Goal: Information Seeking & Learning: Check status

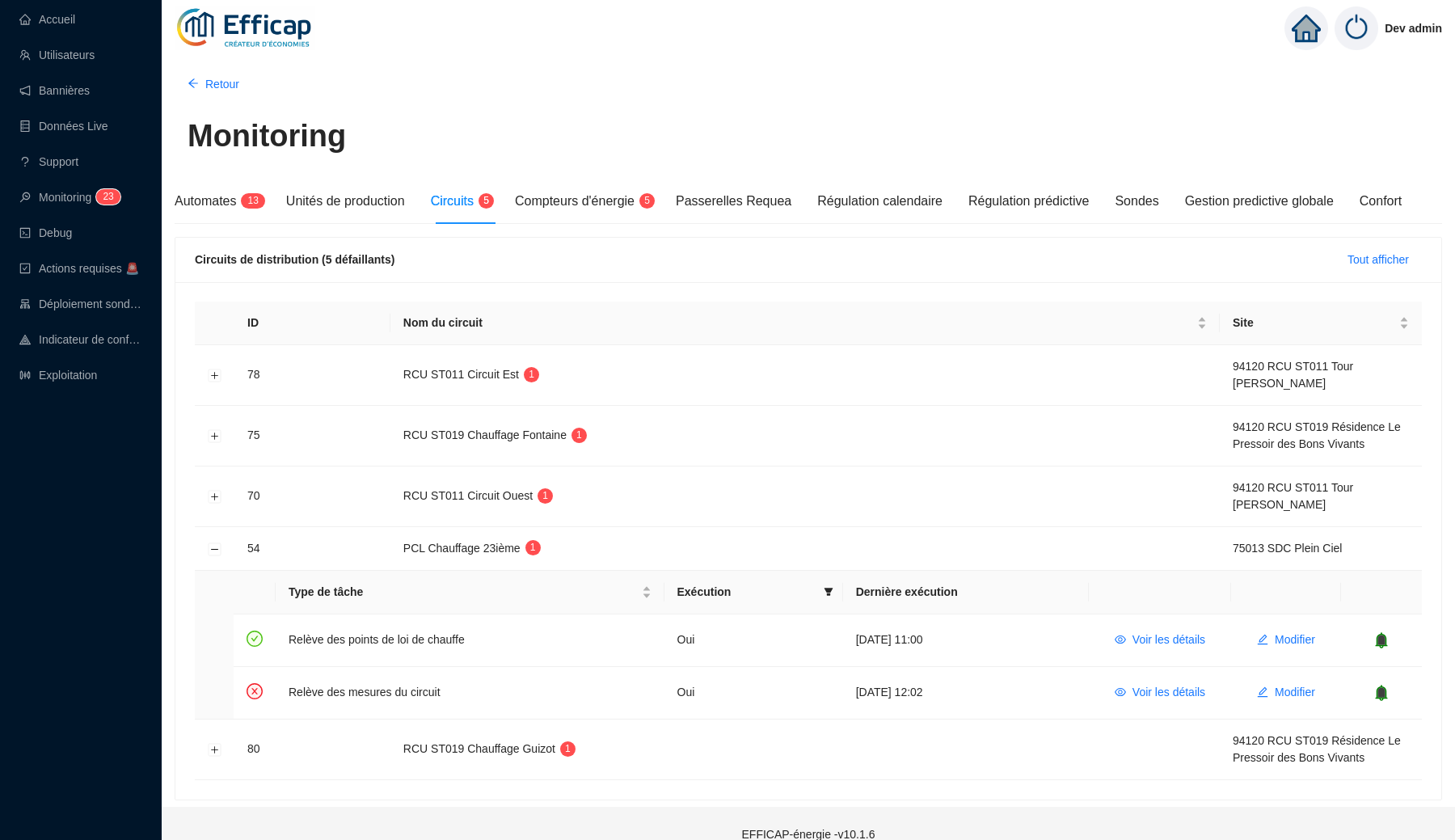
scroll to position [23, 0]
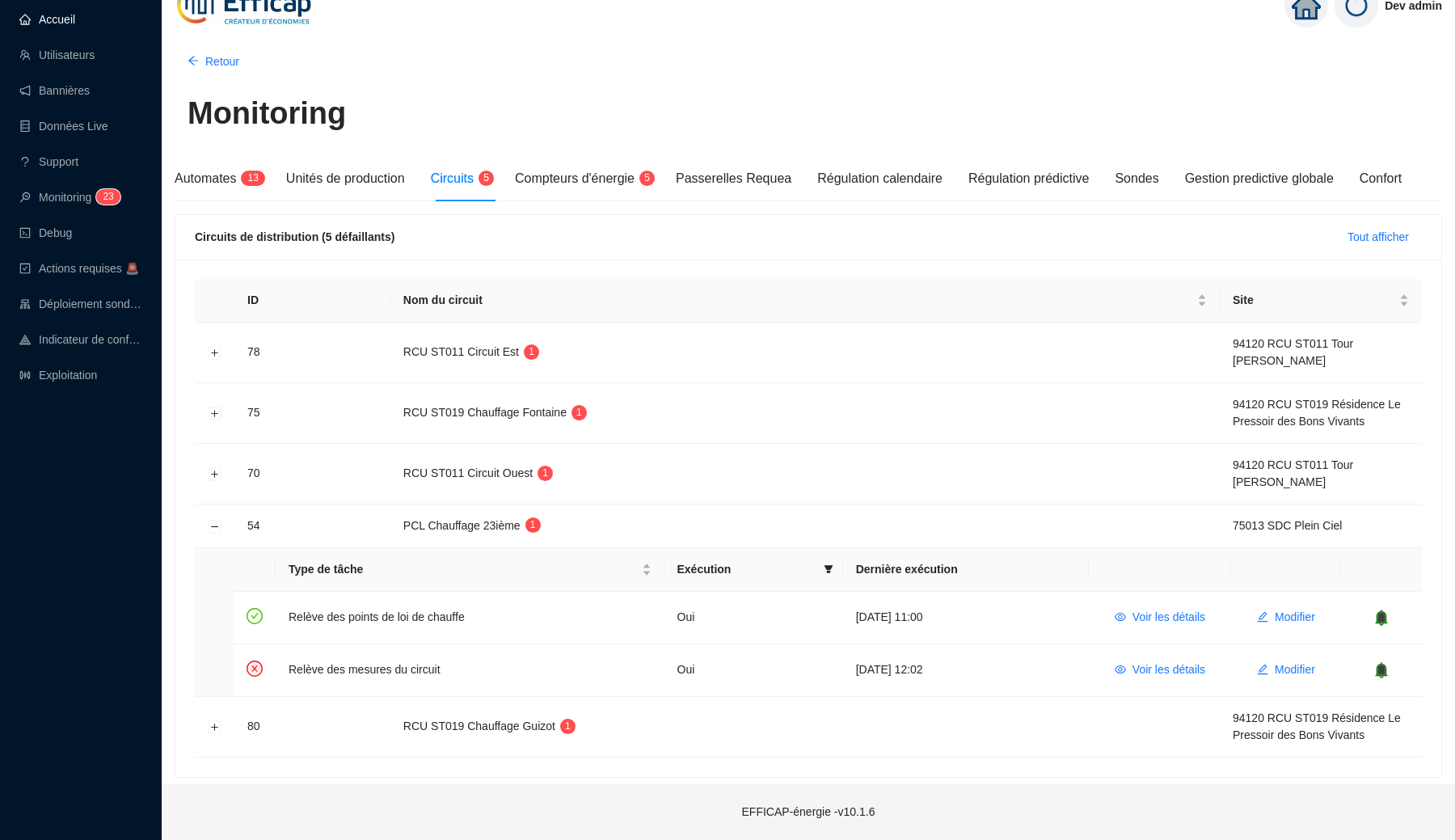
click at [75, 20] on link "Accueil" at bounding box center [46, 20] width 56 height 13
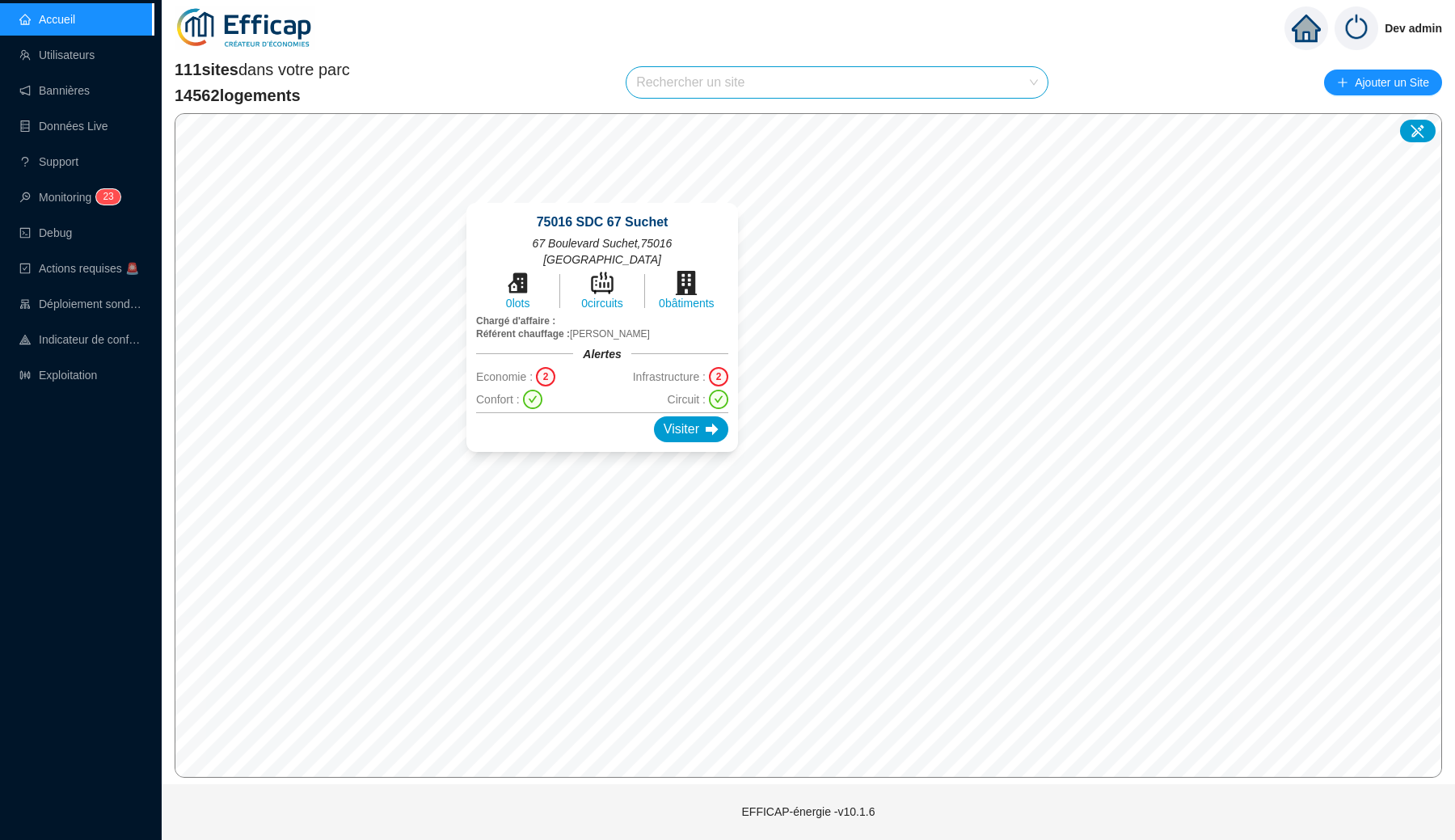
click at [710, 366] on div "2" at bounding box center [719, 376] width 19 height 19
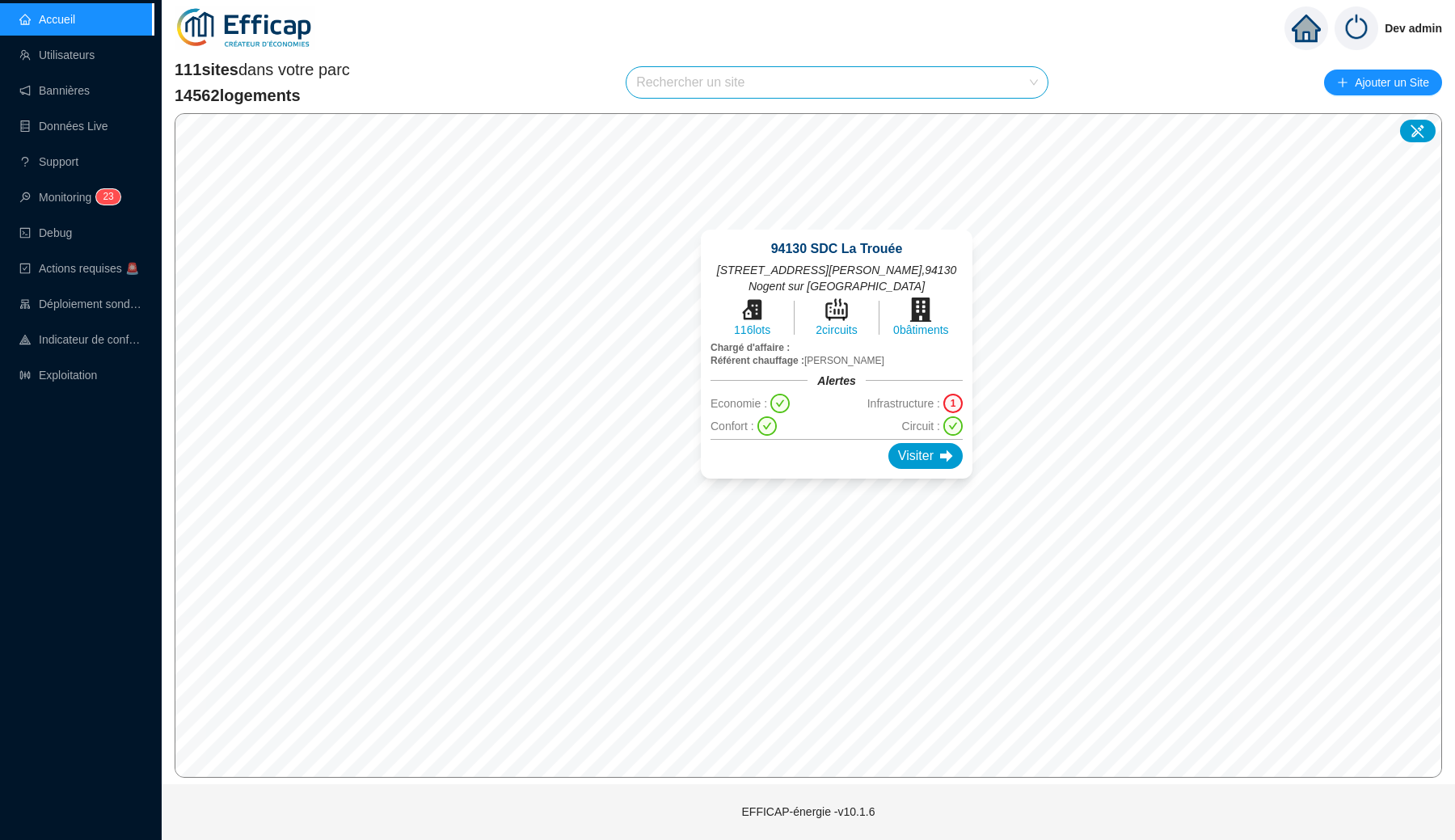
click at [945, 211] on div "94130 SDC La Trouée [STREET_ADDRESS][PERSON_NAME] 116 lots 2 circuits 0 bâtimen…" at bounding box center [837, 354] width 311 height 288
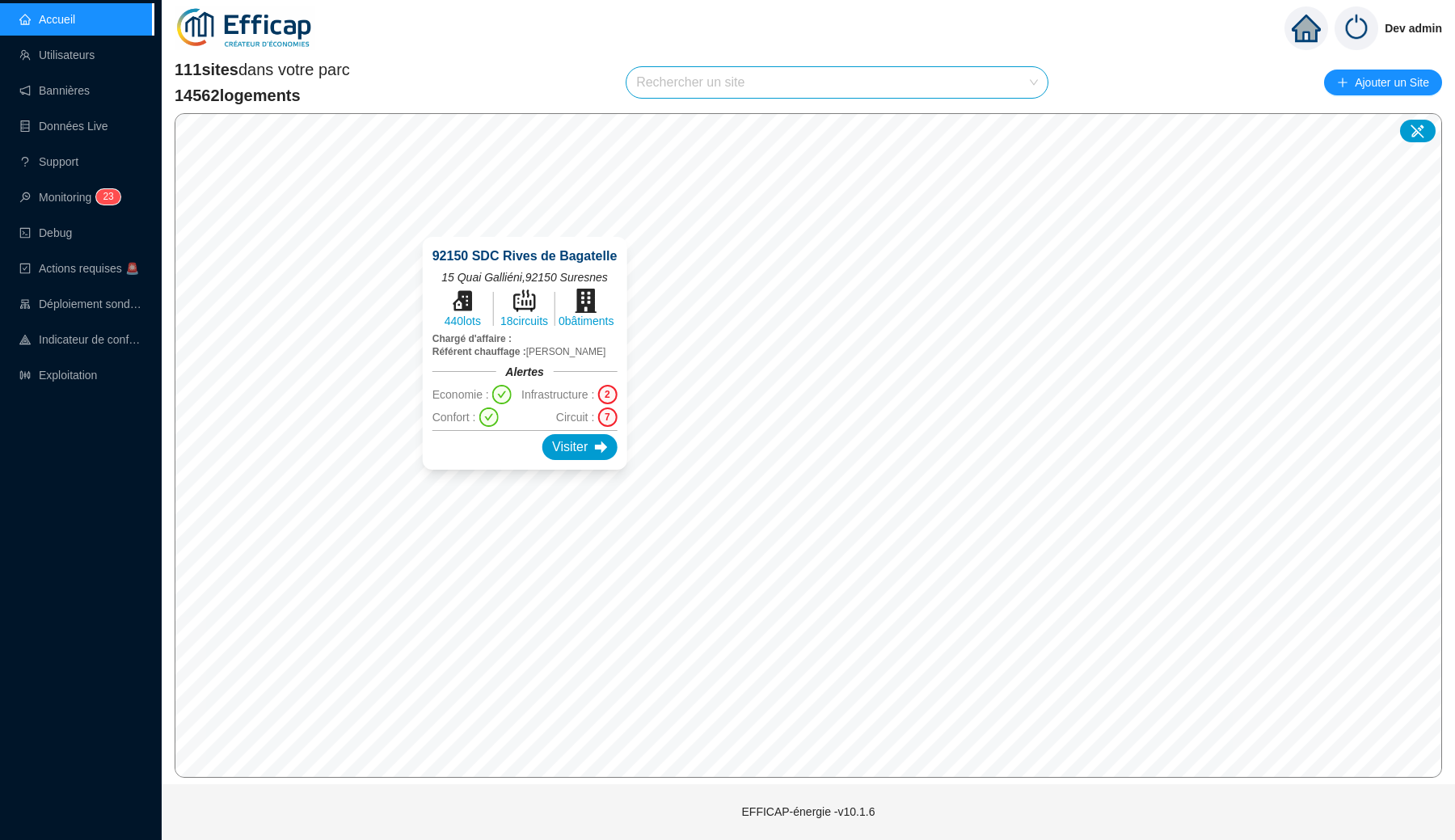
click at [617, 389] on div "2" at bounding box center [607, 394] width 19 height 19
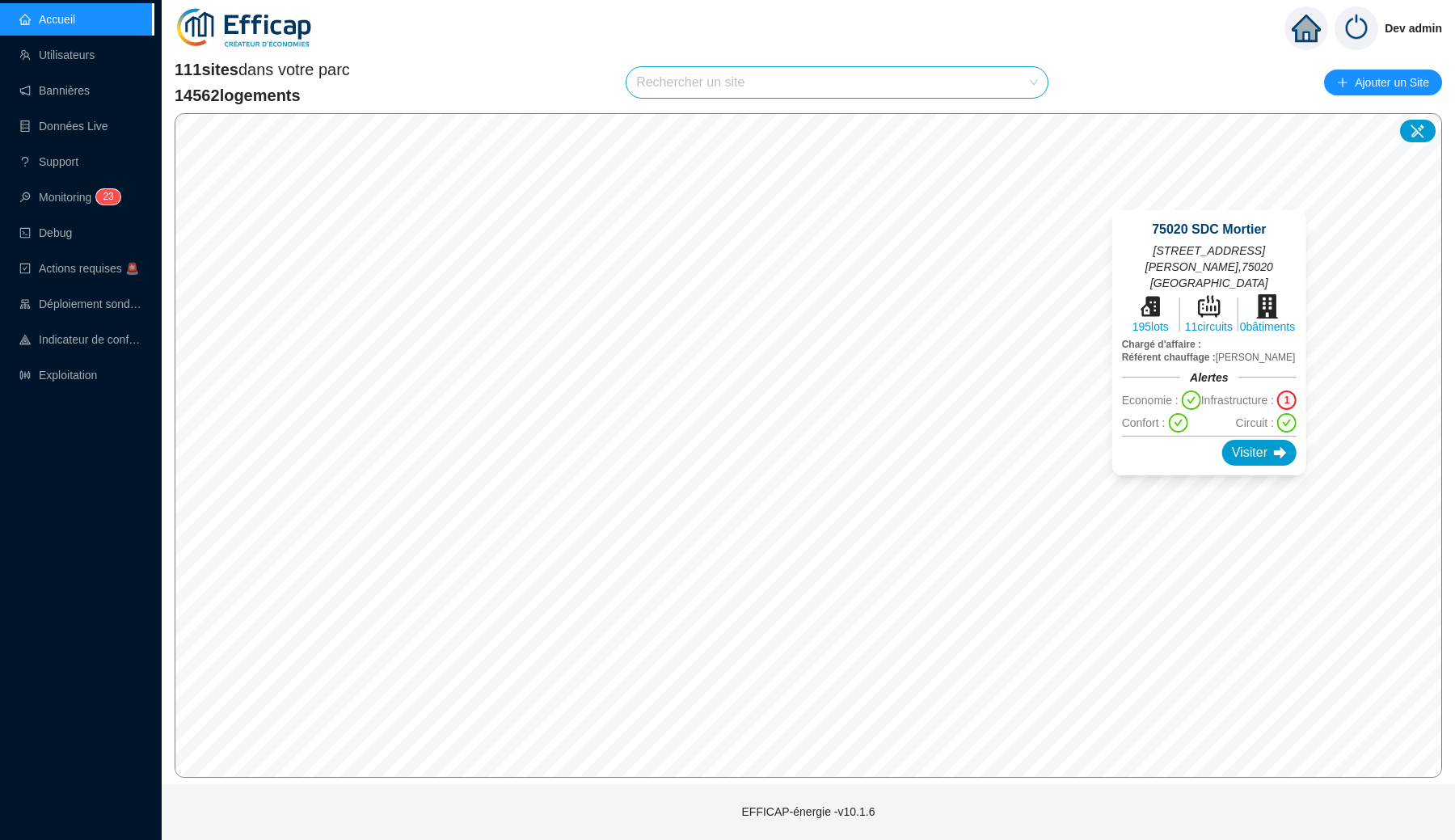
click at [1284, 390] on div "1" at bounding box center [1287, 400] width 19 height 19
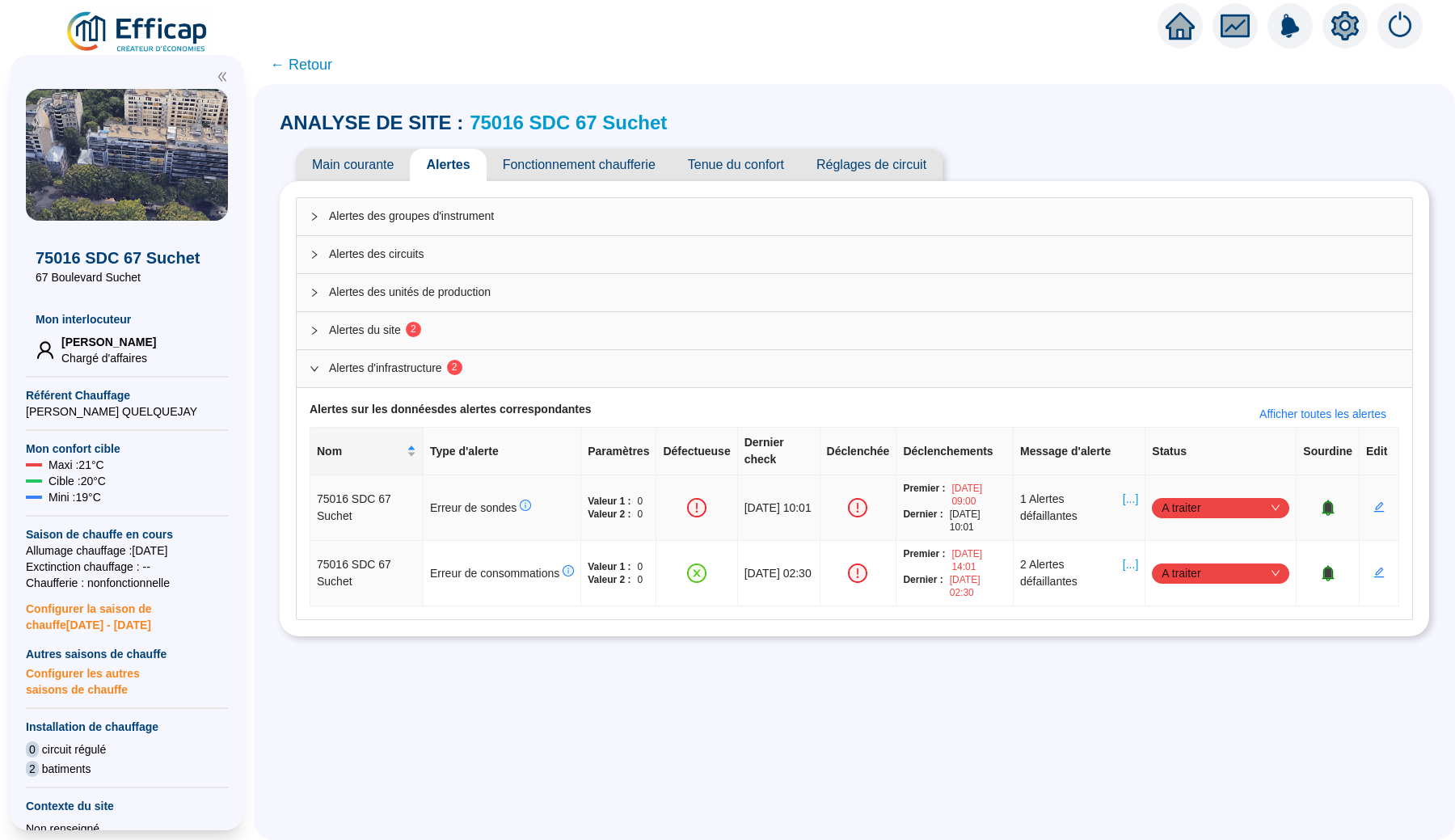
click at [1128, 491] on span "[...]" at bounding box center [1131, 508] width 15 height 34
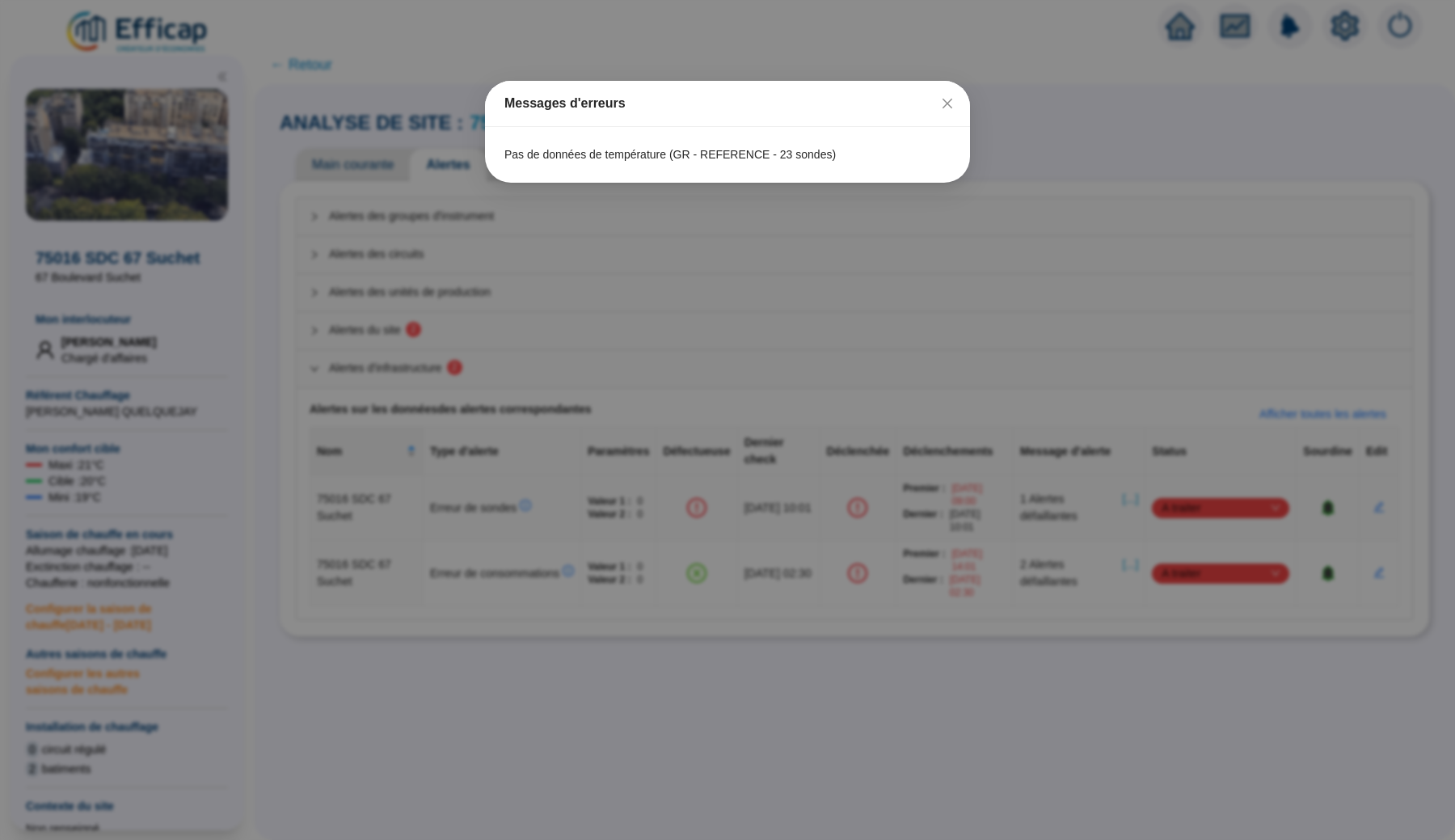
click at [624, 381] on div "Messages d'erreurs Pas de données de température (GR - REFERENCE - 23 sondes)" at bounding box center [728, 420] width 1455 height 840
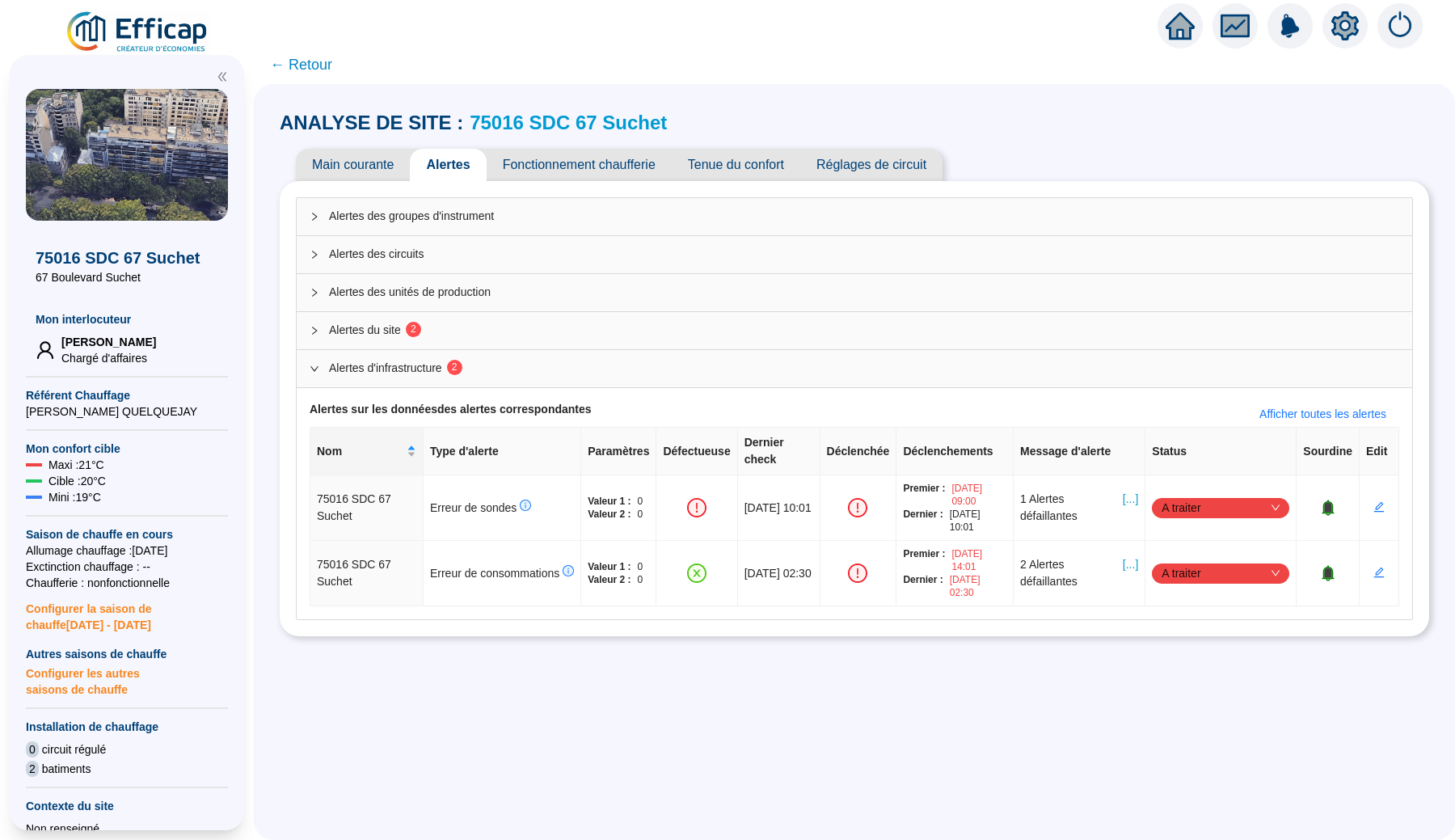
click at [519, 118] on link "75016 SDC 67 Suchet" at bounding box center [568, 122] width 197 height 22
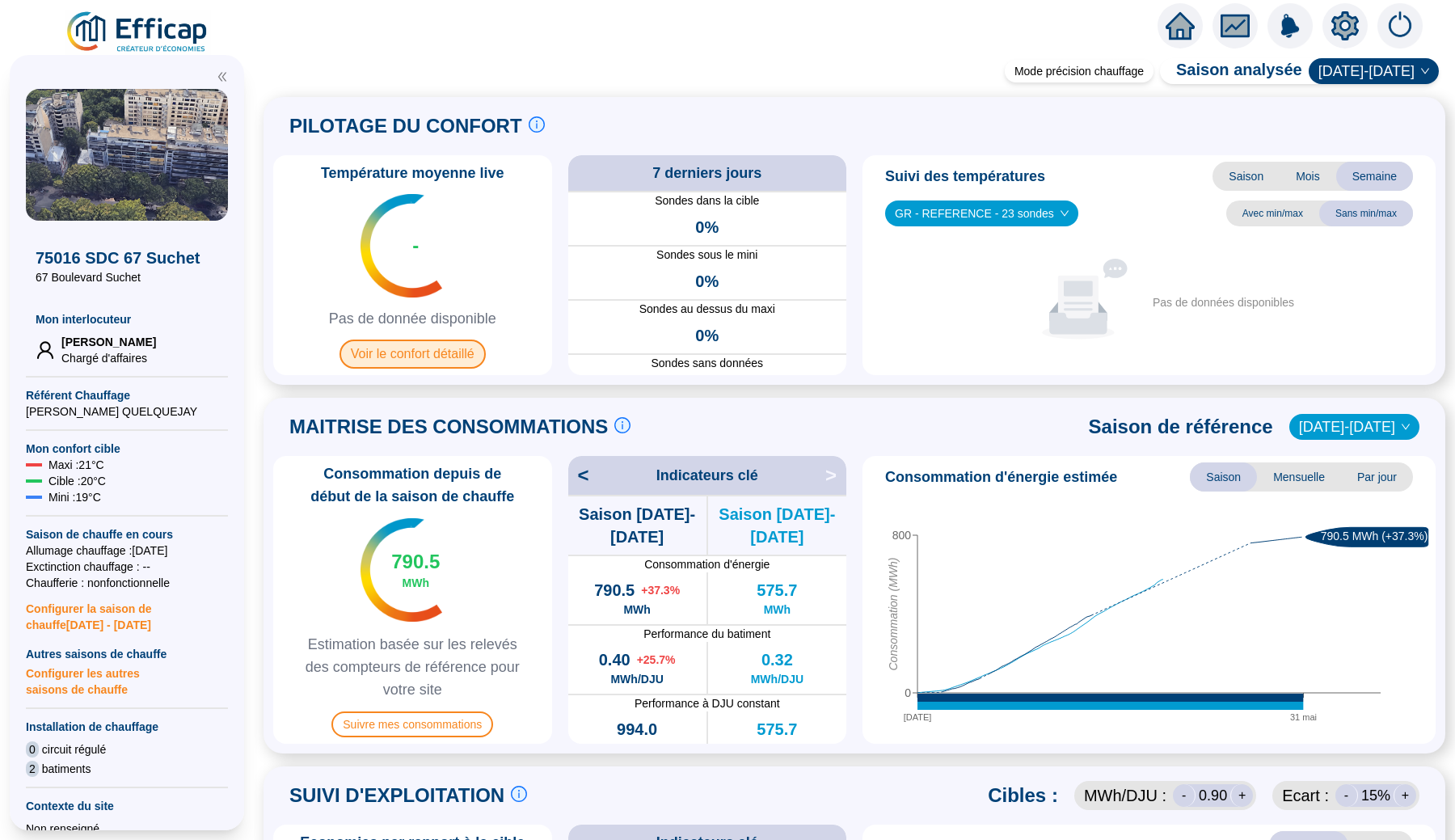
click at [437, 359] on span "Voir le confort détaillé" at bounding box center [412, 353] width 146 height 29
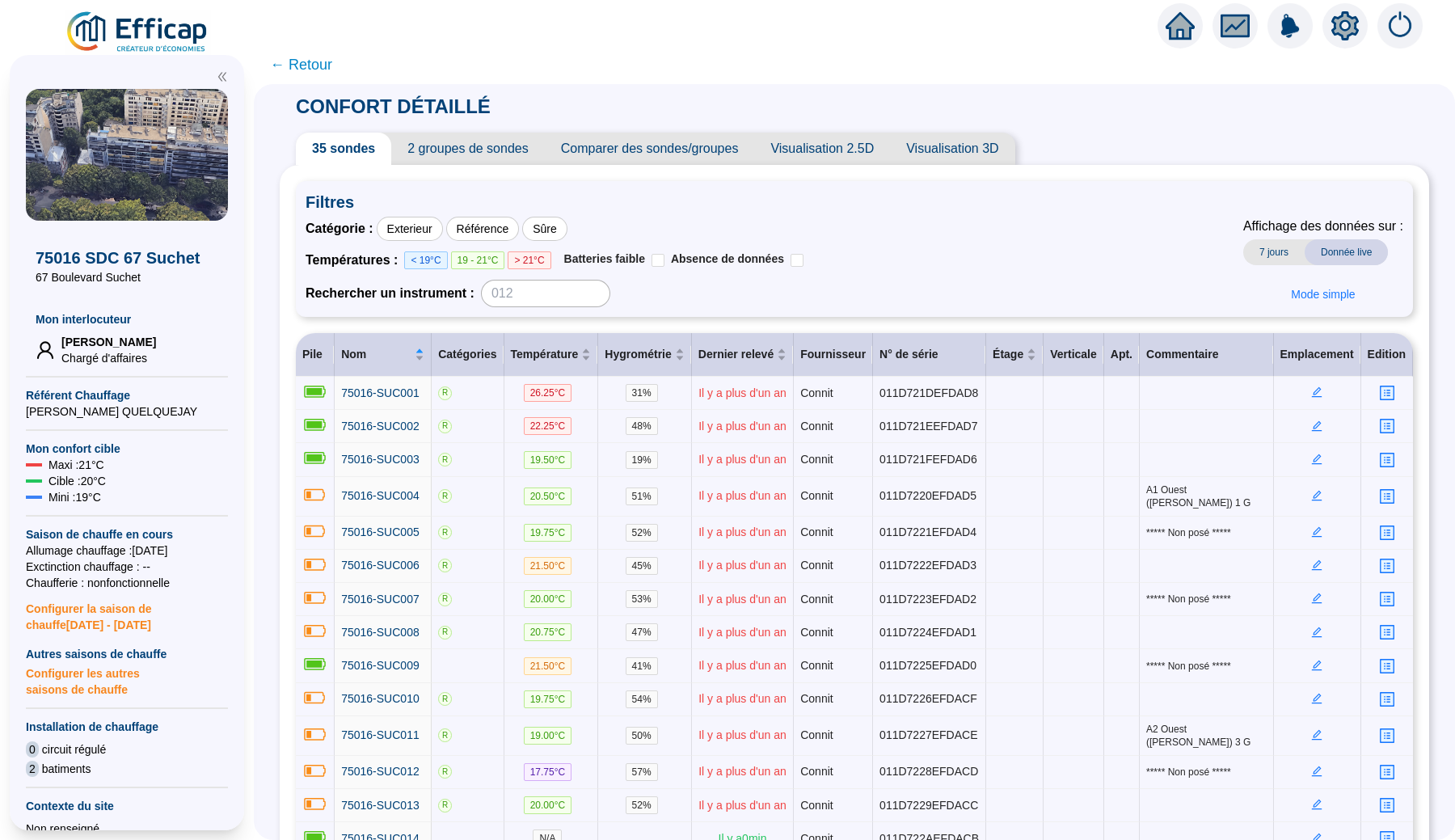
click at [456, 151] on span "2 groupes de sondes" at bounding box center [467, 149] width 153 height 32
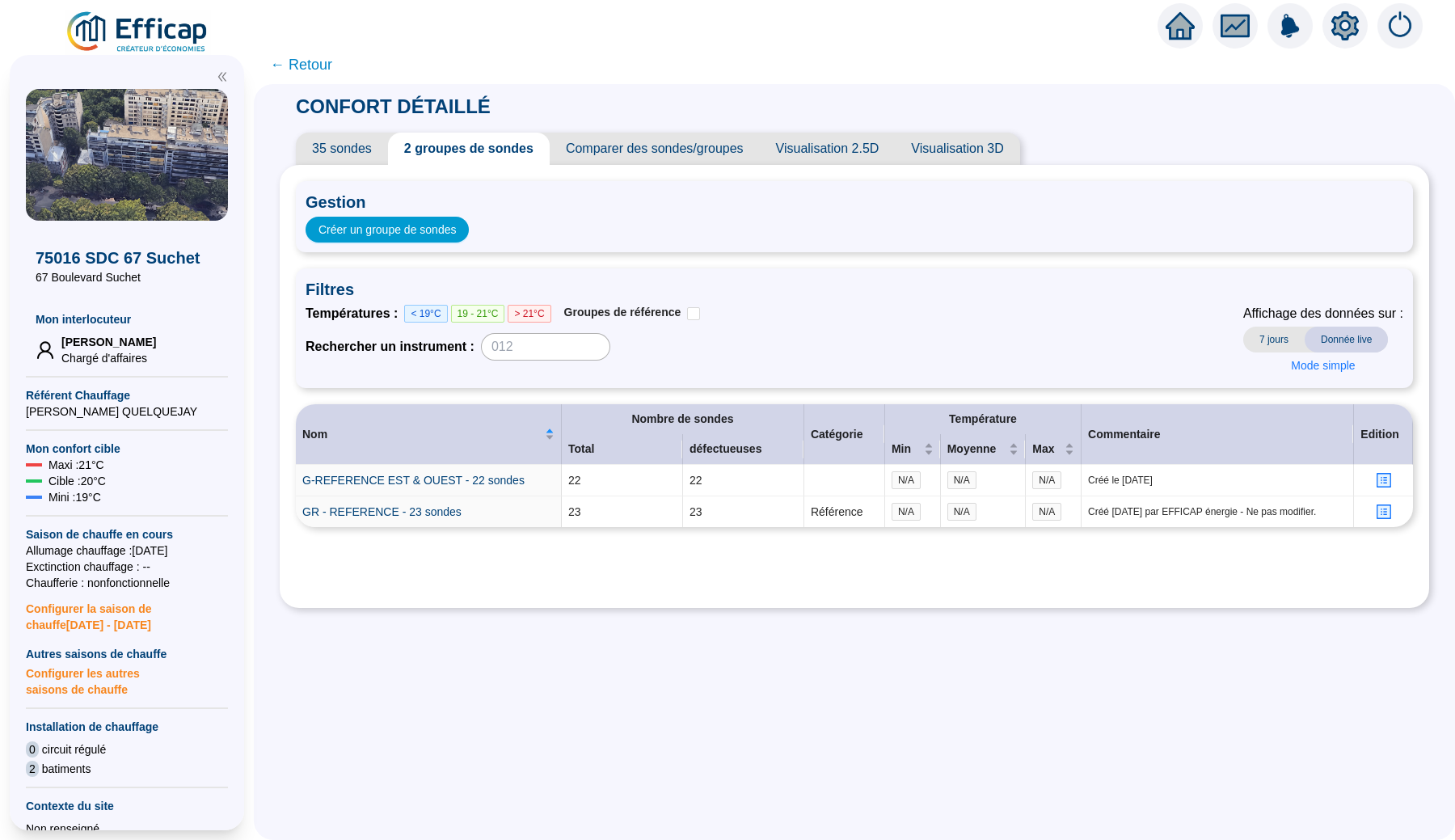
click at [356, 152] on span "35 sondes" at bounding box center [341, 149] width 92 height 32
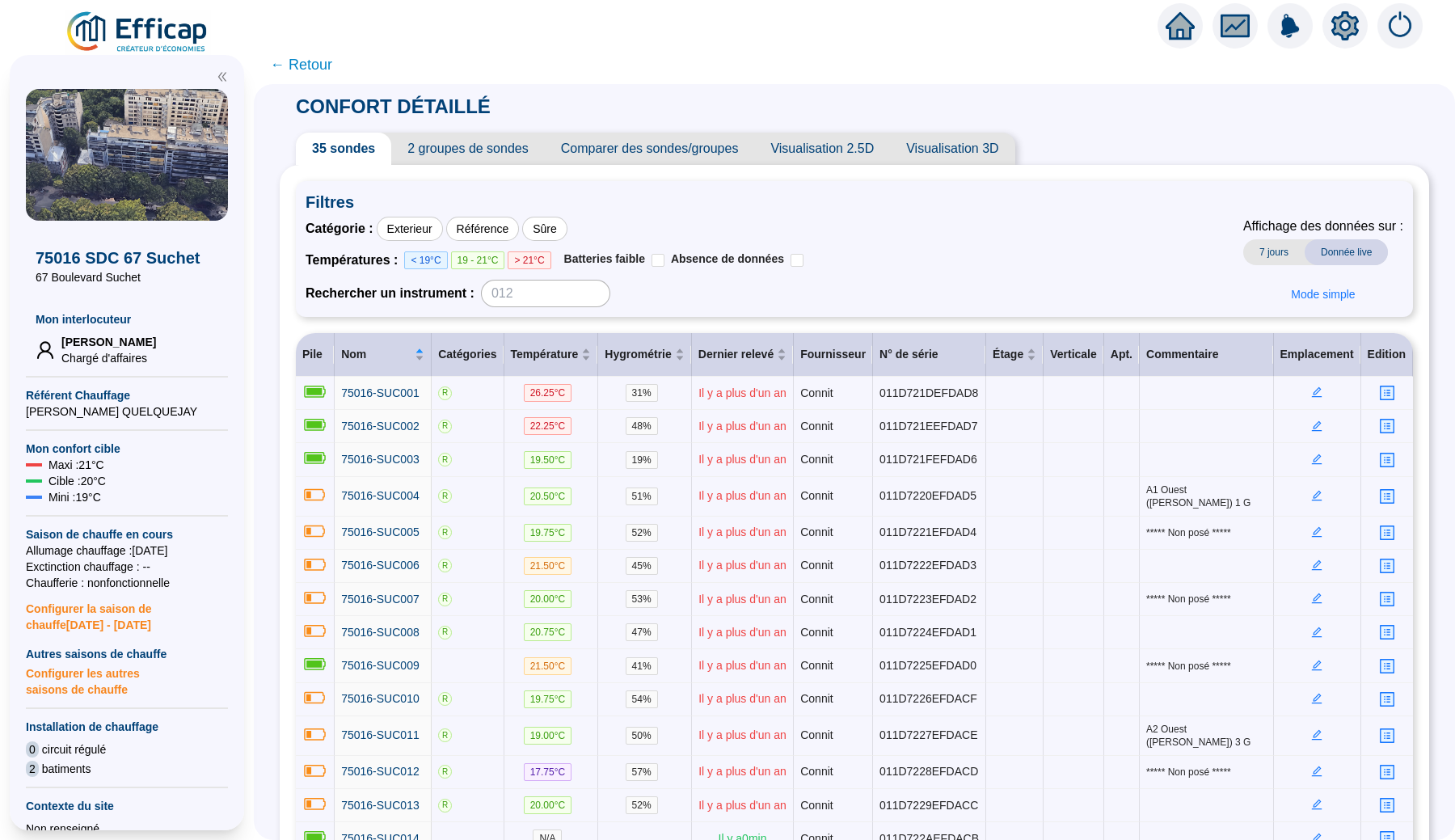
click at [296, 70] on span "← Retour" at bounding box center [301, 64] width 63 height 23
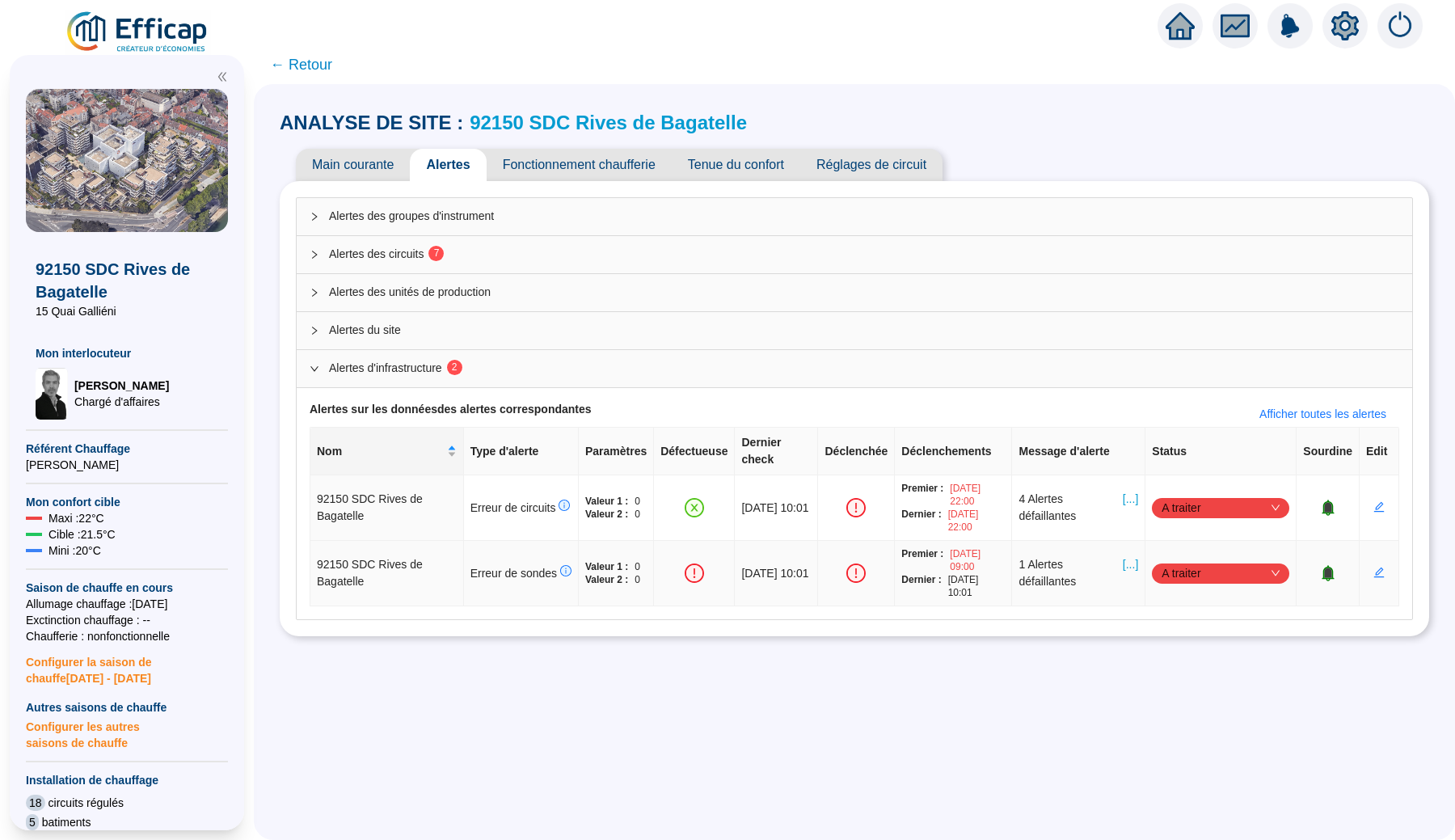
click at [1131, 556] on span "[...]" at bounding box center [1131, 573] width 15 height 34
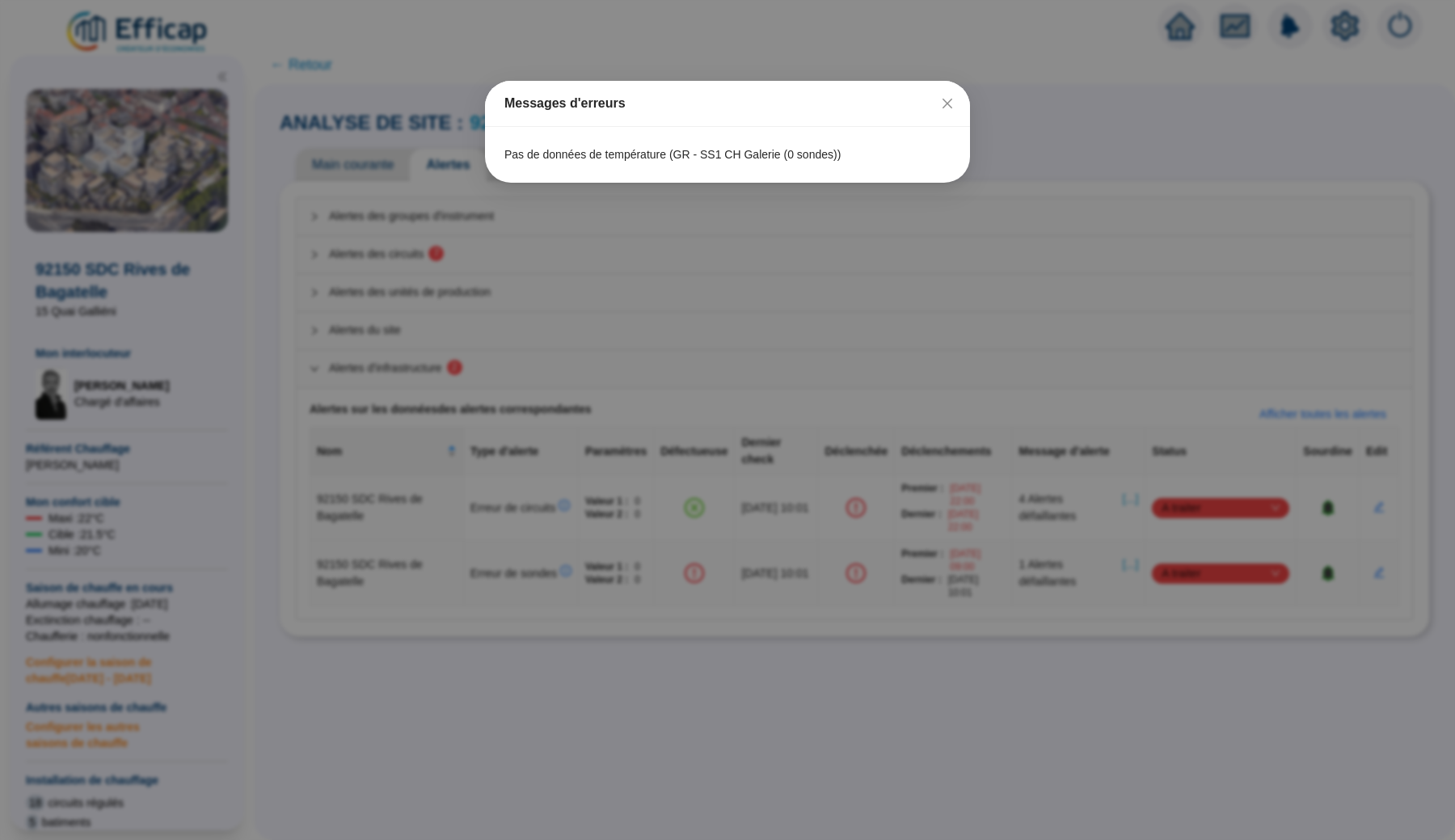
click at [631, 230] on div "Messages d'erreurs Pas de données de température (GR - SS1 CH Galerie (0 sondes…" at bounding box center [728, 420] width 1455 height 840
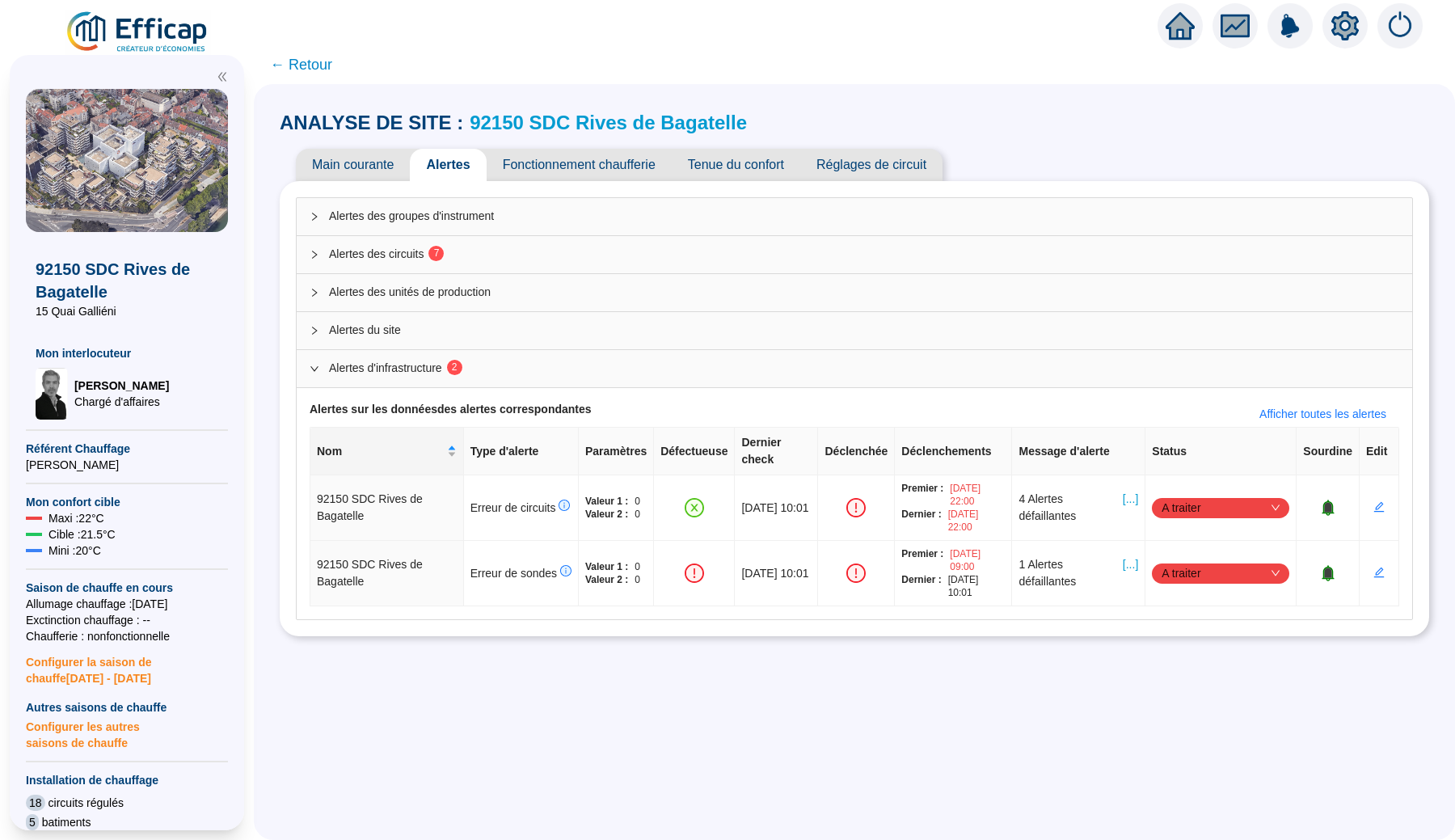
click at [507, 119] on link "92150 SDC Rives de Bagatelle" at bounding box center [608, 122] width 278 height 22
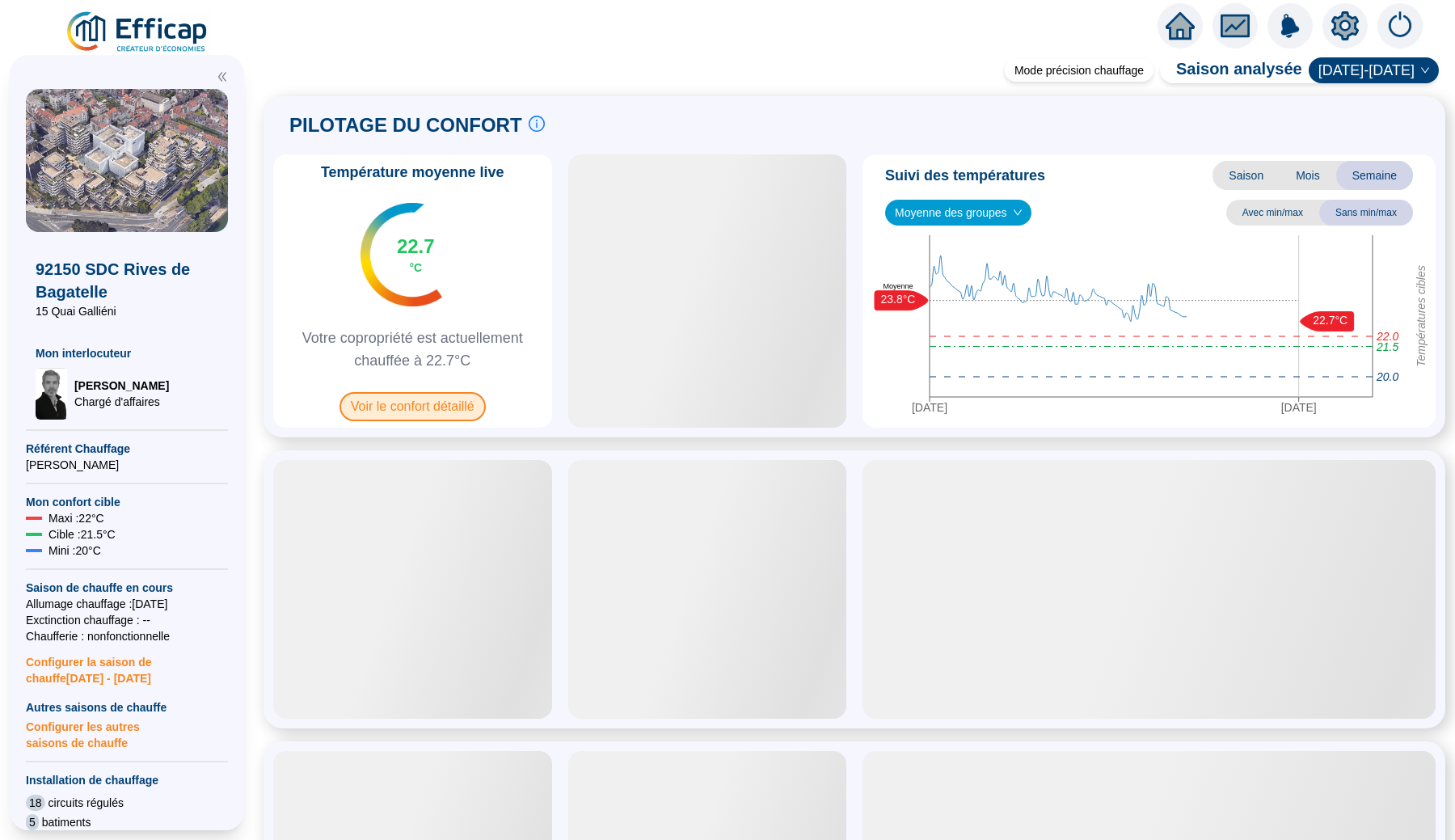
click at [467, 407] on span "Voir le confort détaillé" at bounding box center [412, 406] width 146 height 29
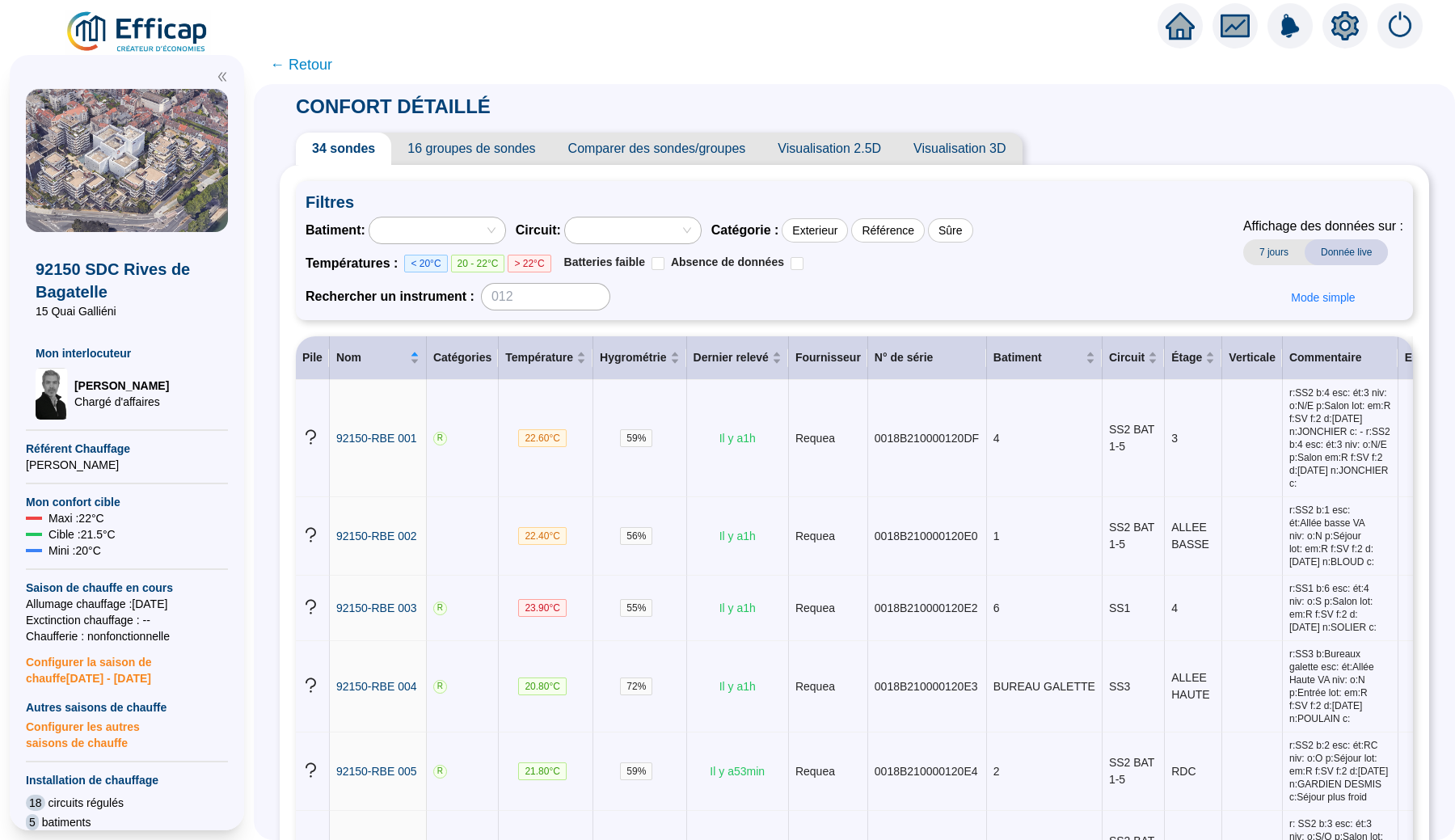
click at [497, 163] on span "16 groupes de sondes" at bounding box center [471, 149] width 160 height 32
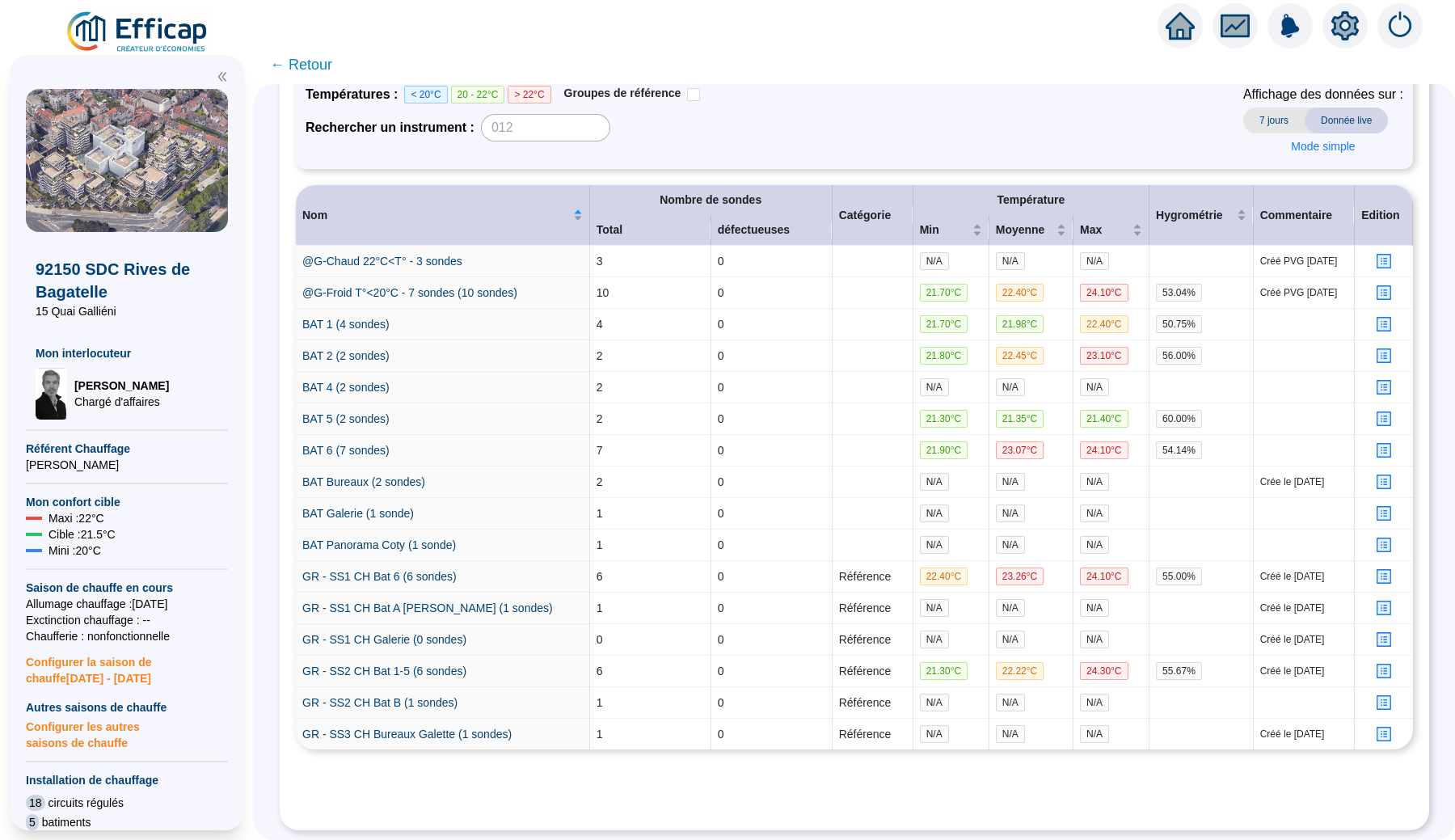
scroll to position [232, 0]
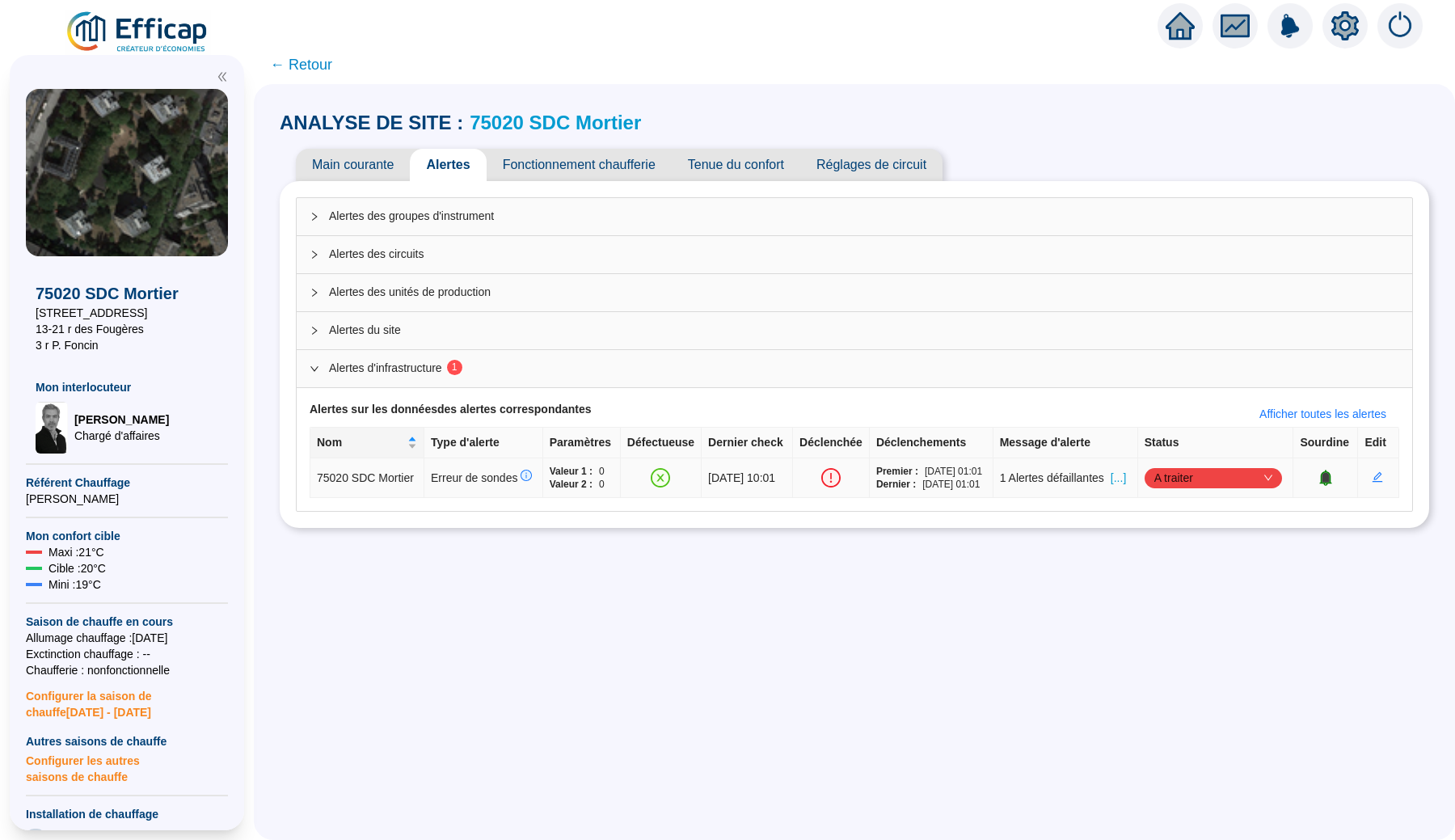
click at [1125, 483] on span "[...]" at bounding box center [1119, 478] width 15 height 17
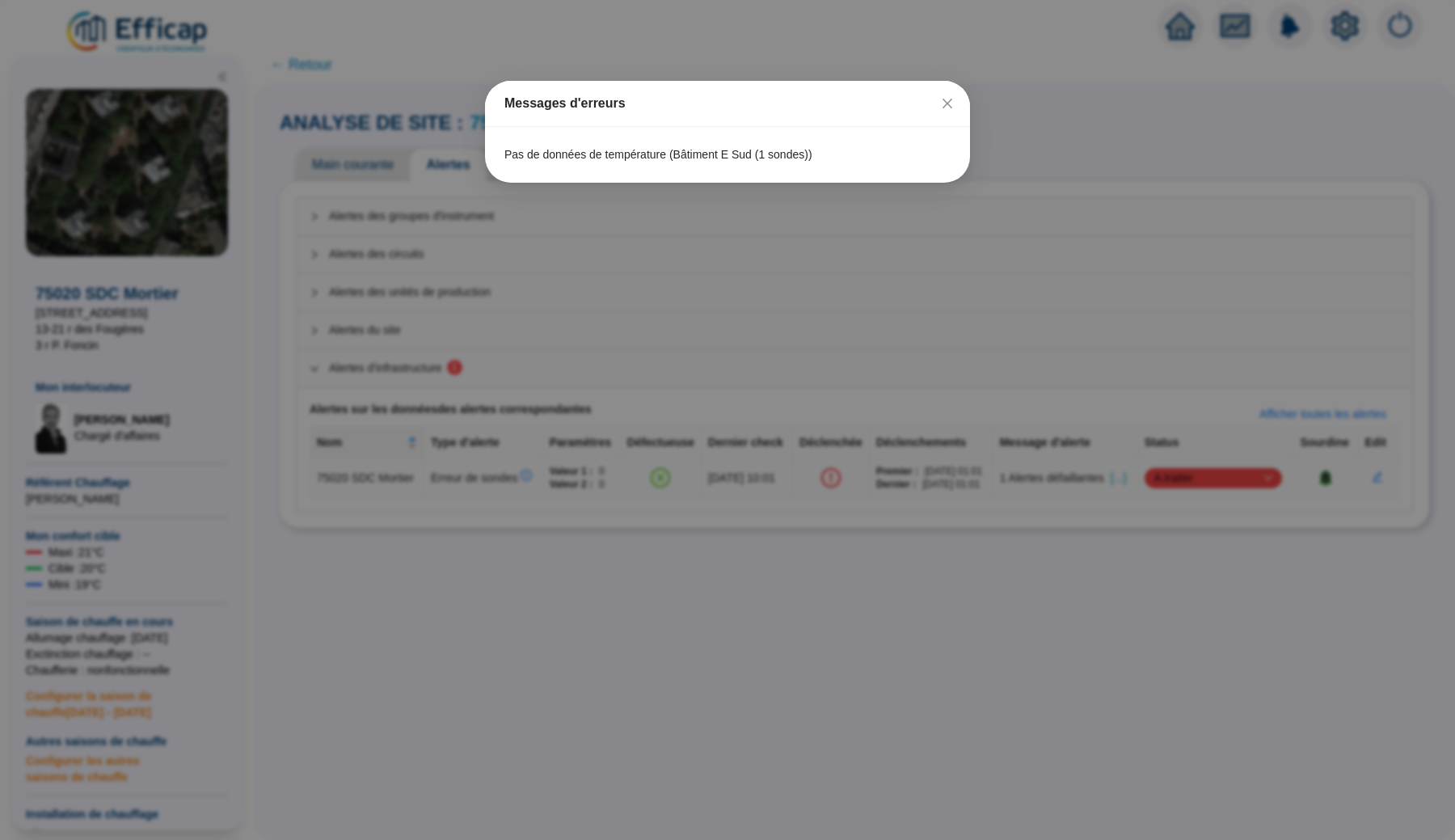
click at [633, 227] on div "Messages d'erreurs Pas de données de température (Bâtiment E Sud (1 sondes))" at bounding box center [728, 420] width 1455 height 840
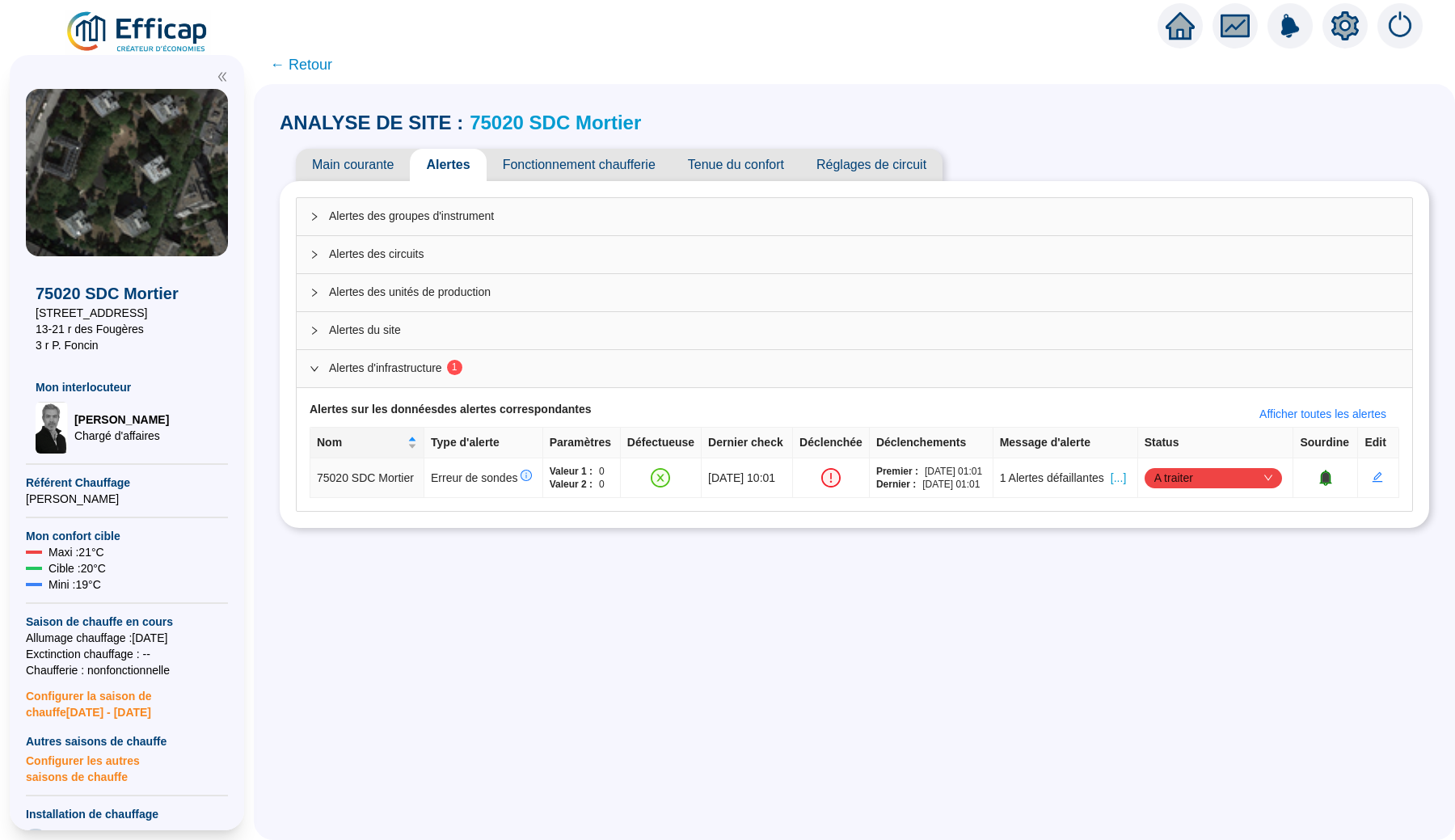
click at [543, 124] on link "75020 SDC Mortier" at bounding box center [555, 122] width 171 height 22
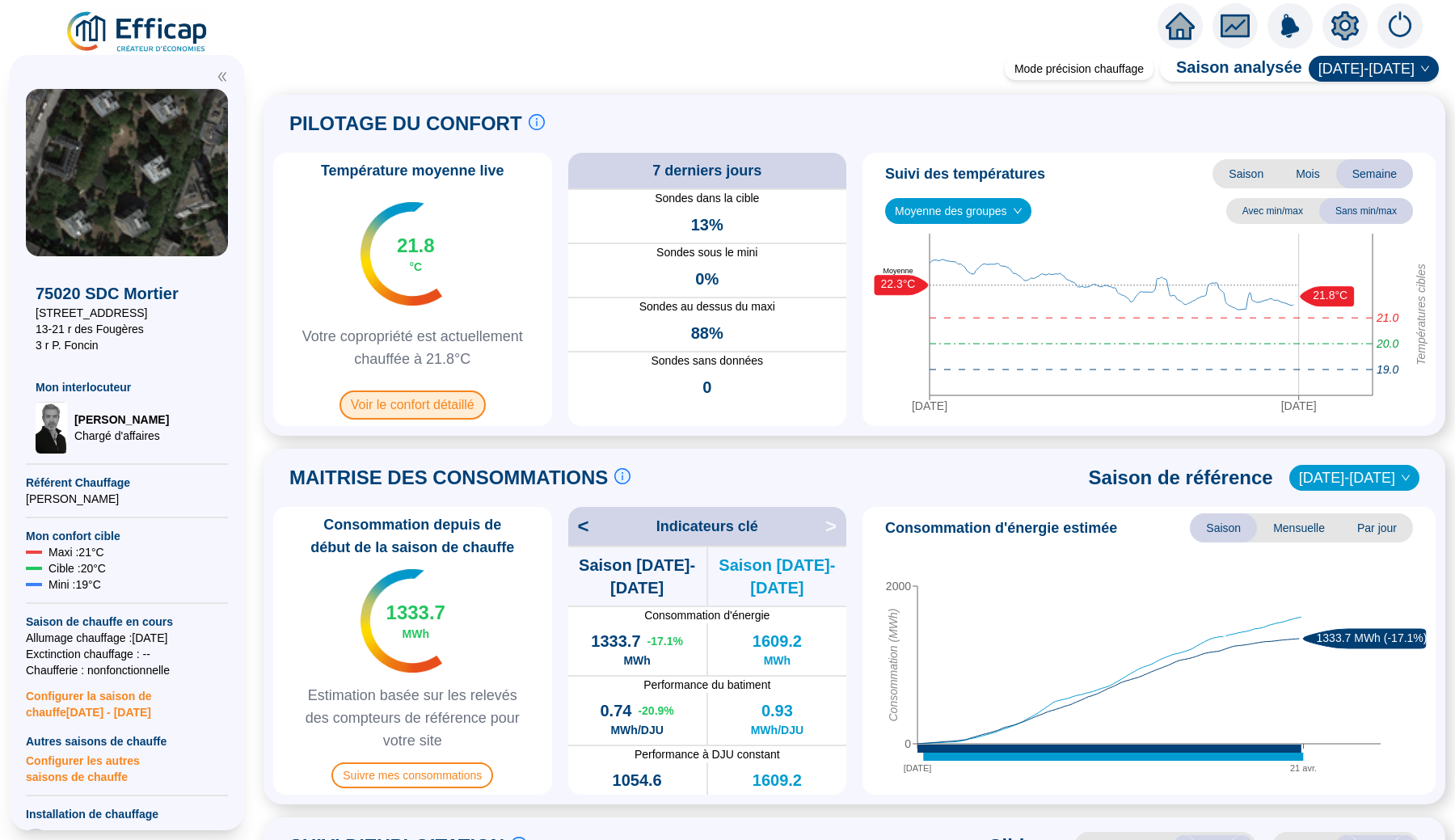
click at [422, 413] on span "Voir le confort détaillé" at bounding box center [412, 404] width 146 height 29
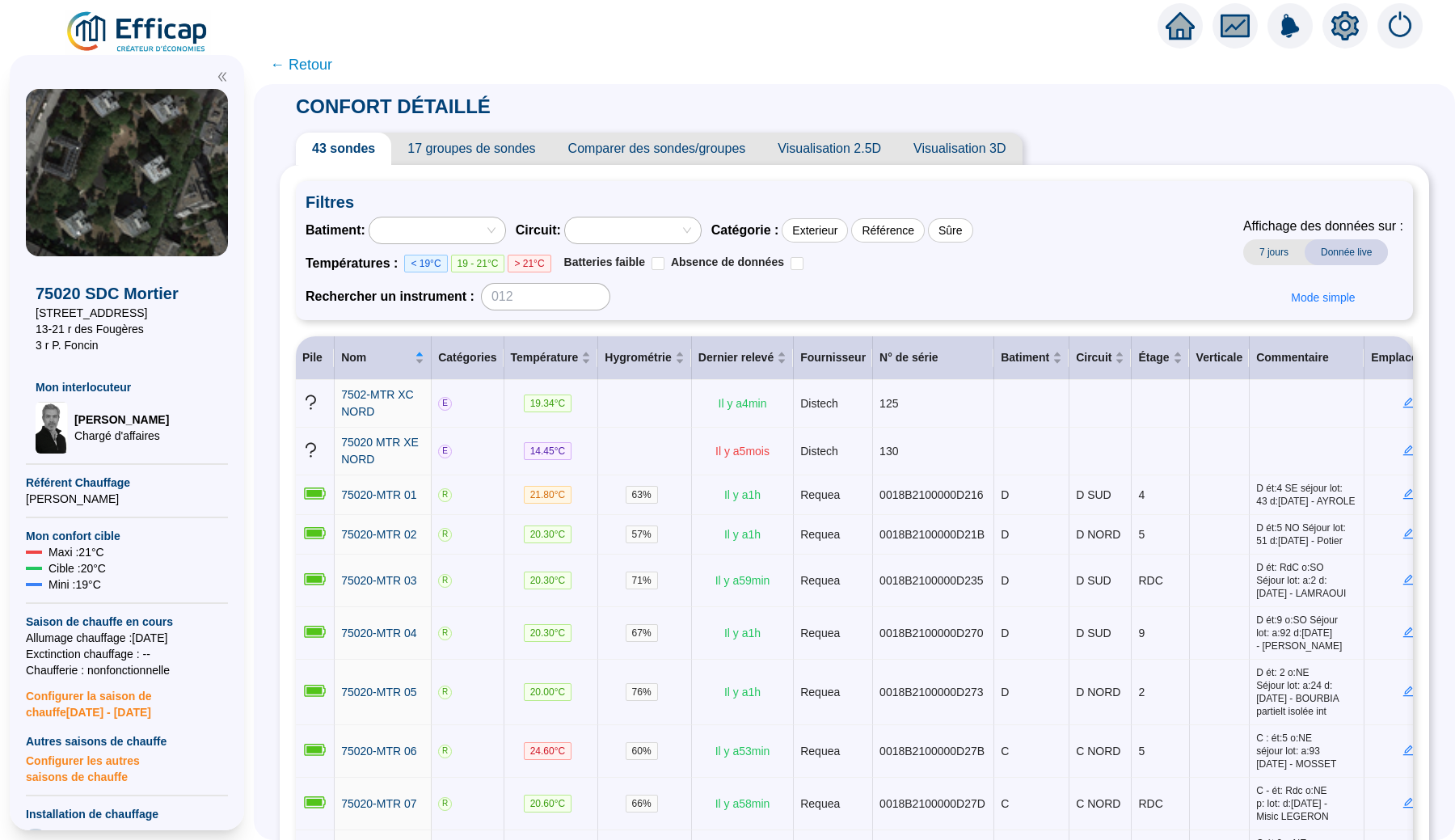
click at [531, 158] on span "17 groupes de sondes" at bounding box center [471, 149] width 160 height 32
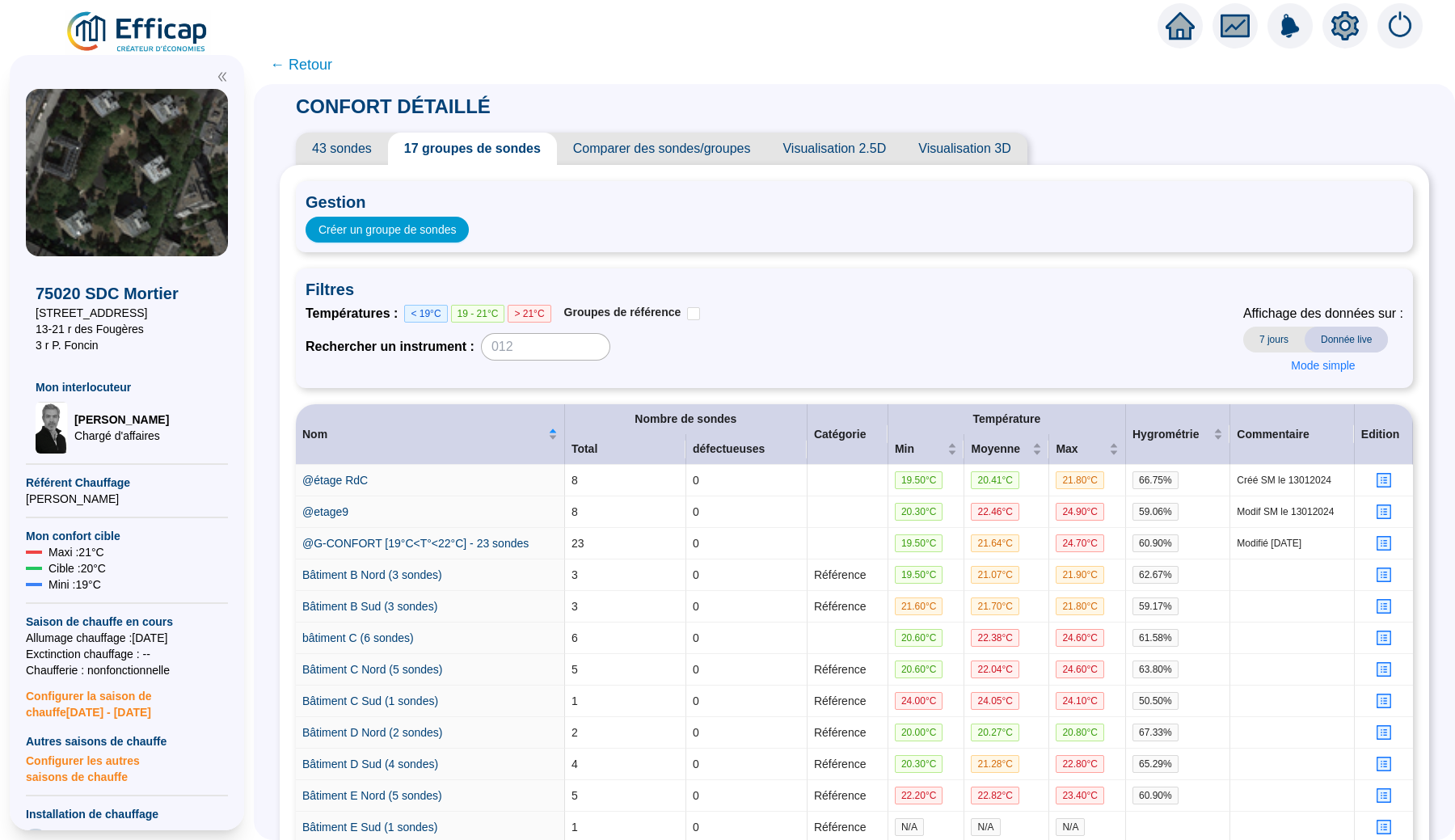
click at [315, 65] on span "← Retour" at bounding box center [301, 64] width 63 height 23
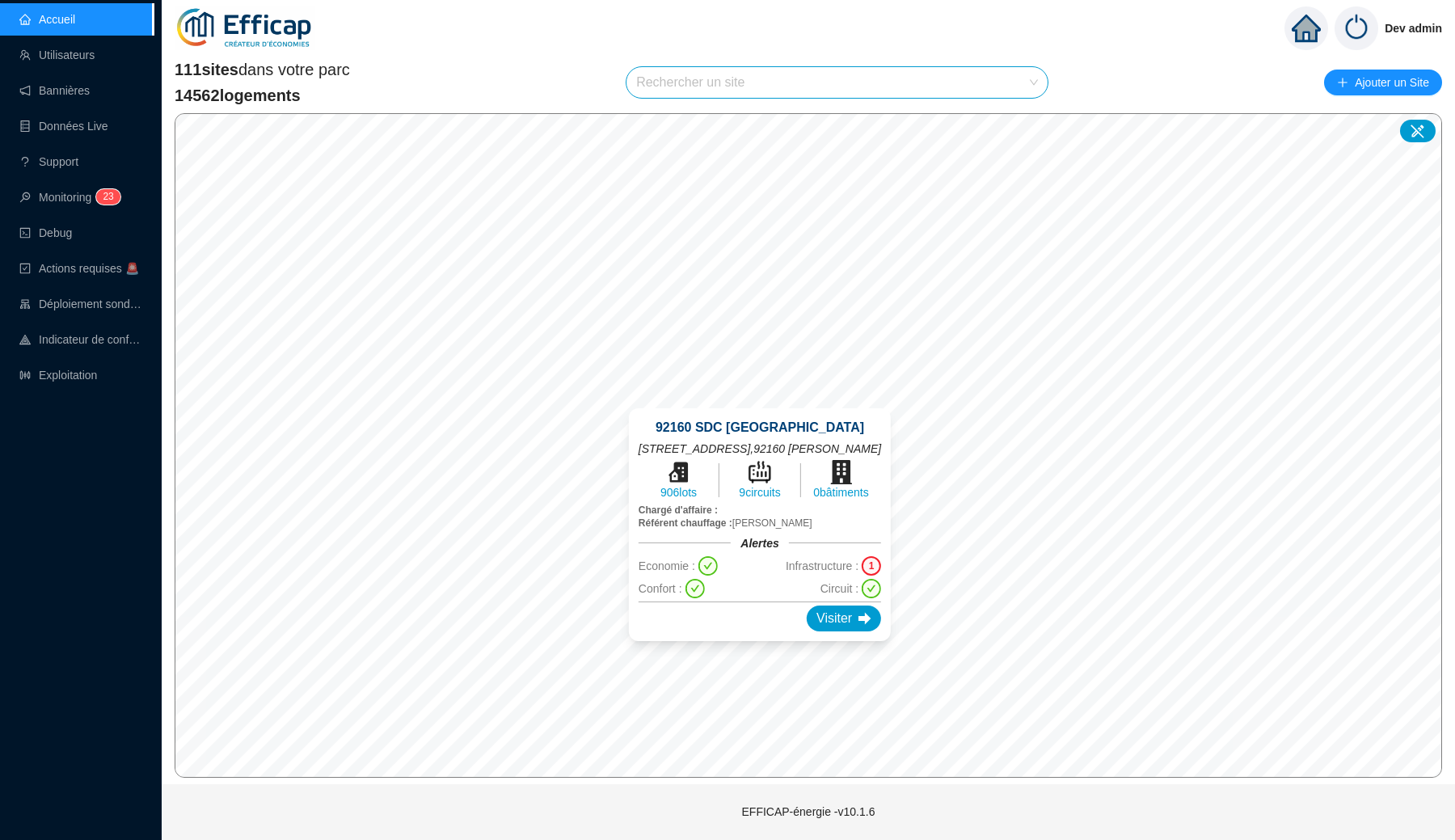
click at [865, 562] on div "1" at bounding box center [871, 565] width 19 height 19
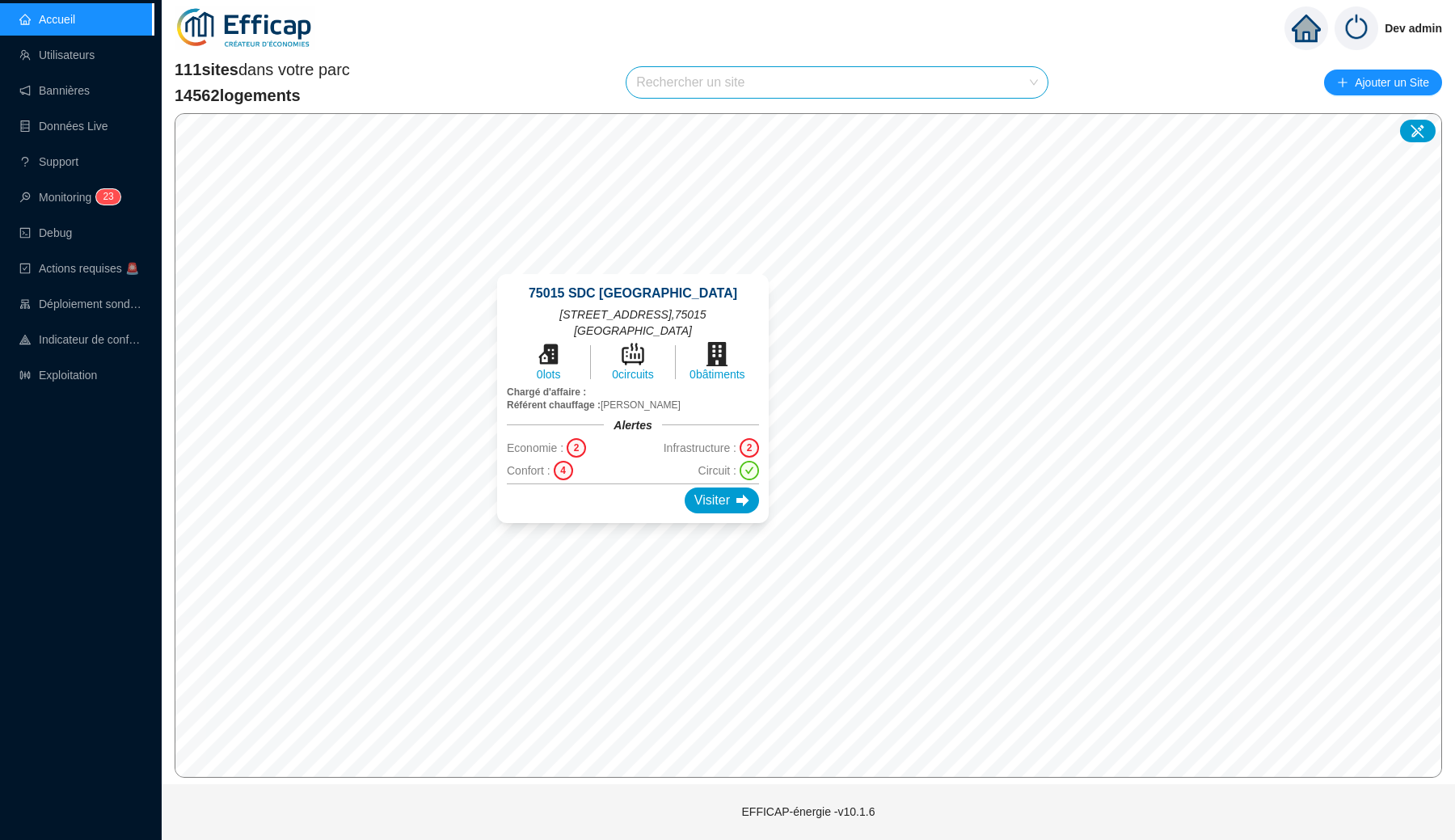
click at [638, 263] on div "75015 SDC Grand Parc 6 rue Cauchy , 75015 PARIS 0 lots 0 circuits 0 bâtiments C…" at bounding box center [633, 399] width 311 height 288
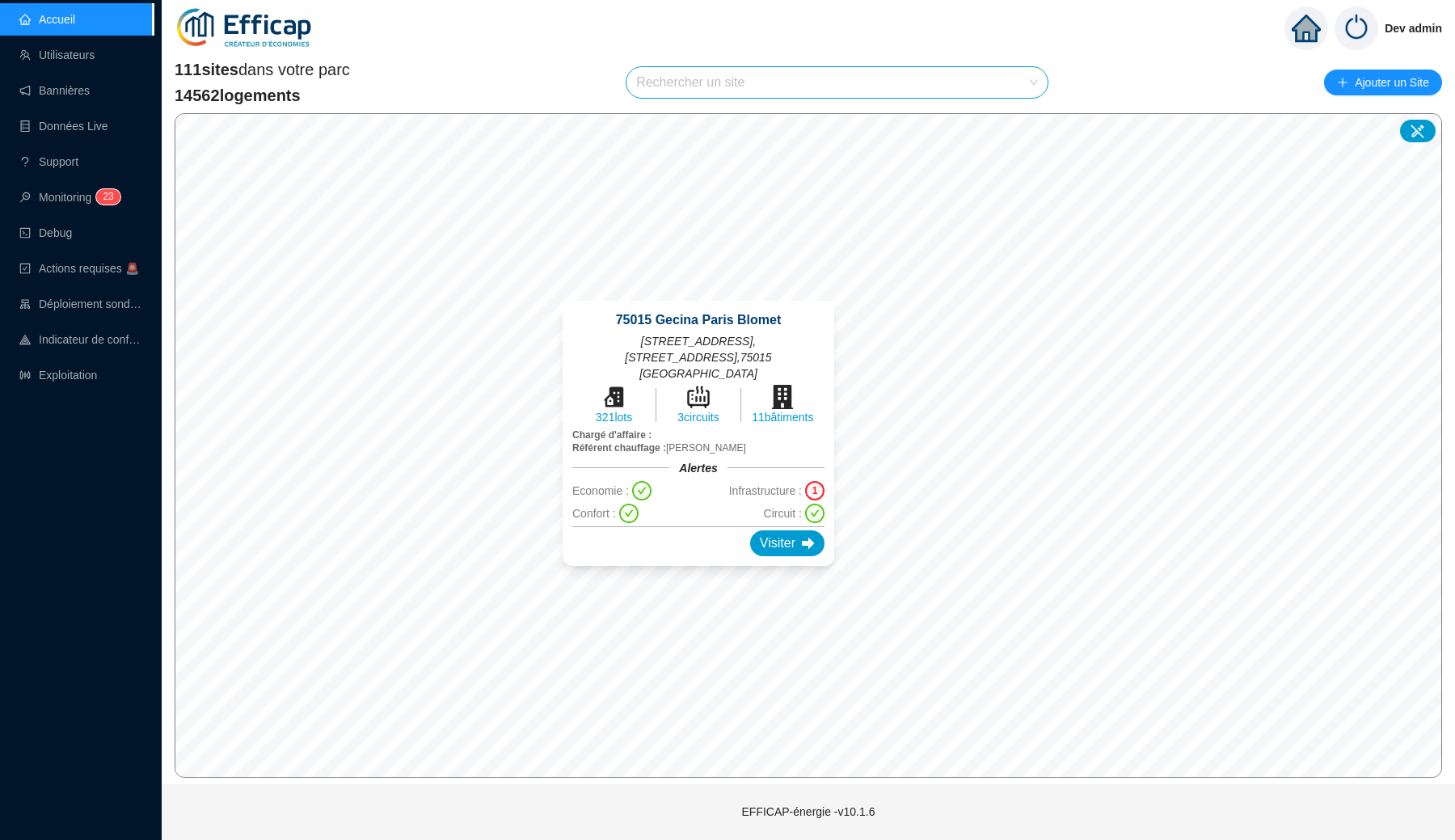
click at [814, 481] on div "1" at bounding box center [815, 491] width 19 height 19
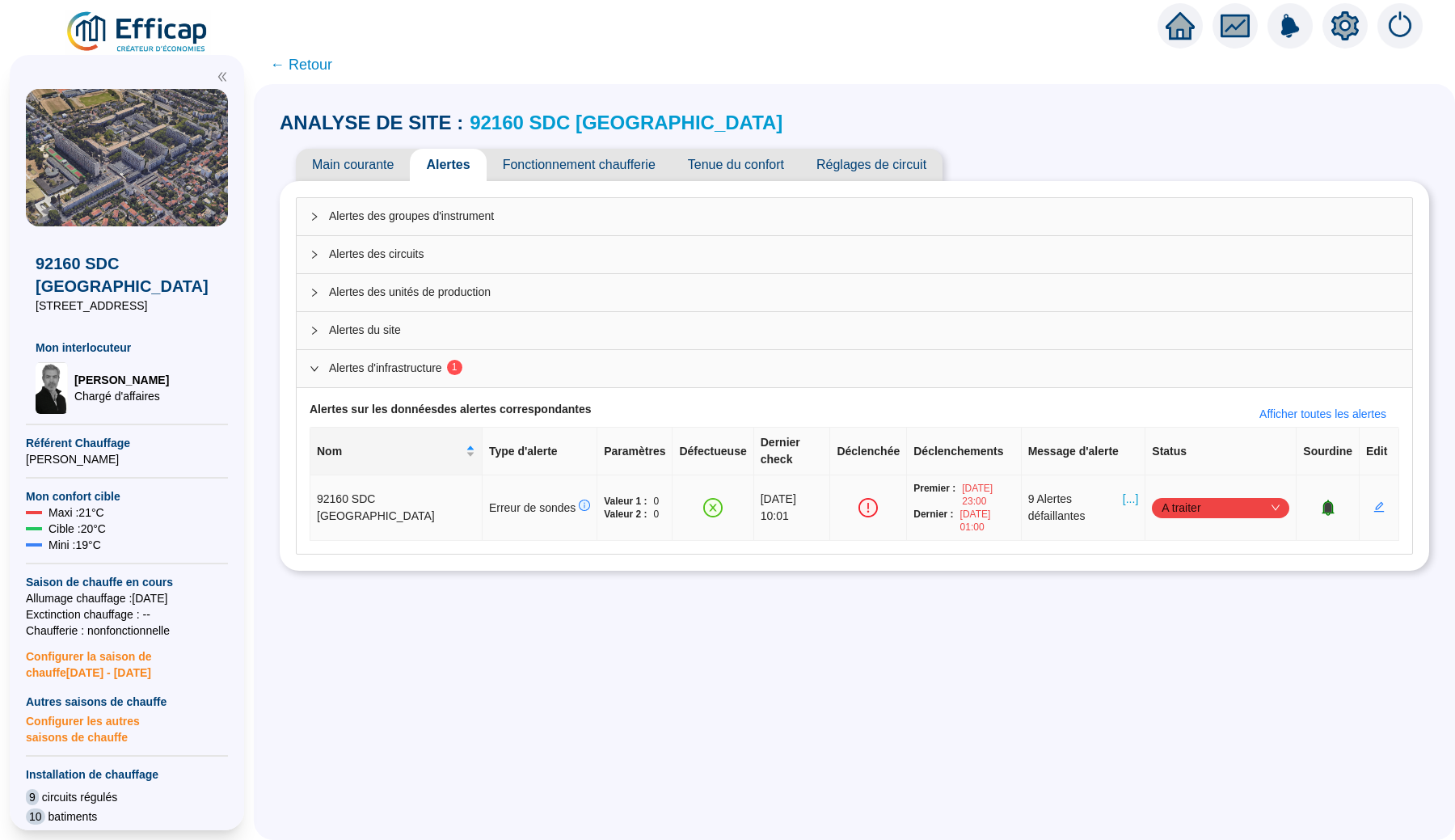
click at [1123, 491] on span "[...]" at bounding box center [1131, 508] width 15 height 34
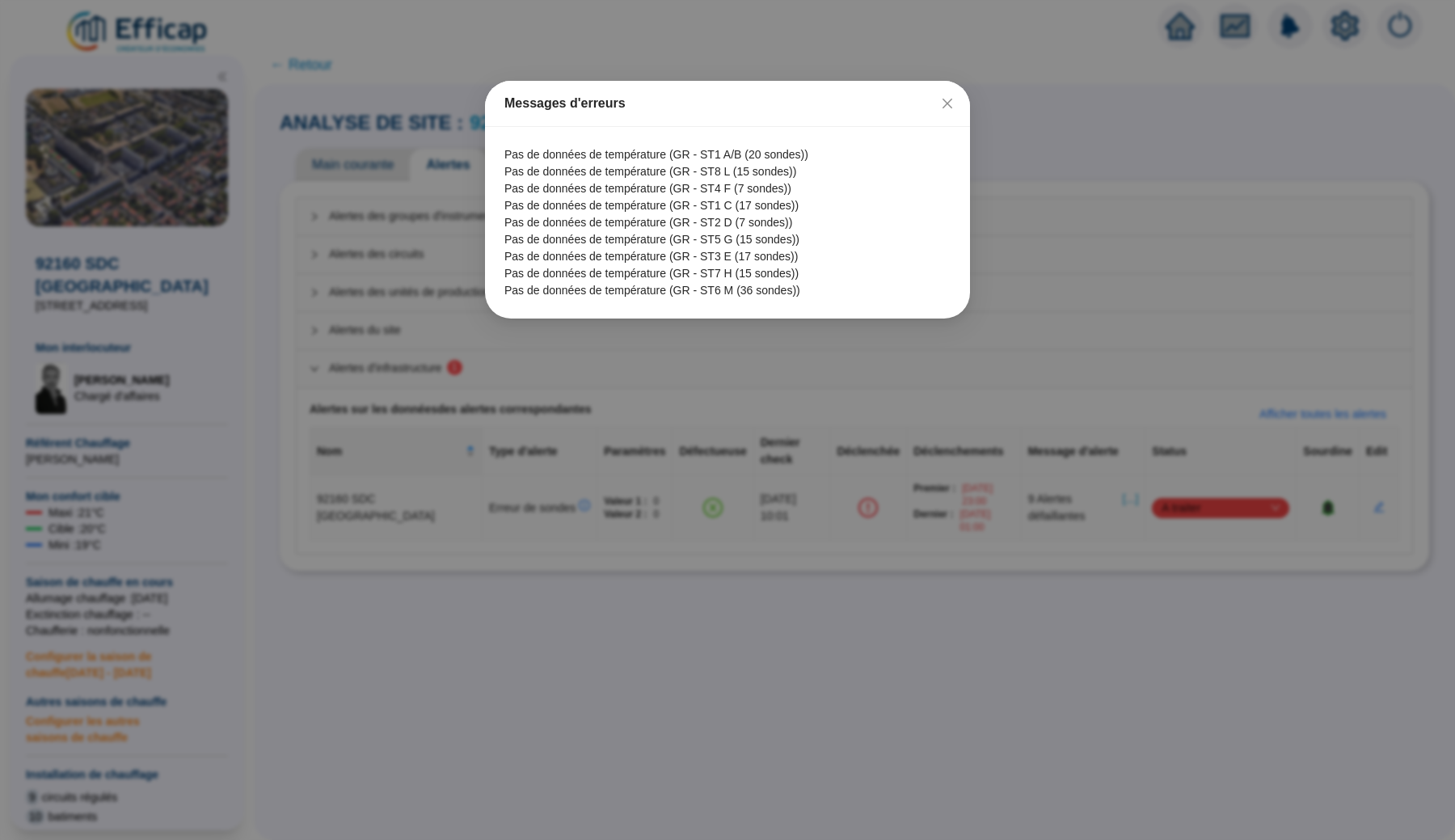
click at [654, 370] on div "Messages d'erreurs Pas de données de température (GR - ST1 A/B (20 sondes)) Pas…" at bounding box center [728, 420] width 1455 height 840
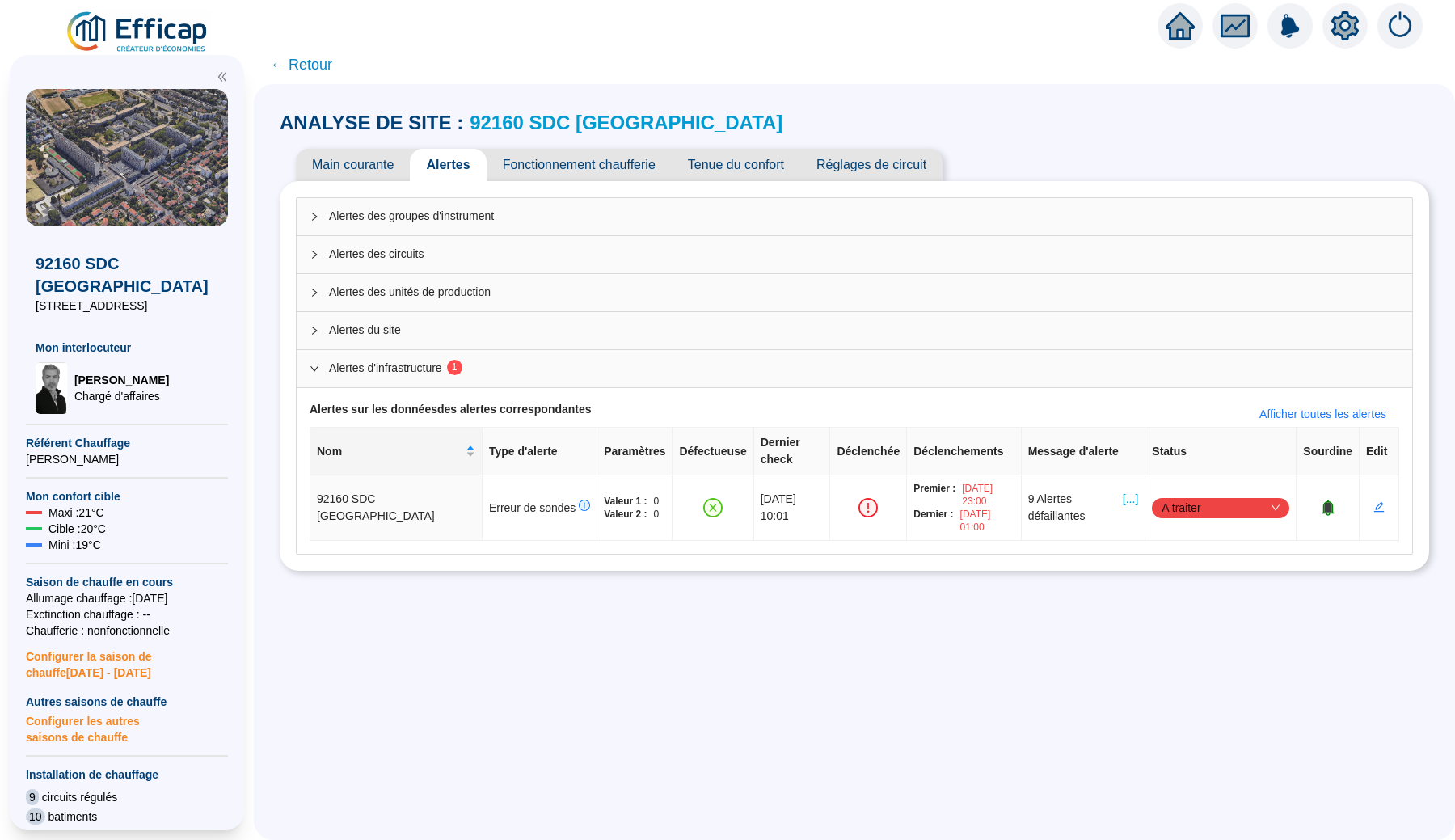
click at [524, 117] on link "92160 SDC [GEOGRAPHIC_DATA]" at bounding box center [626, 122] width 313 height 22
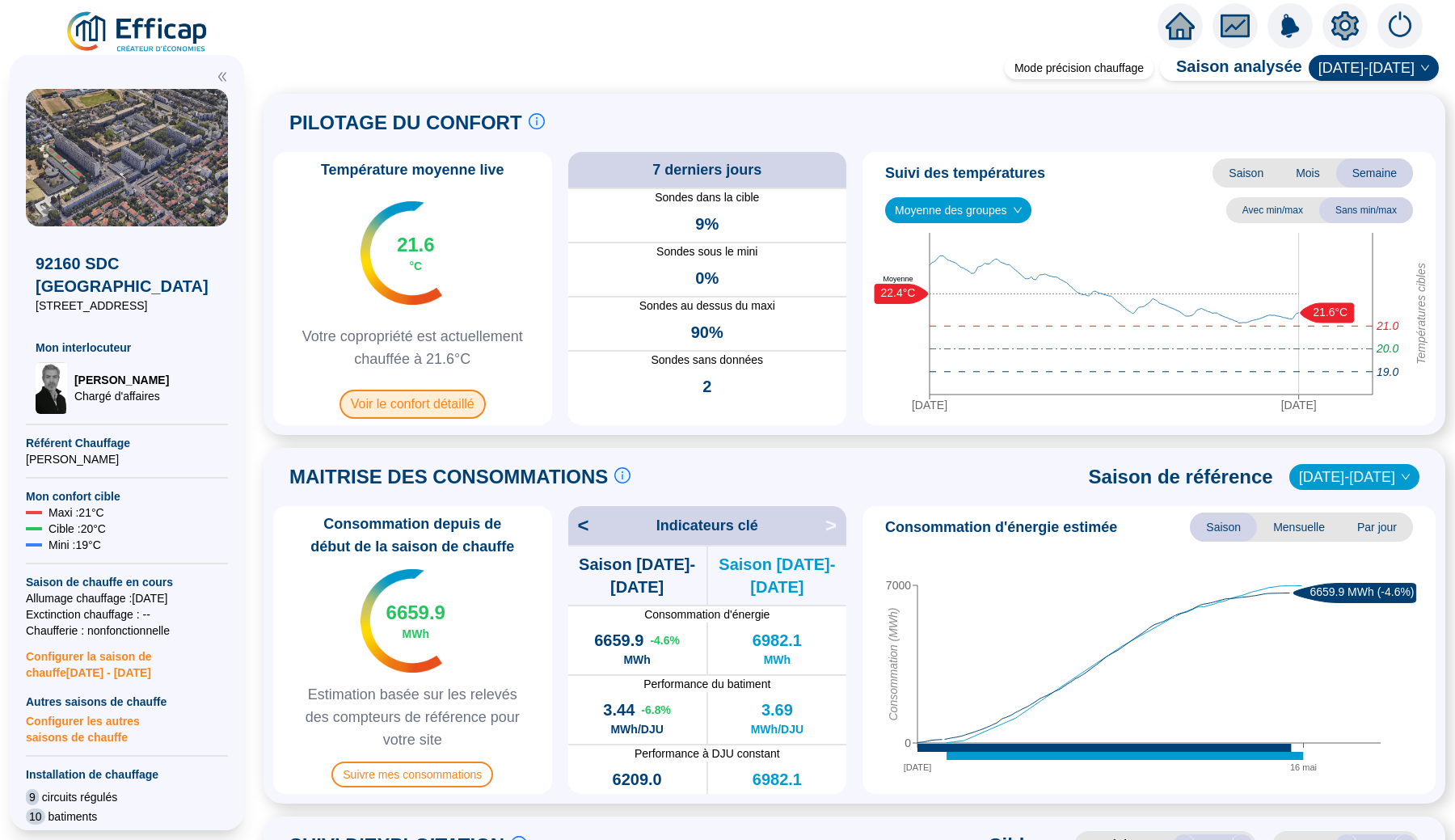
click at [449, 403] on span "Voir le confort détaillé" at bounding box center [412, 403] width 146 height 29
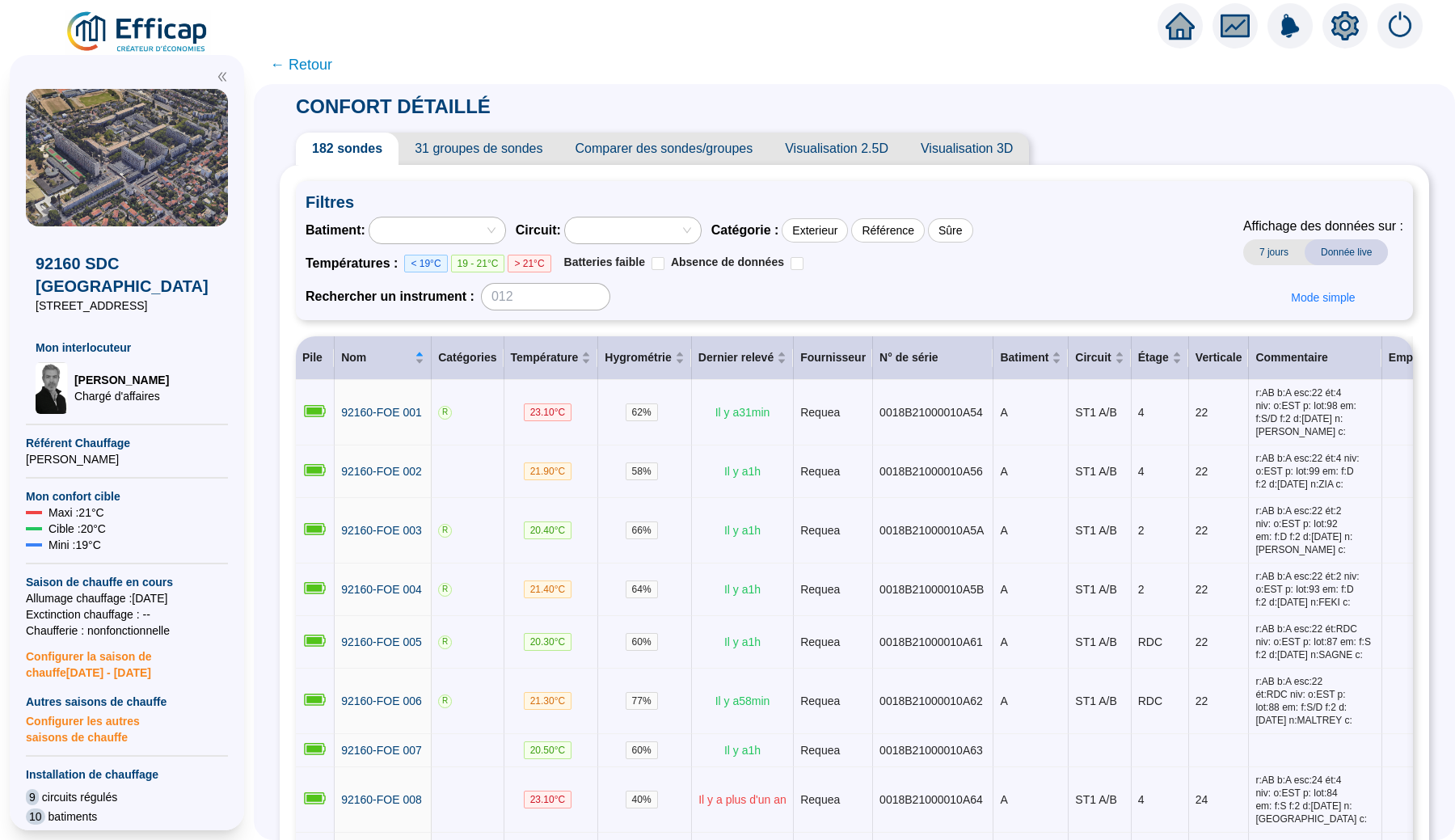
click at [544, 162] on span "31 groupes de sondes" at bounding box center [478, 149] width 160 height 32
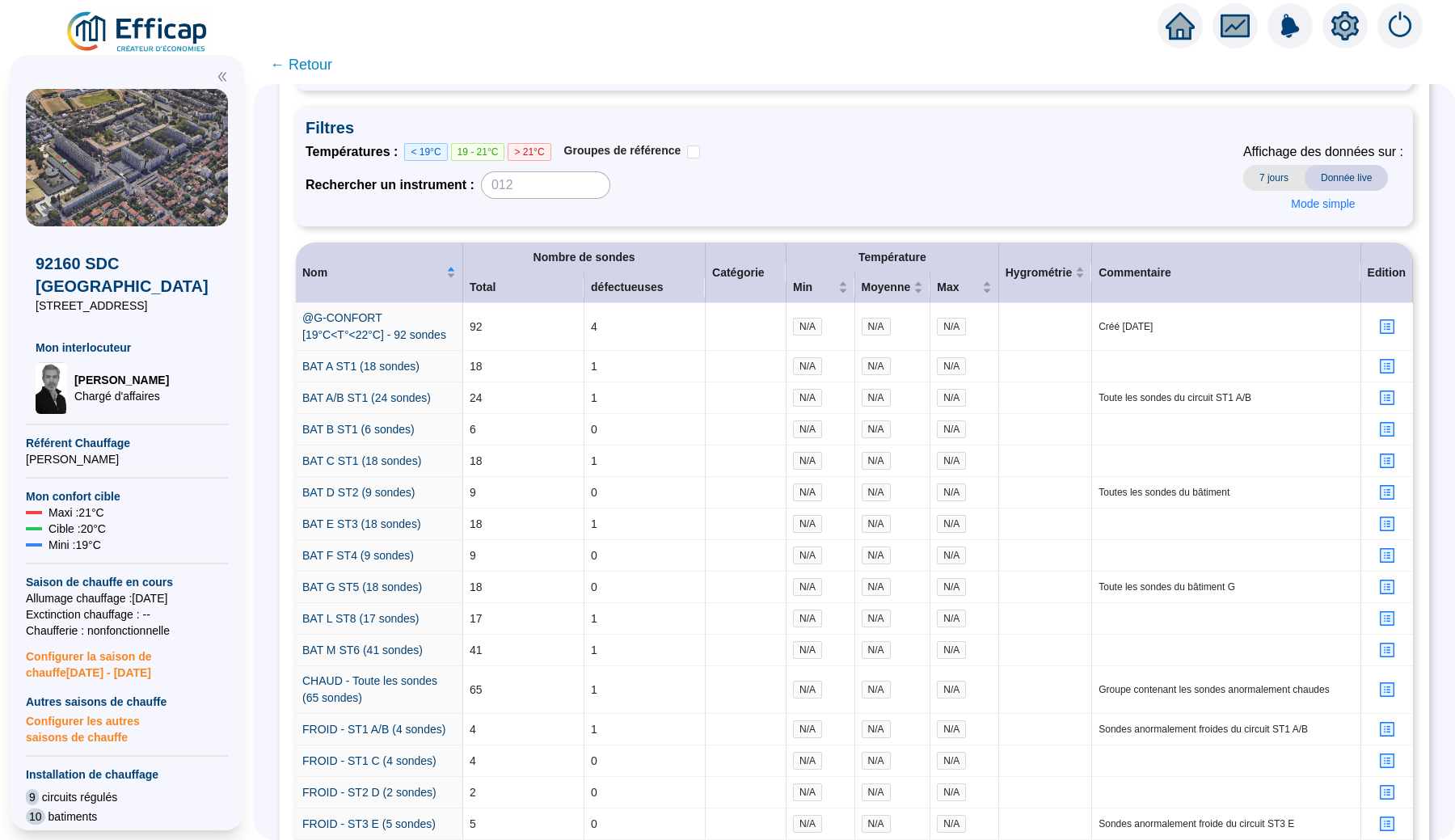
scroll to position [108, 0]
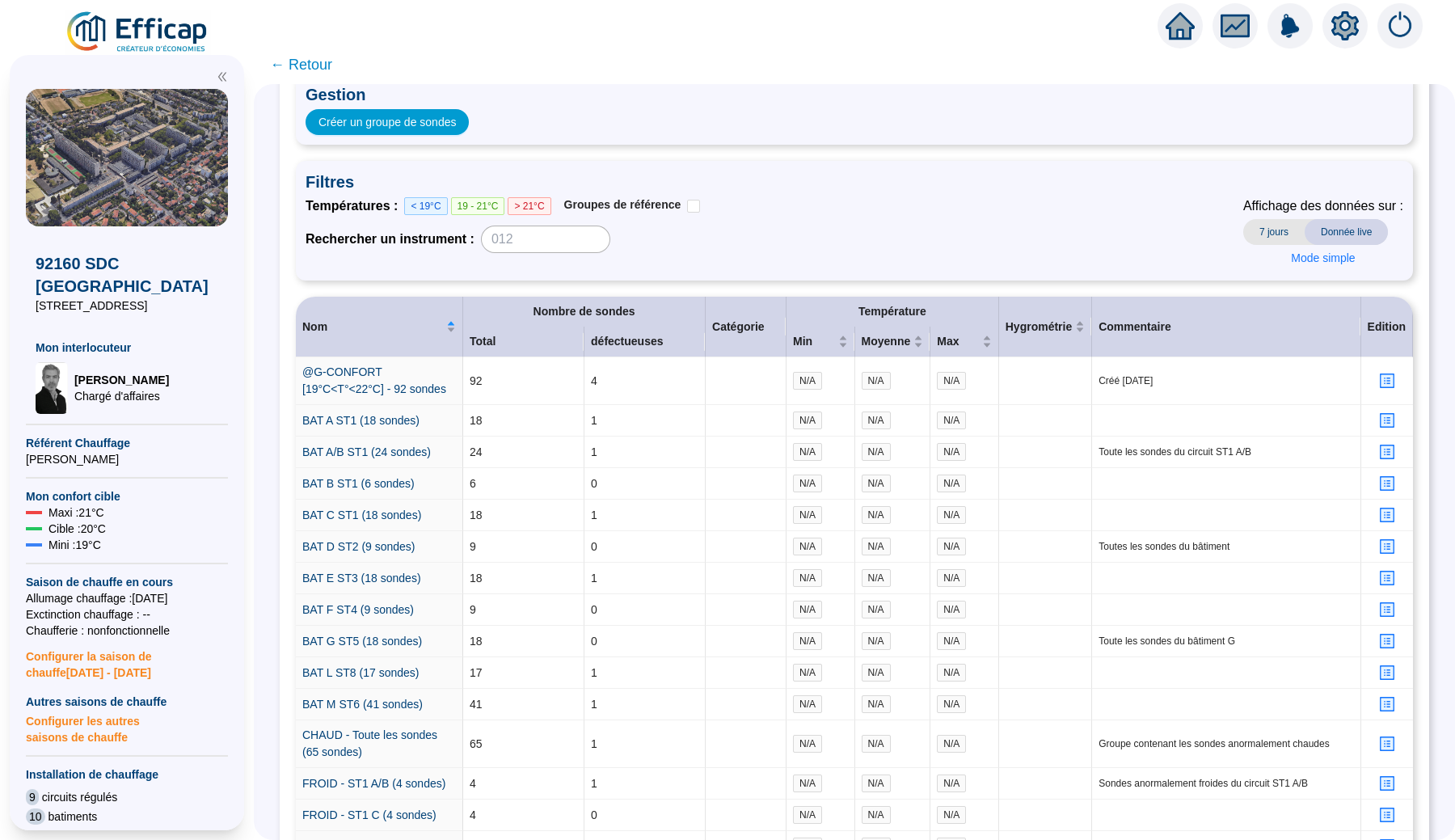
click at [1284, 234] on span "7 jours" at bounding box center [1274, 231] width 62 height 26
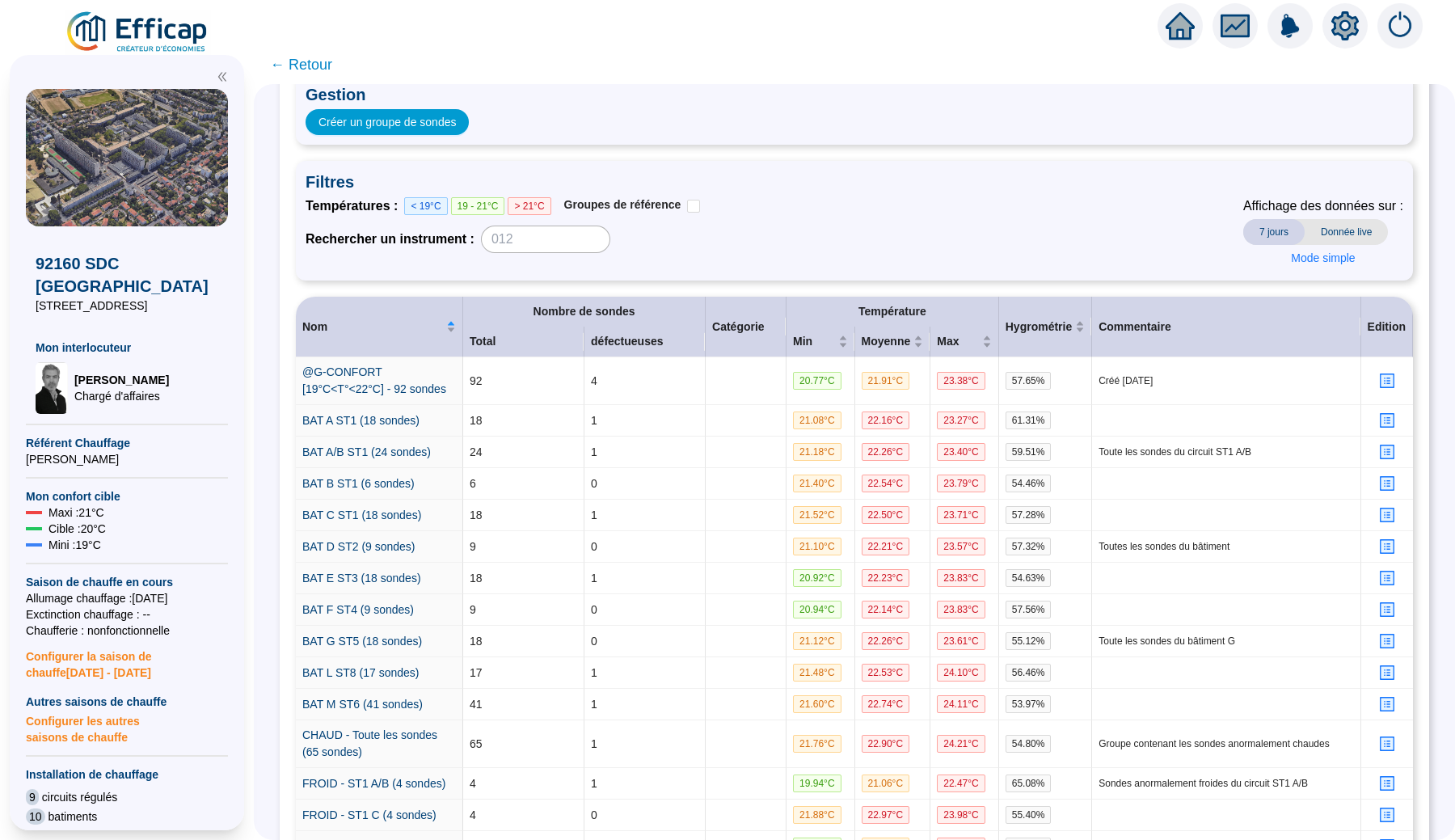
click at [1337, 240] on span "Donnée live" at bounding box center [1347, 231] width 83 height 26
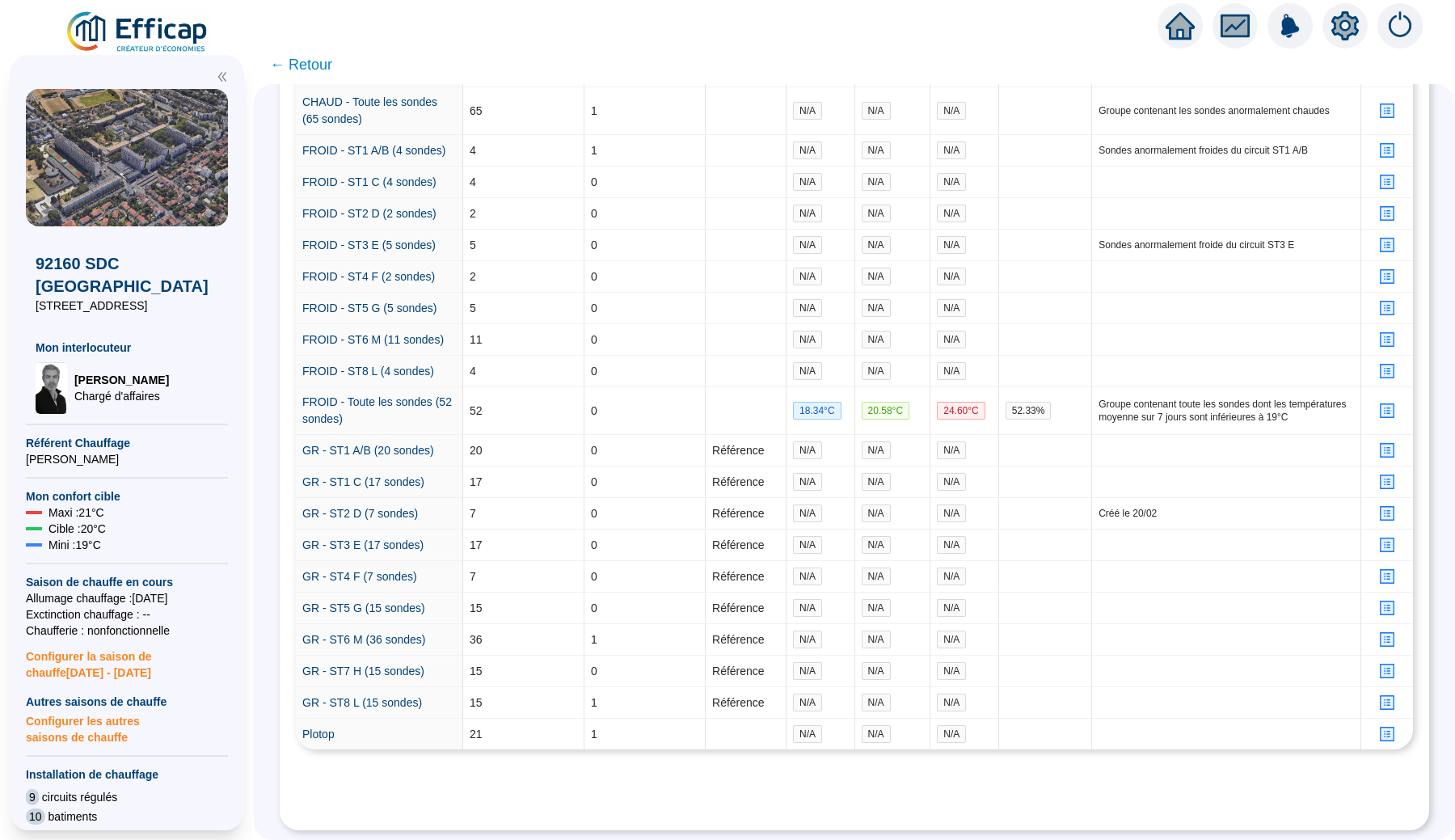
scroll to position [0, 0]
click at [419, 445] on link "GR - ST1 A/B (20 sondes)" at bounding box center [368, 451] width 132 height 13
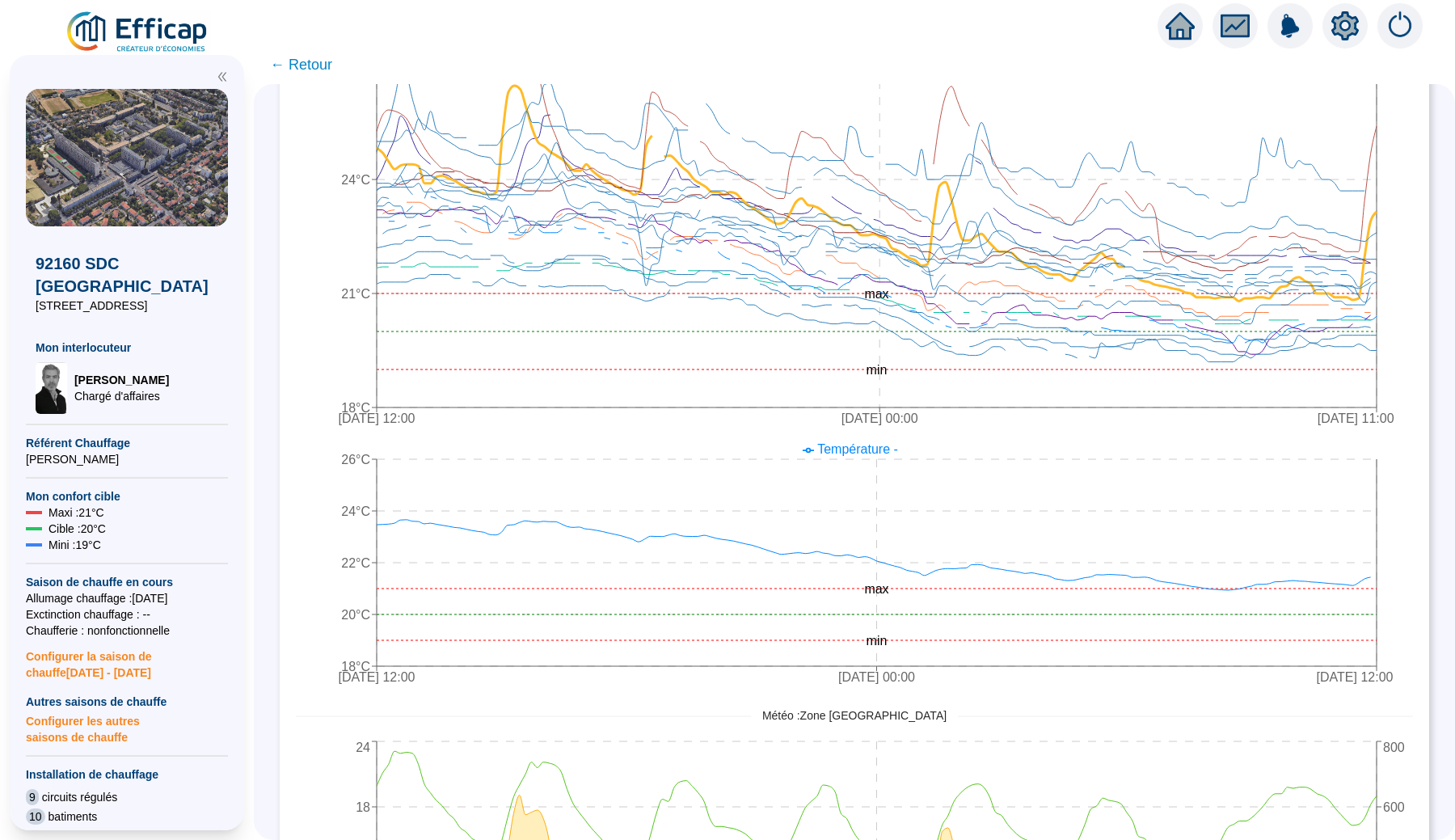
scroll to position [604, 0]
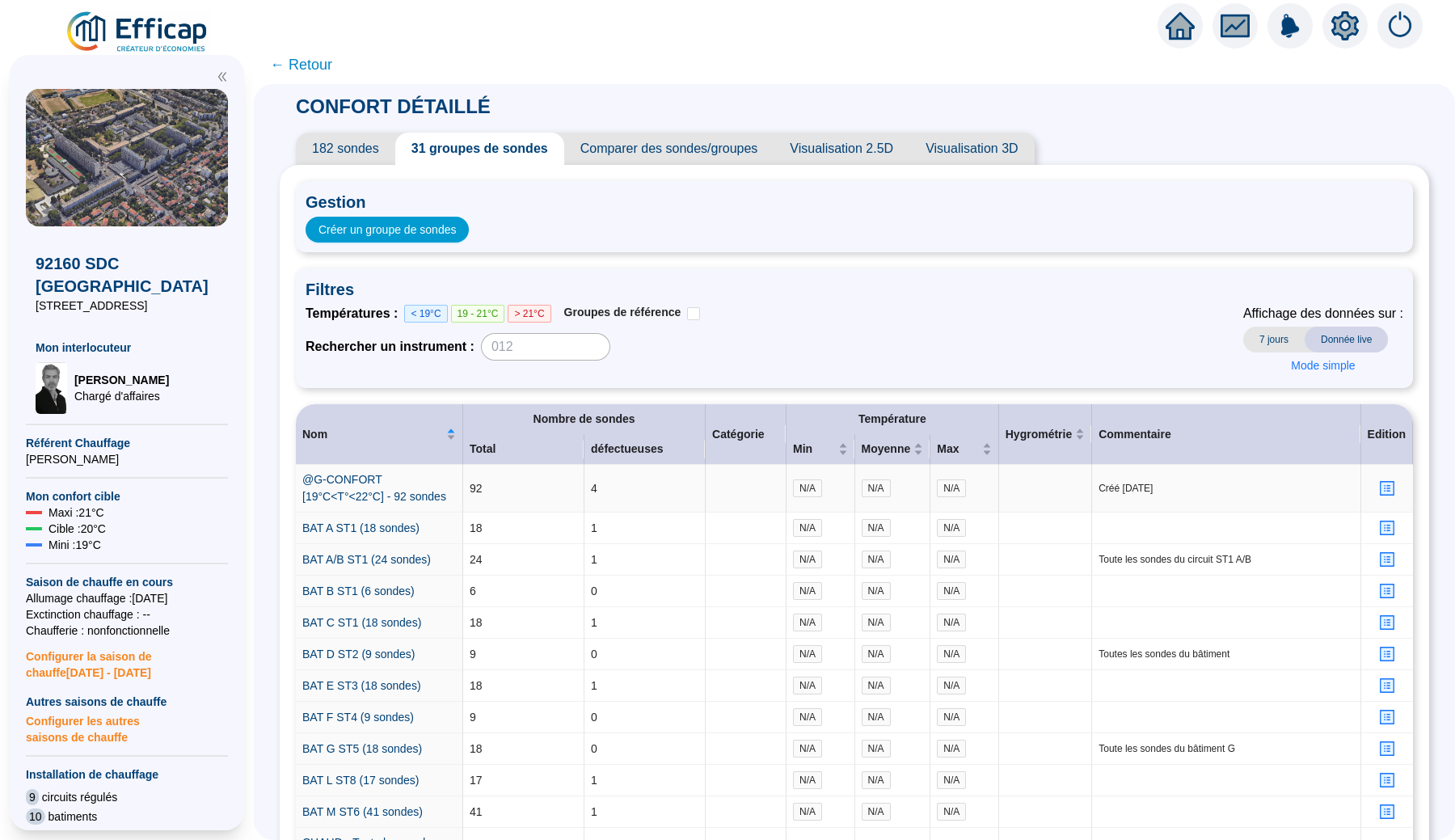
click at [815, 488] on span "N/A" at bounding box center [807, 488] width 29 height 18
click at [876, 489] on span "N/A" at bounding box center [876, 488] width 29 height 18
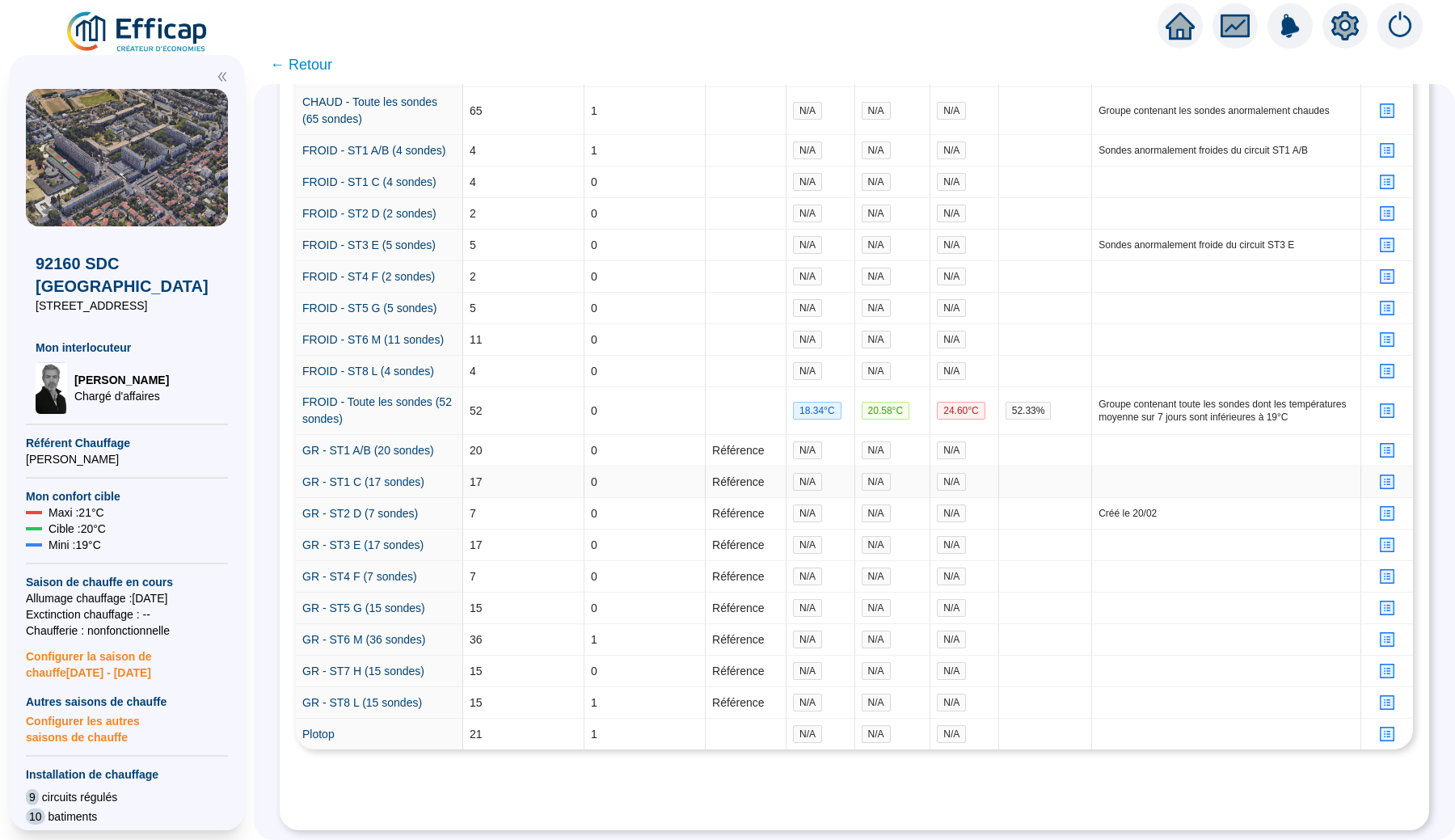
scroll to position [768, 0]
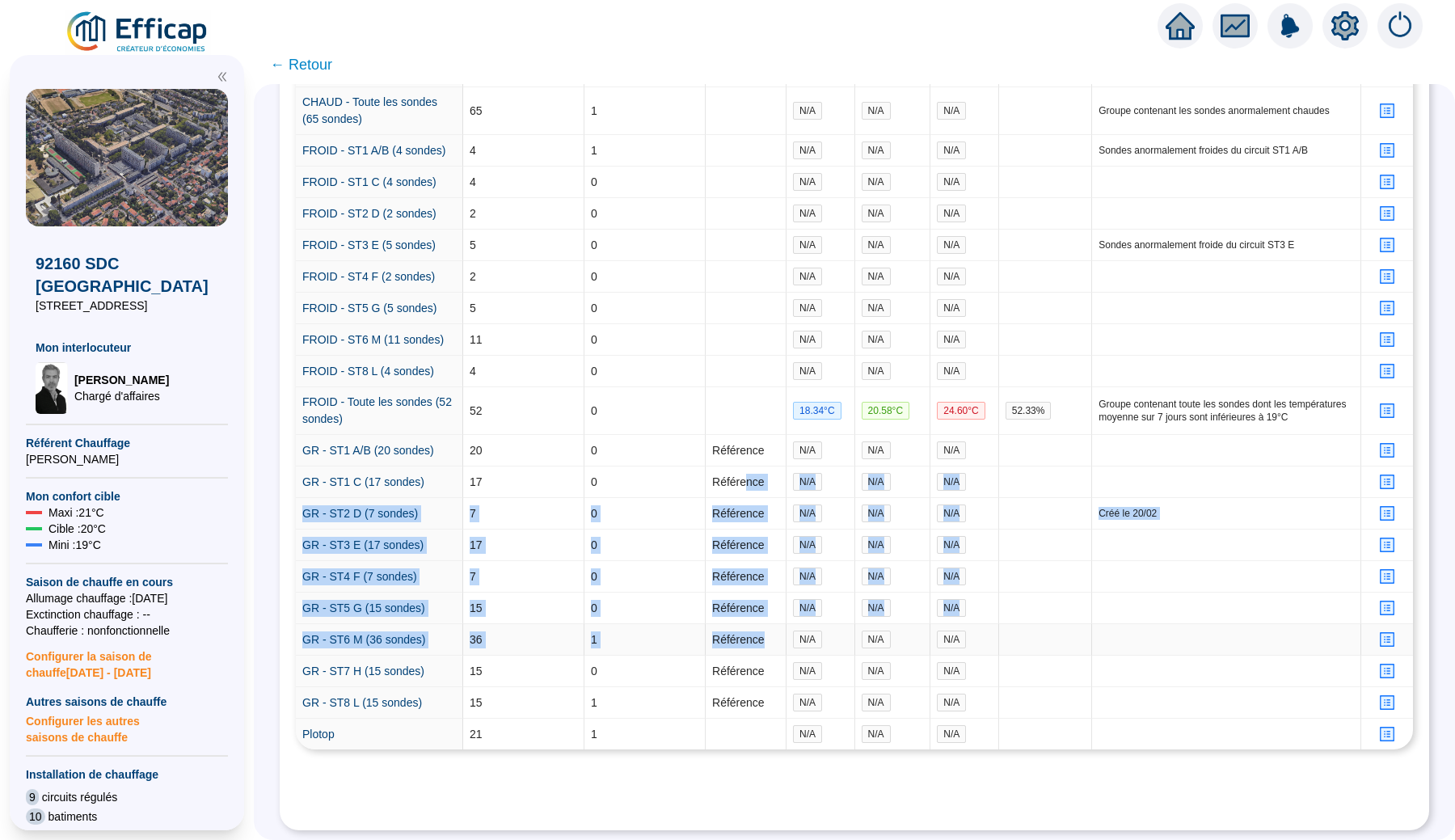
drag, startPoint x: 749, startPoint y: 470, endPoint x: 748, endPoint y: 650, distance: 180.0
click at [749, 651] on tbody "@G-CONFORT [19°C<T°<22°C] - 92 sondes 92 4 N/A N/A N/A Créé [DATE] BAT A ST1 (1…" at bounding box center [854, 237] width 1118 height 1025
click at [748, 650] on td "Référence" at bounding box center [745, 639] width 81 height 31
drag, startPoint x: 745, startPoint y: 479, endPoint x: 743, endPoint y: 620, distance: 141.0
click at [743, 620] on tbody "@G-CONFORT [19°C<T°<22°C] - 92 sondes 92 4 N/A N/A N/A Créé [DATE] BAT A ST1 (1…" at bounding box center [854, 237] width 1118 height 1025
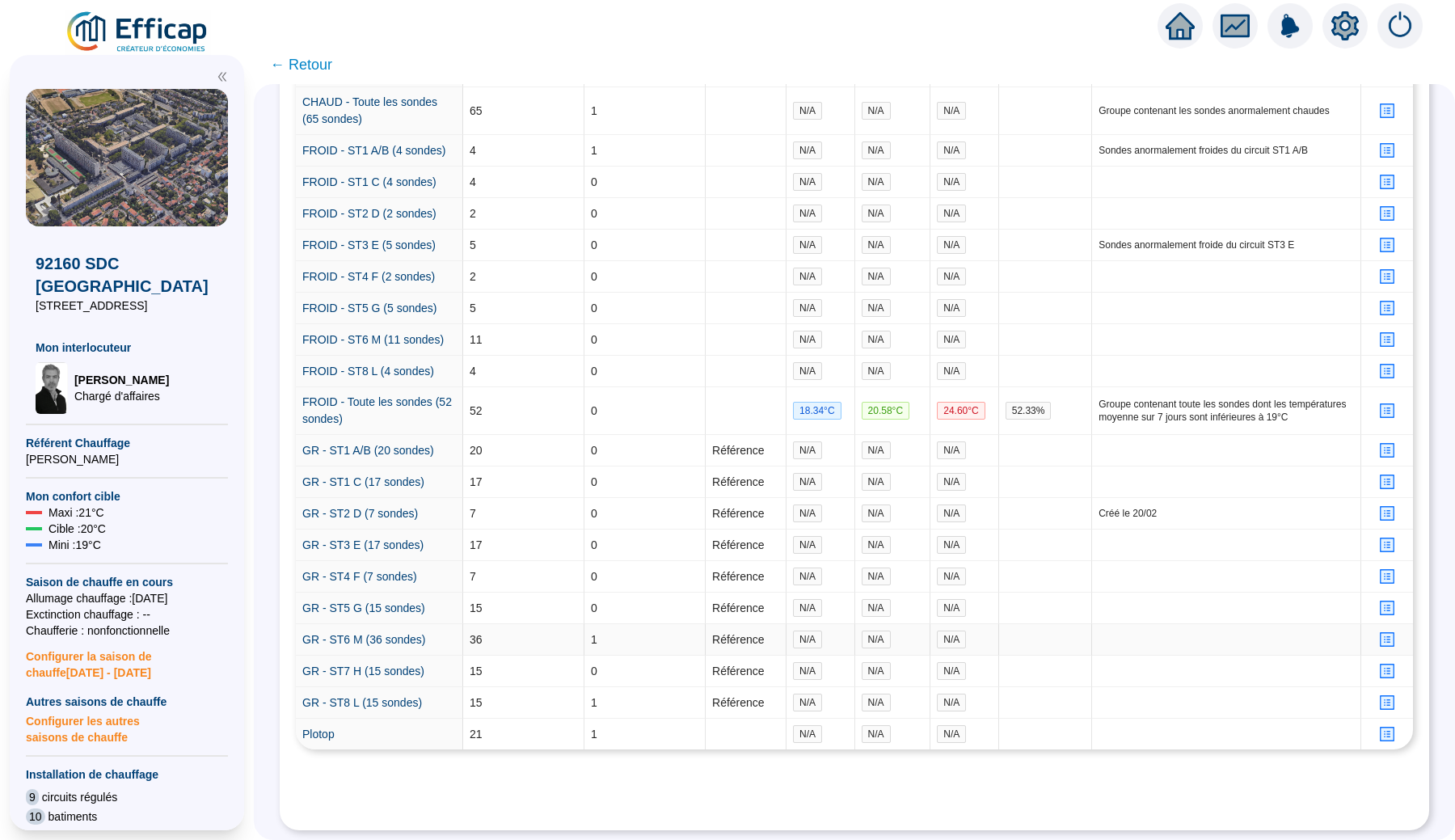
click at [743, 624] on td "Référence" at bounding box center [745, 639] width 81 height 31
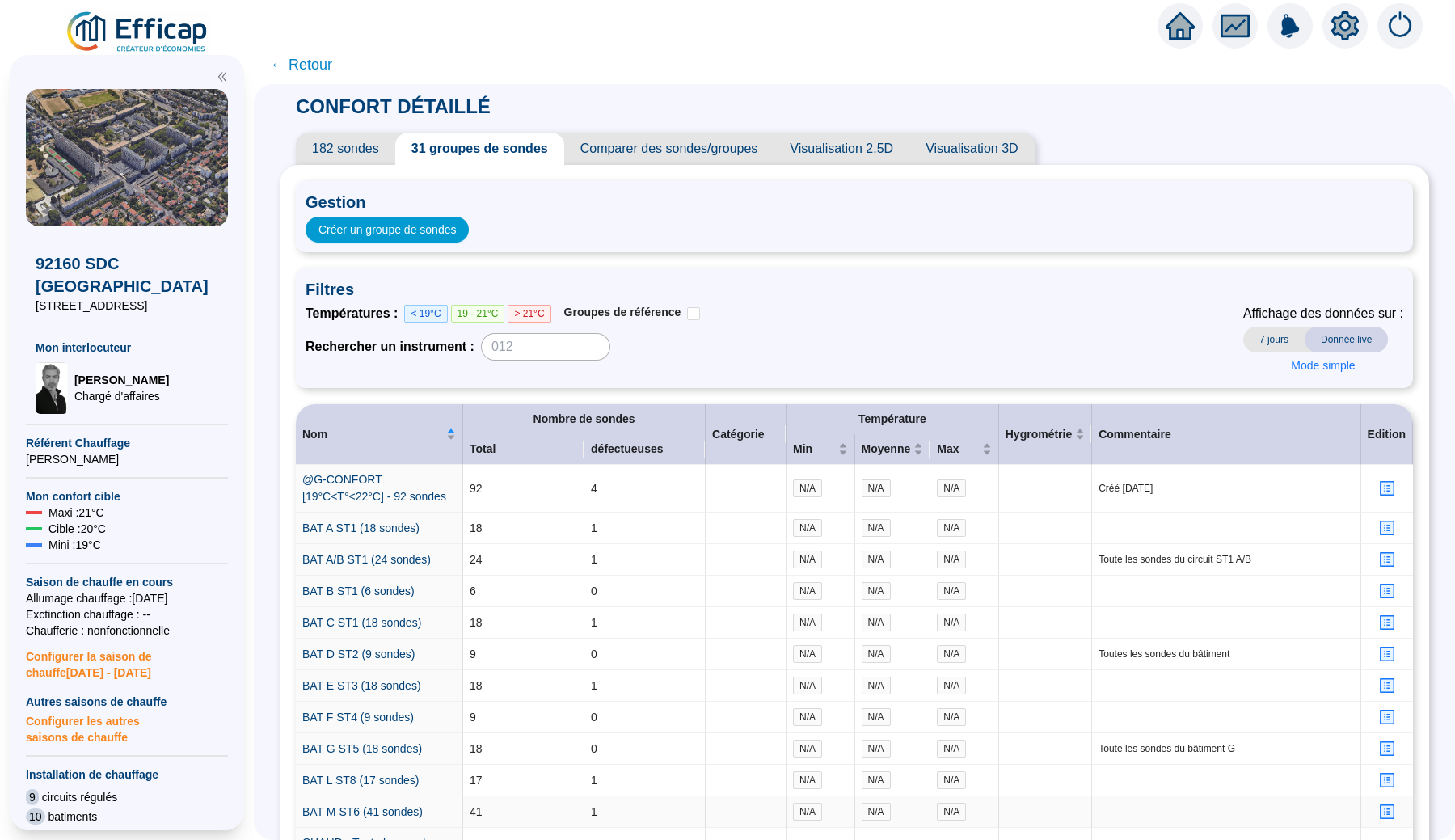
scroll to position [0, 0]
click at [322, 68] on span "← Retour" at bounding box center [301, 64] width 63 height 23
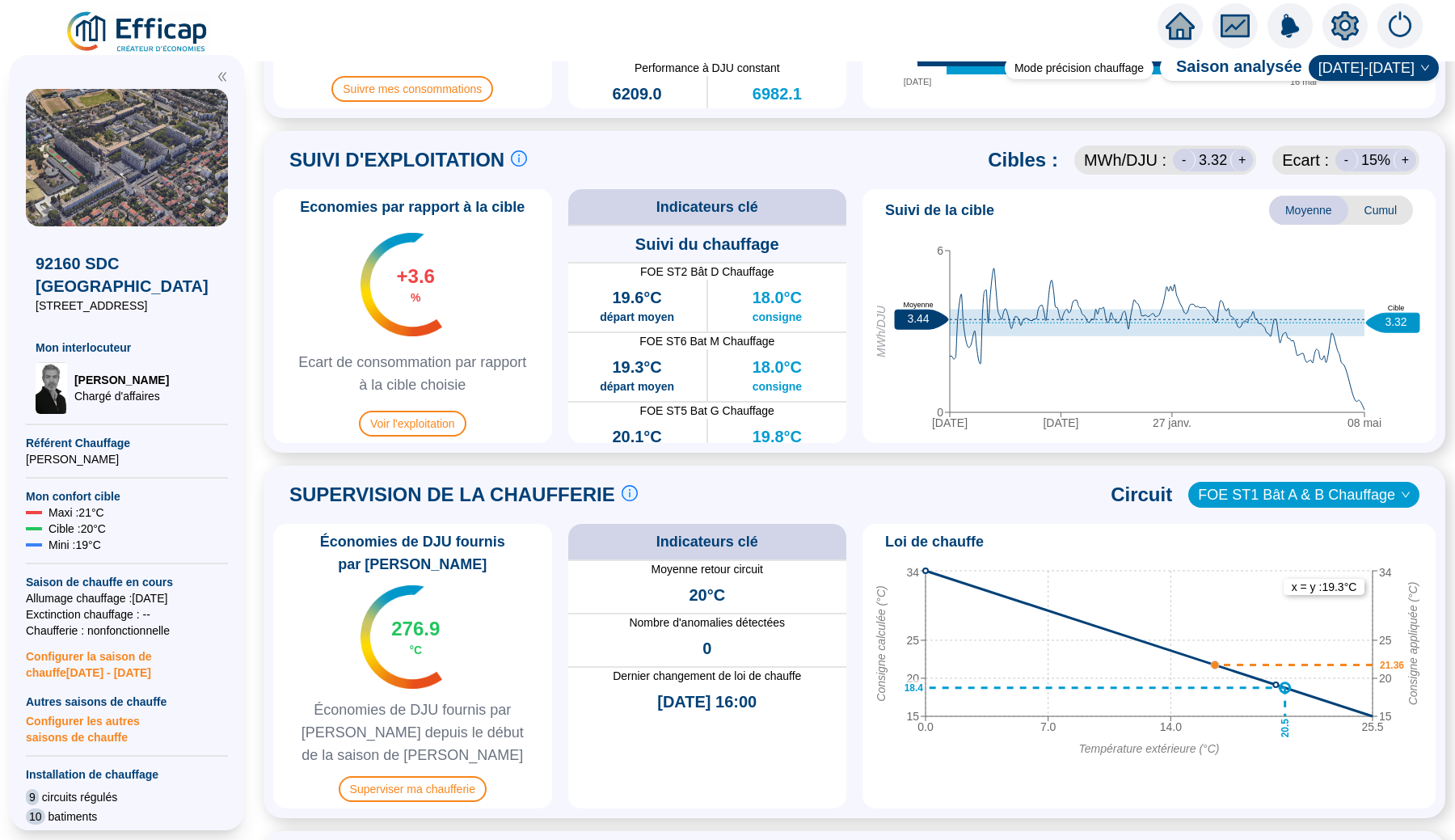
scroll to position [693, 0]
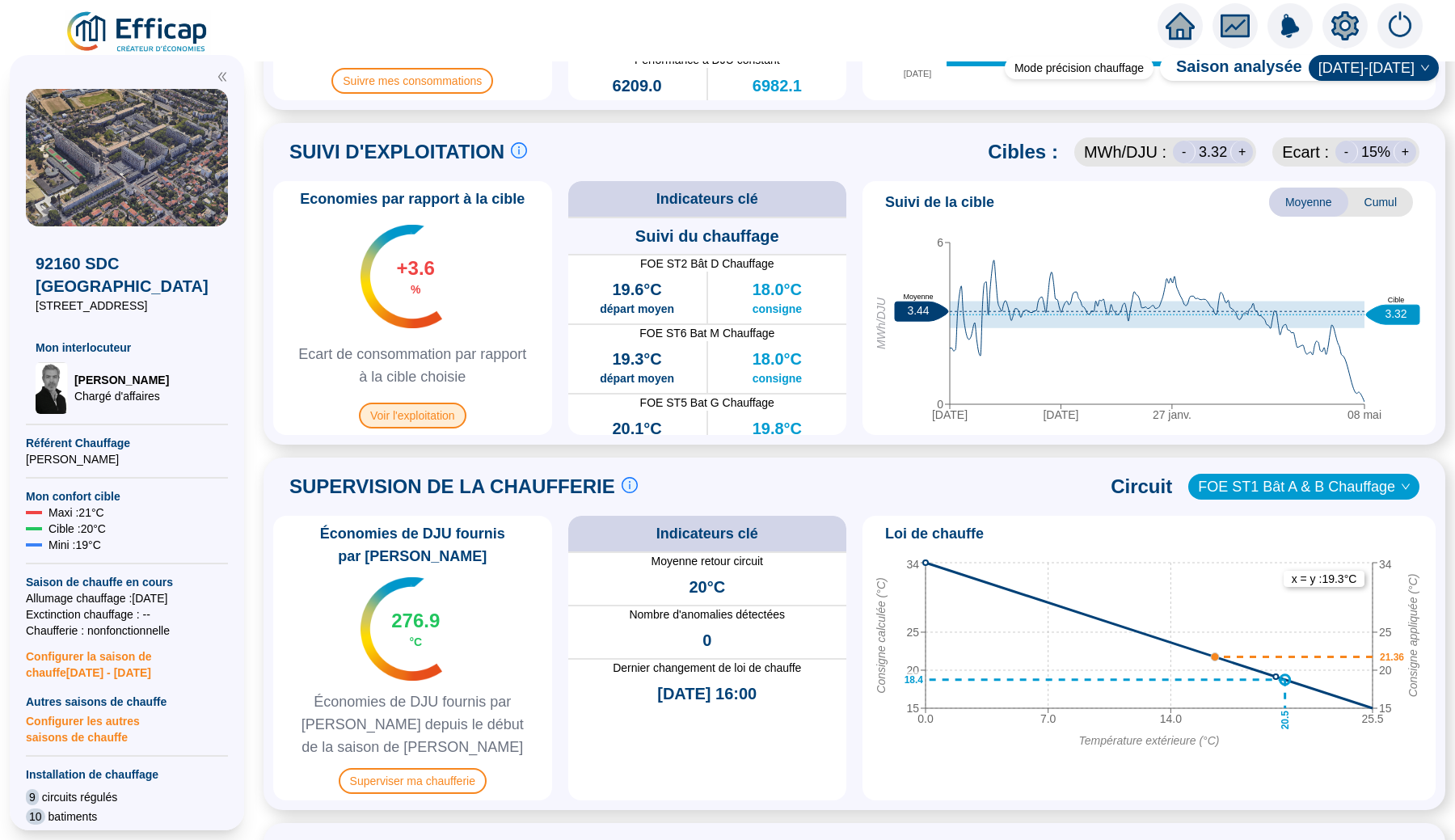
click at [449, 419] on span "Voir l'exploitation" at bounding box center [413, 415] width 108 height 26
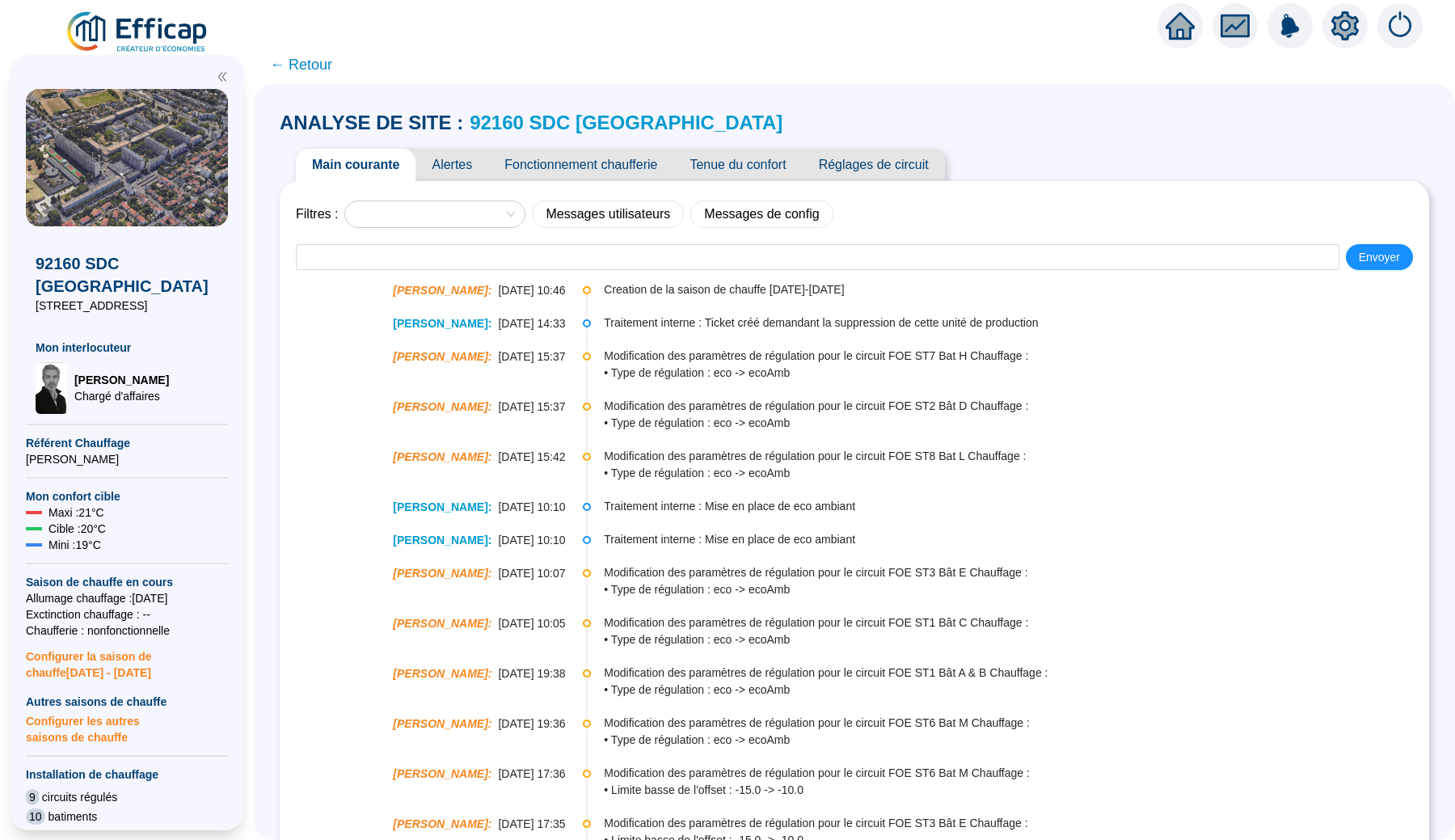
click at [474, 168] on span "Alertes" at bounding box center [452, 165] width 73 height 32
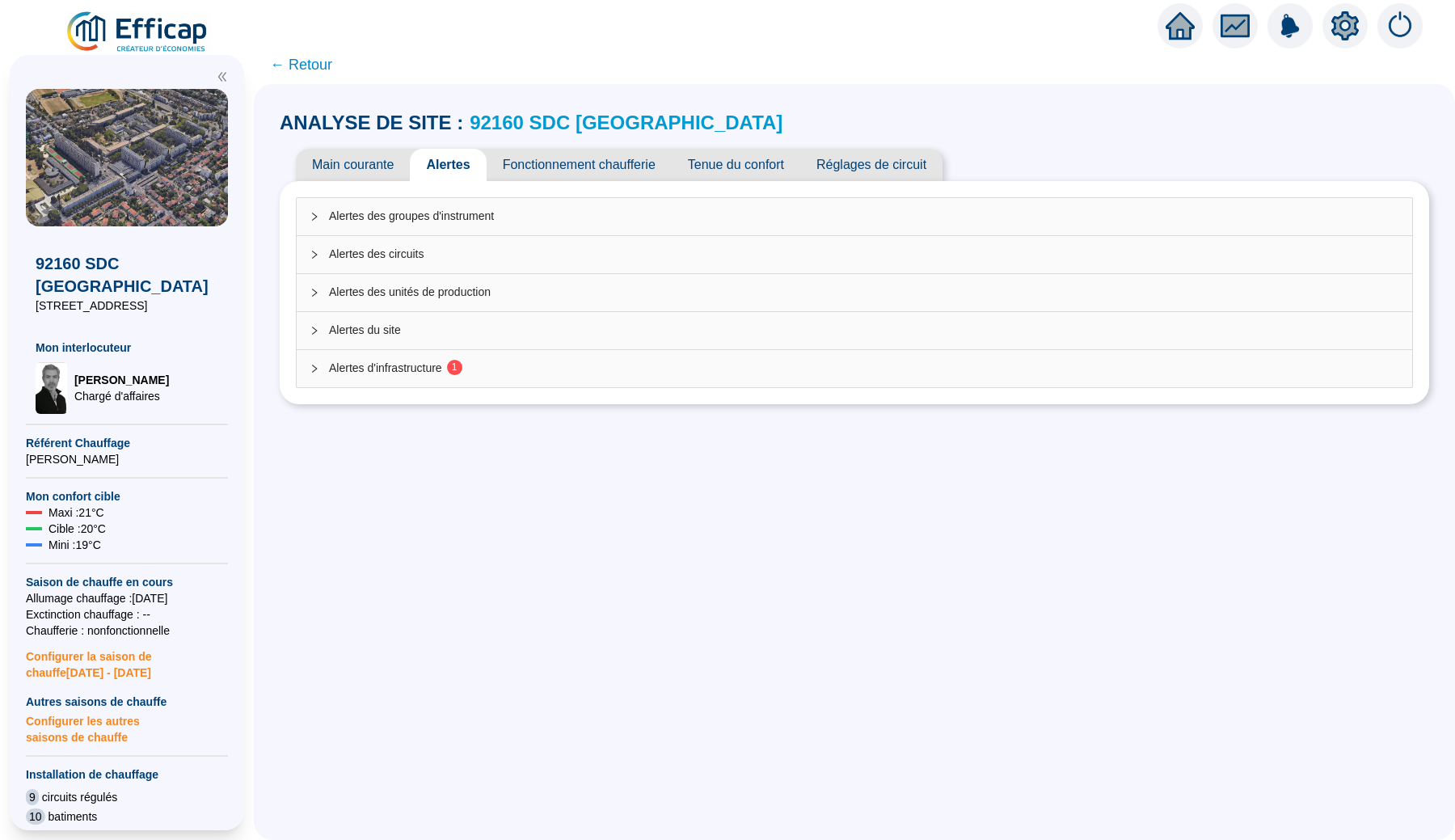
click at [413, 377] on div "Alertes d'infrastructure 1" at bounding box center [854, 368] width 1116 height 37
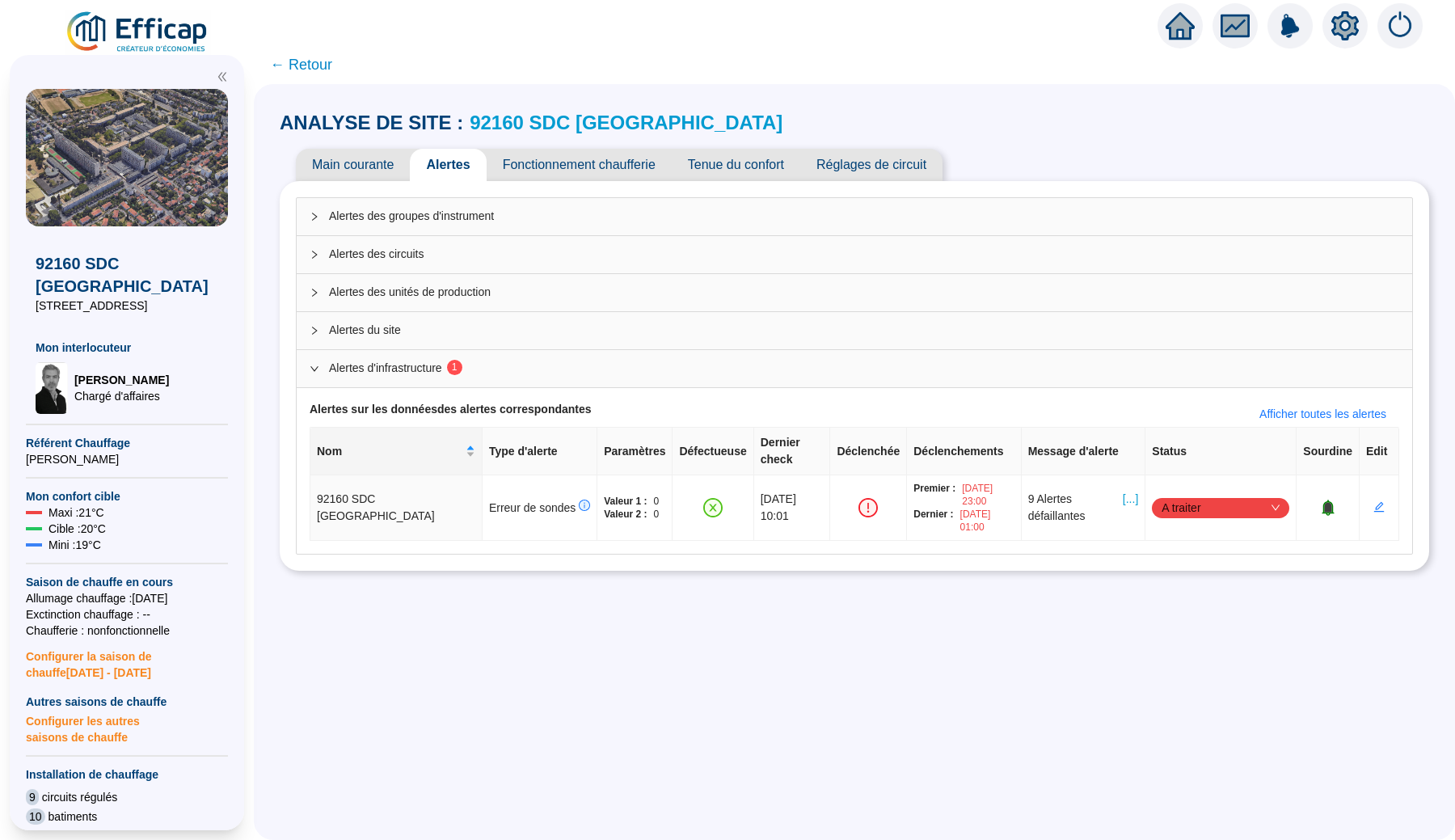
click at [308, 67] on span "← Retour" at bounding box center [301, 64] width 63 height 23
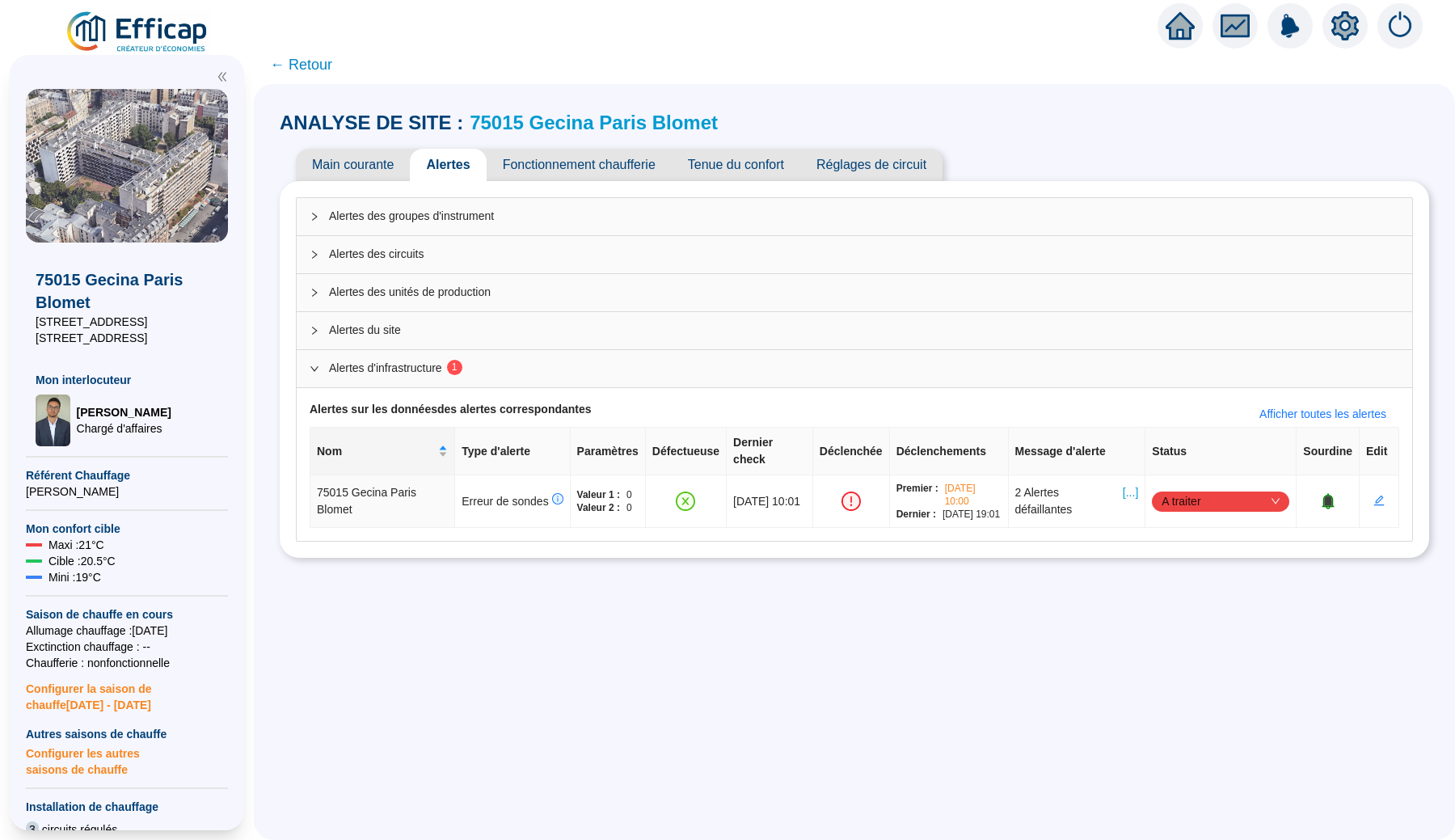
click at [133, 33] on img at bounding box center [137, 32] width 146 height 45
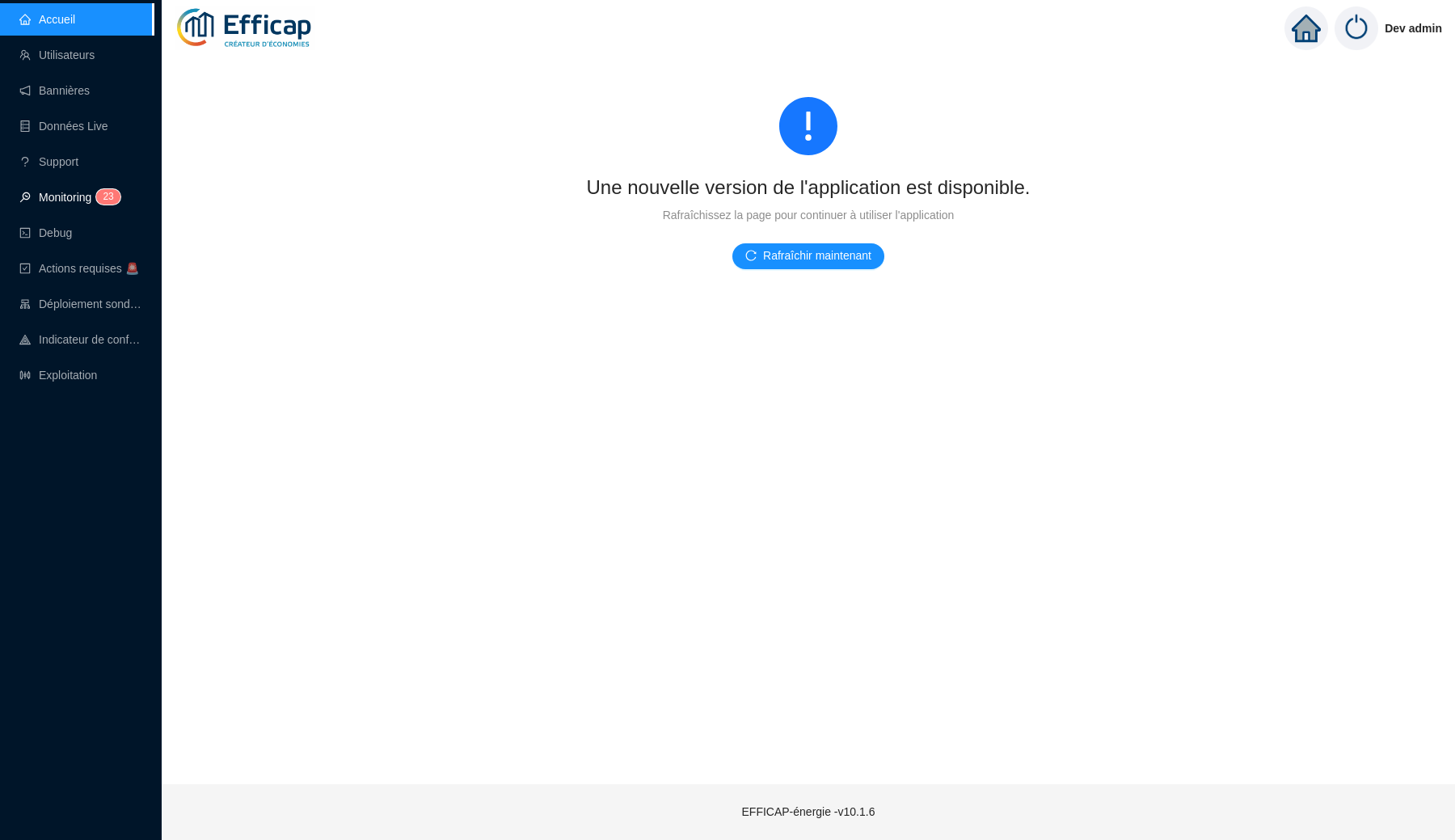
click at [69, 190] on link "Monitoring 2 3" at bounding box center [67, 197] width 97 height 13
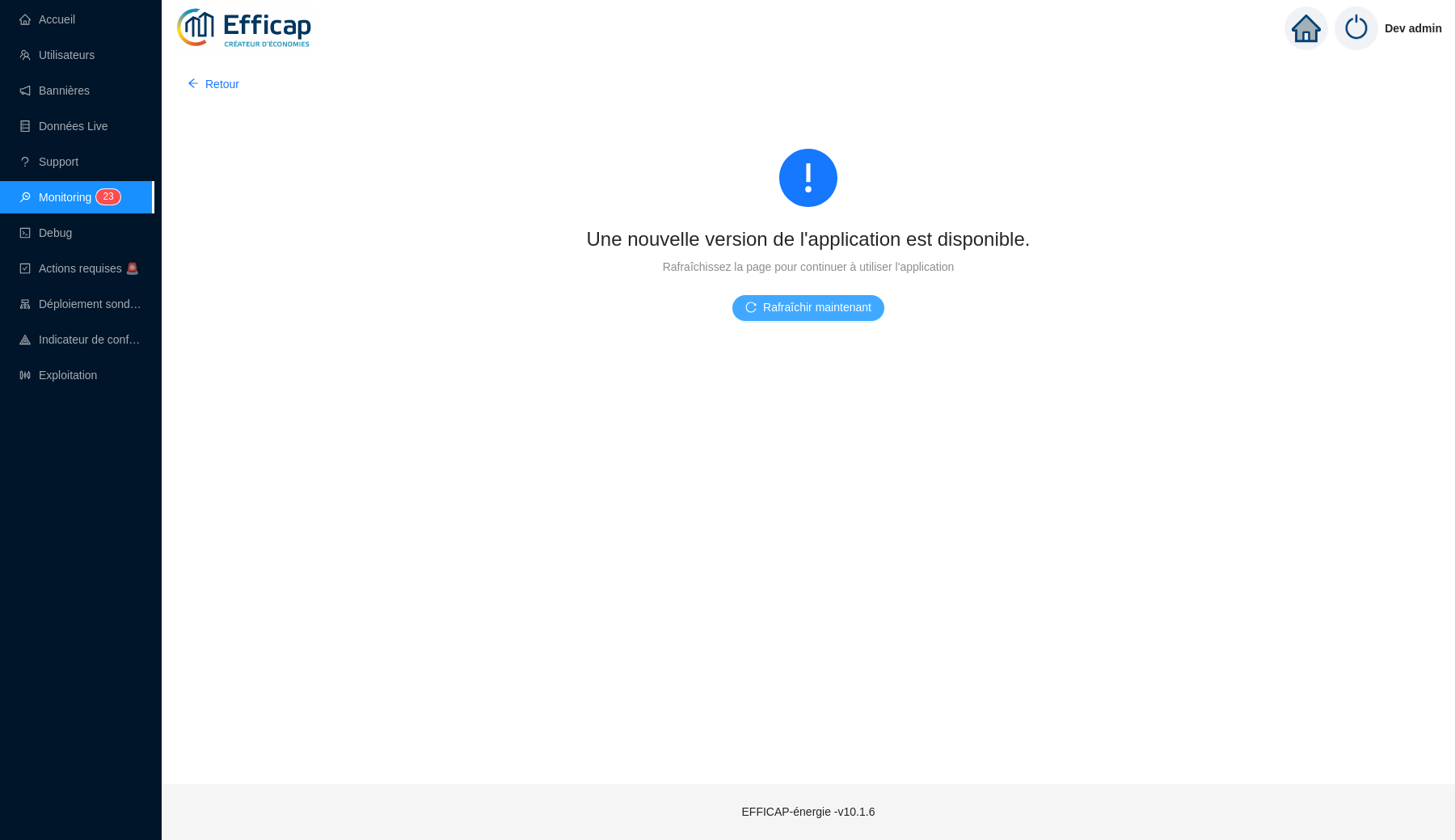
click at [750, 316] on span "button" at bounding box center [751, 308] width 11 height 17
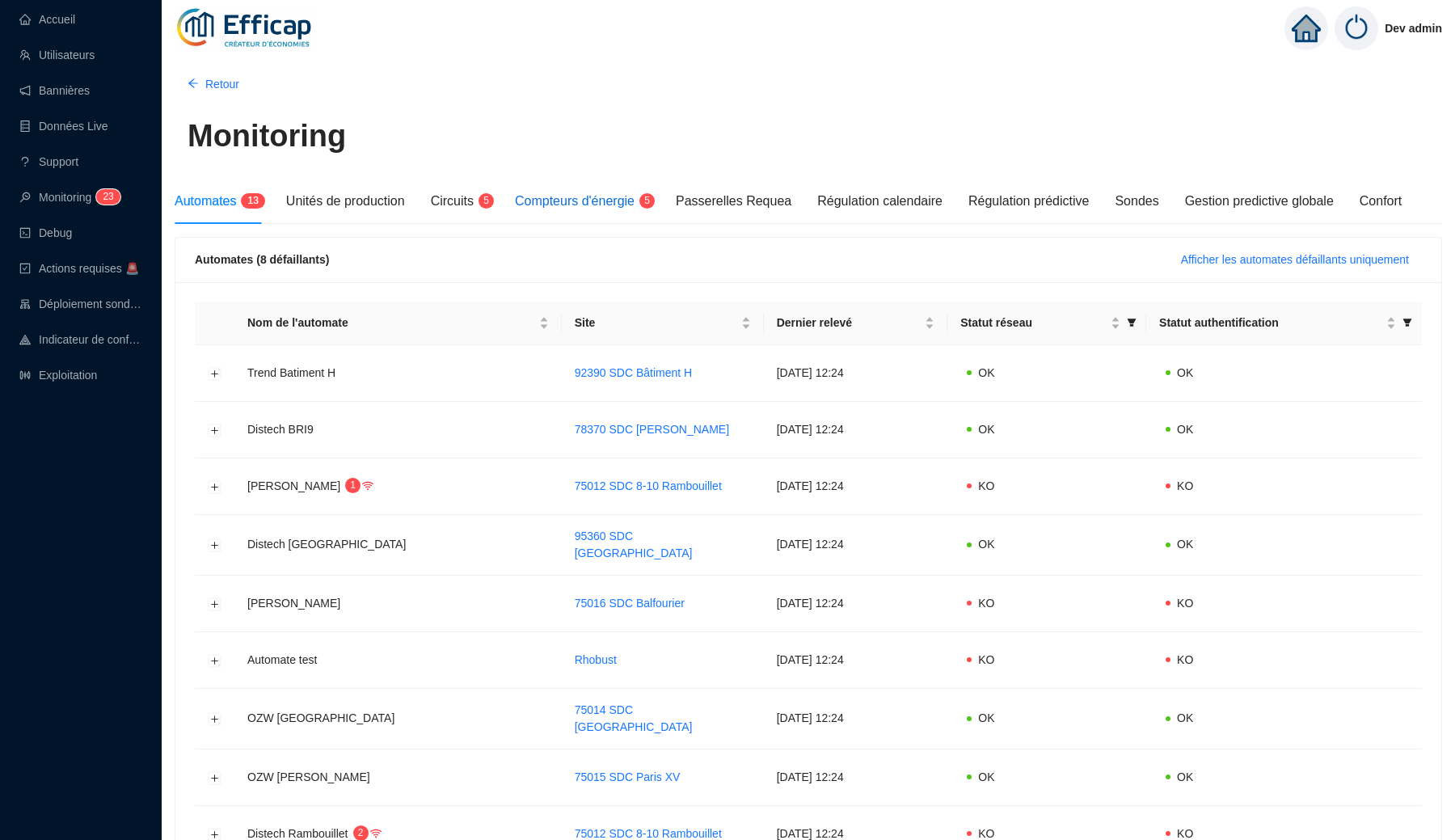
click at [591, 202] on span "Compteurs d'énergie" at bounding box center [575, 201] width 119 height 14
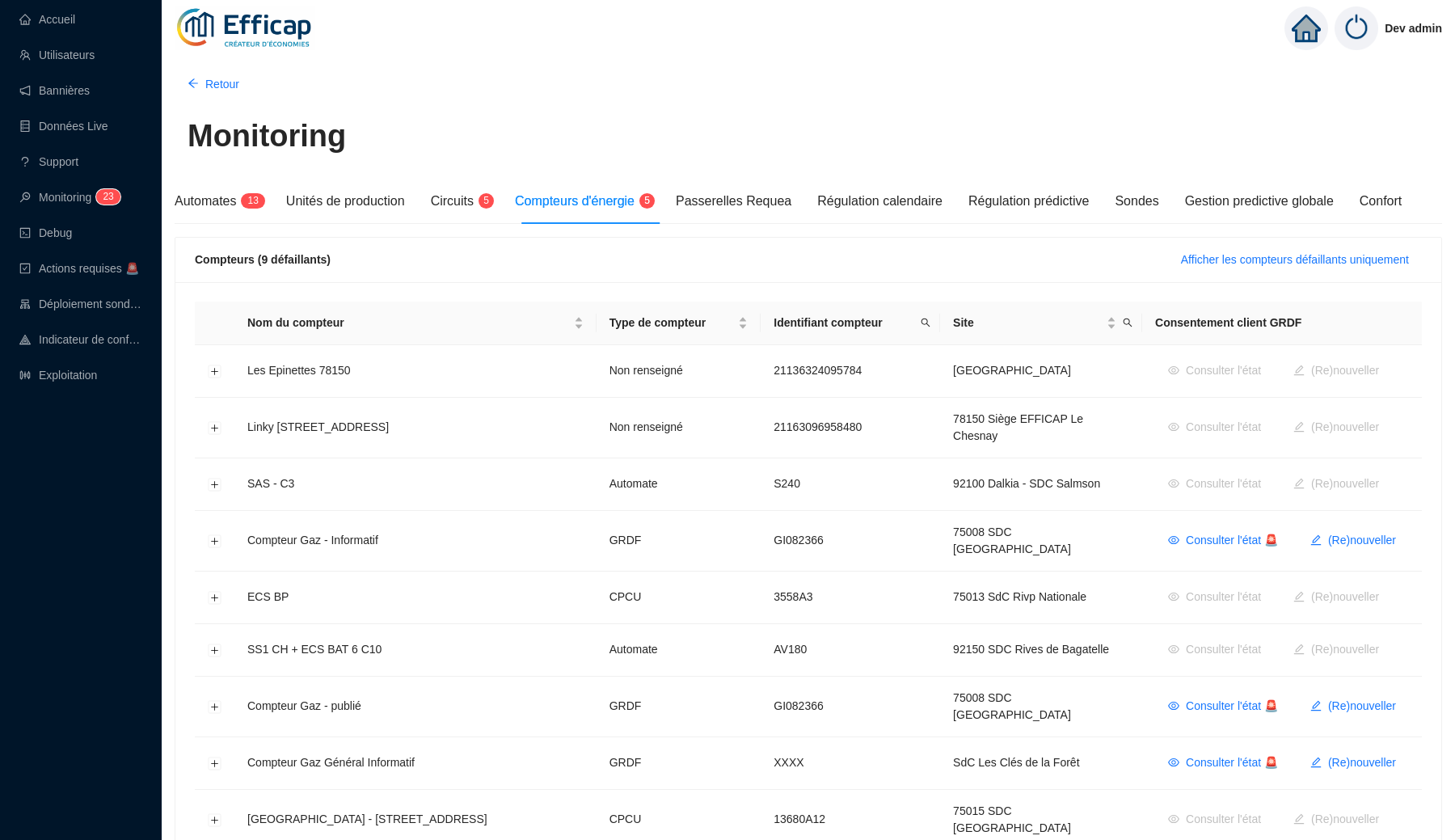
click at [1211, 275] on div "Compteurs (9 défaillants) Afficher les compteurs défaillants uniquement" at bounding box center [808, 260] width 1266 height 45
click at [1216, 267] on span "Afficher les compteurs défaillants uniquement" at bounding box center [1295, 259] width 228 height 17
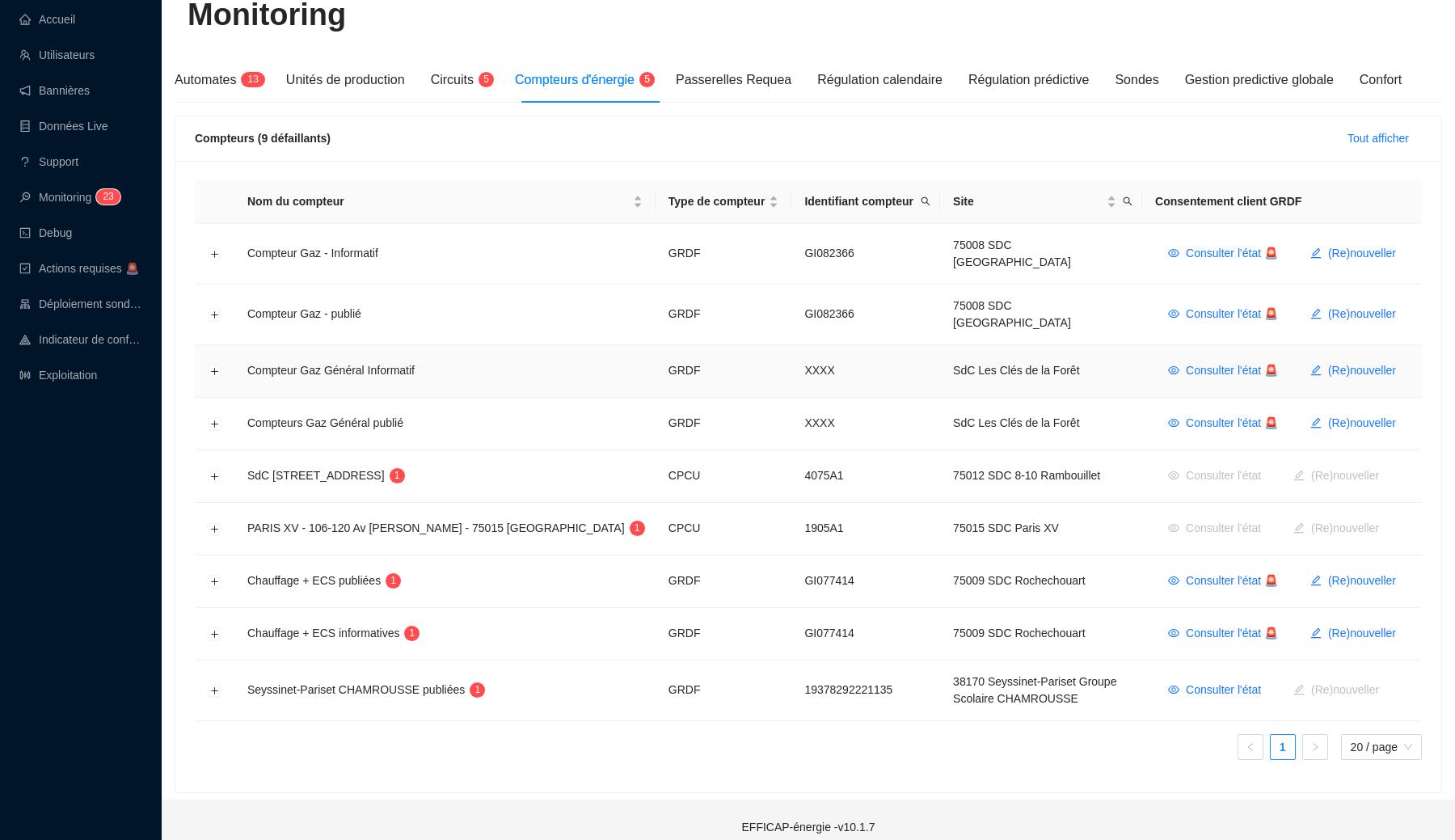
scroll to position [120, 0]
click at [214, 629] on button "Développer la ligne" at bounding box center [215, 635] width 13 height 13
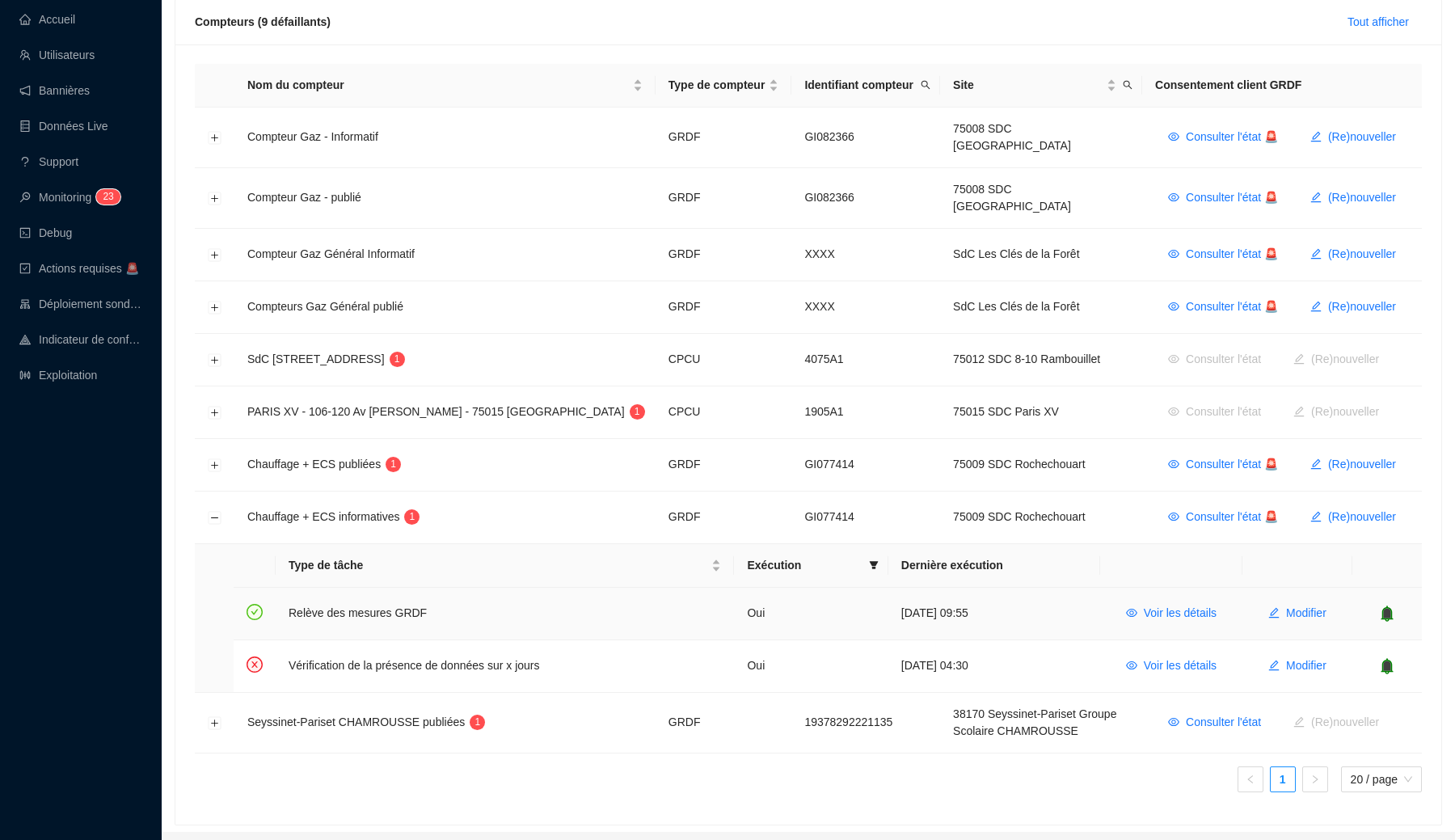
scroll to position [249, 0]
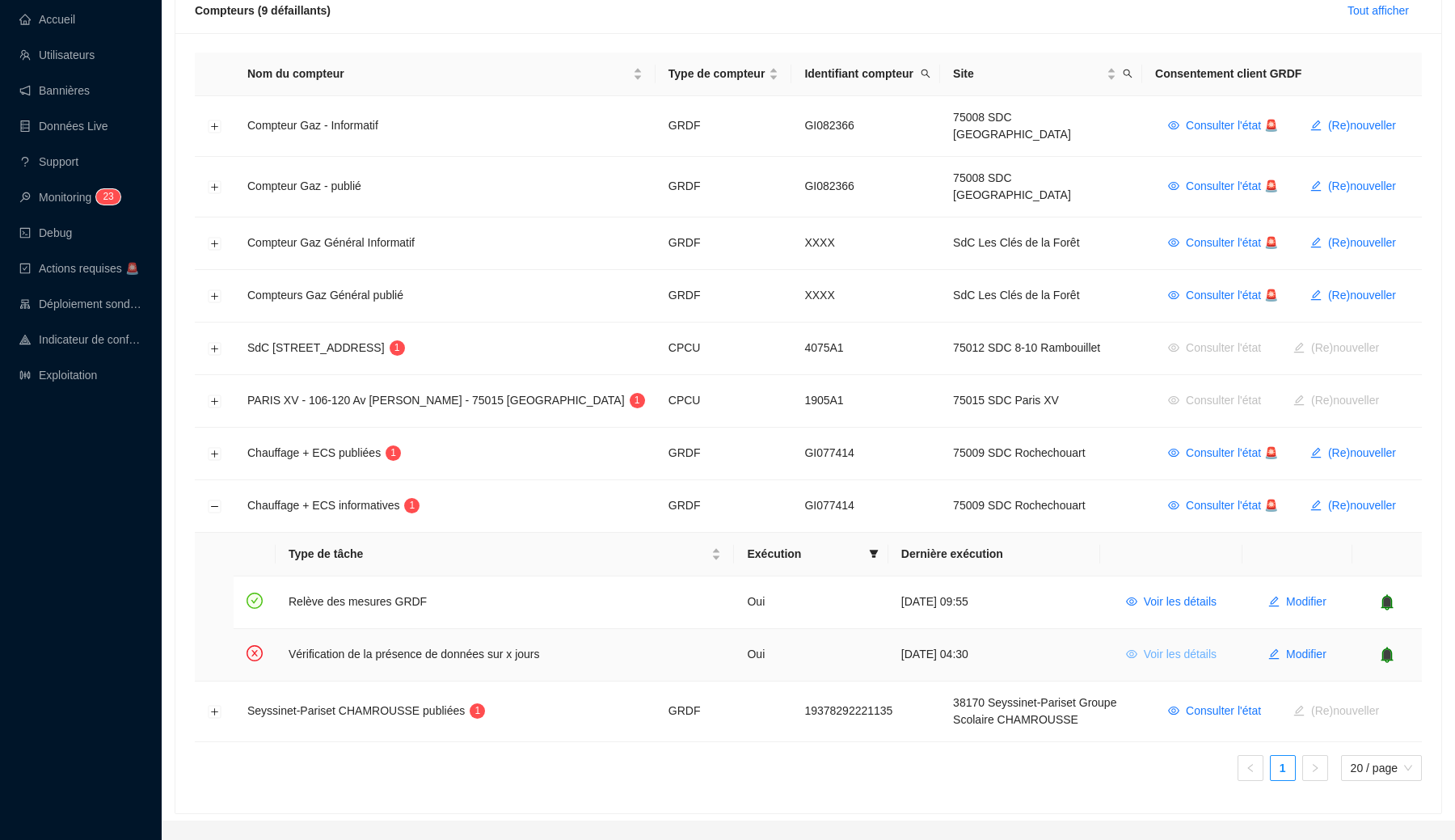
click at [1176, 648] on button "Voir les détails" at bounding box center [1171, 654] width 117 height 26
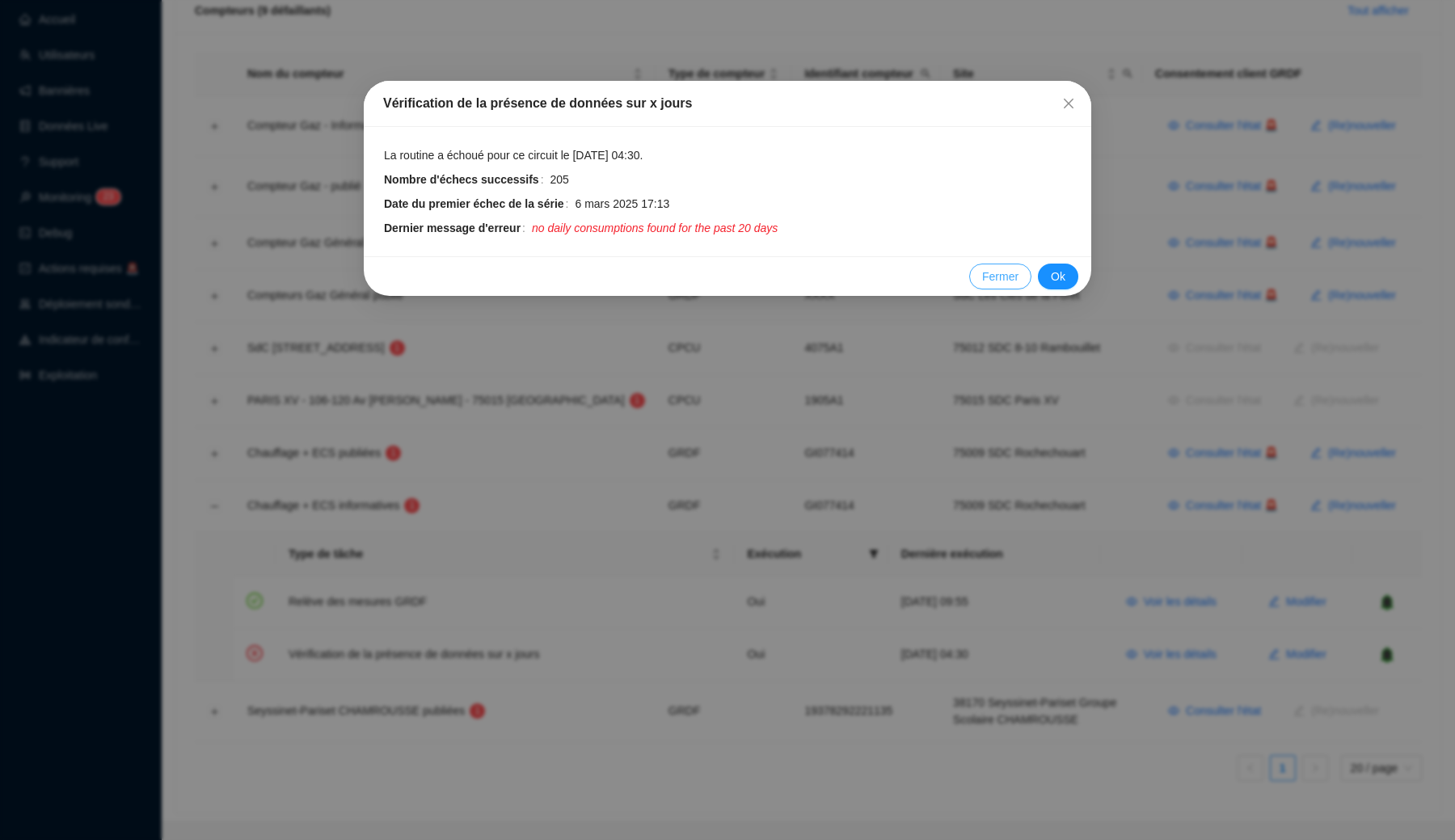
click at [982, 275] on span "Fermer" at bounding box center [1000, 277] width 36 height 17
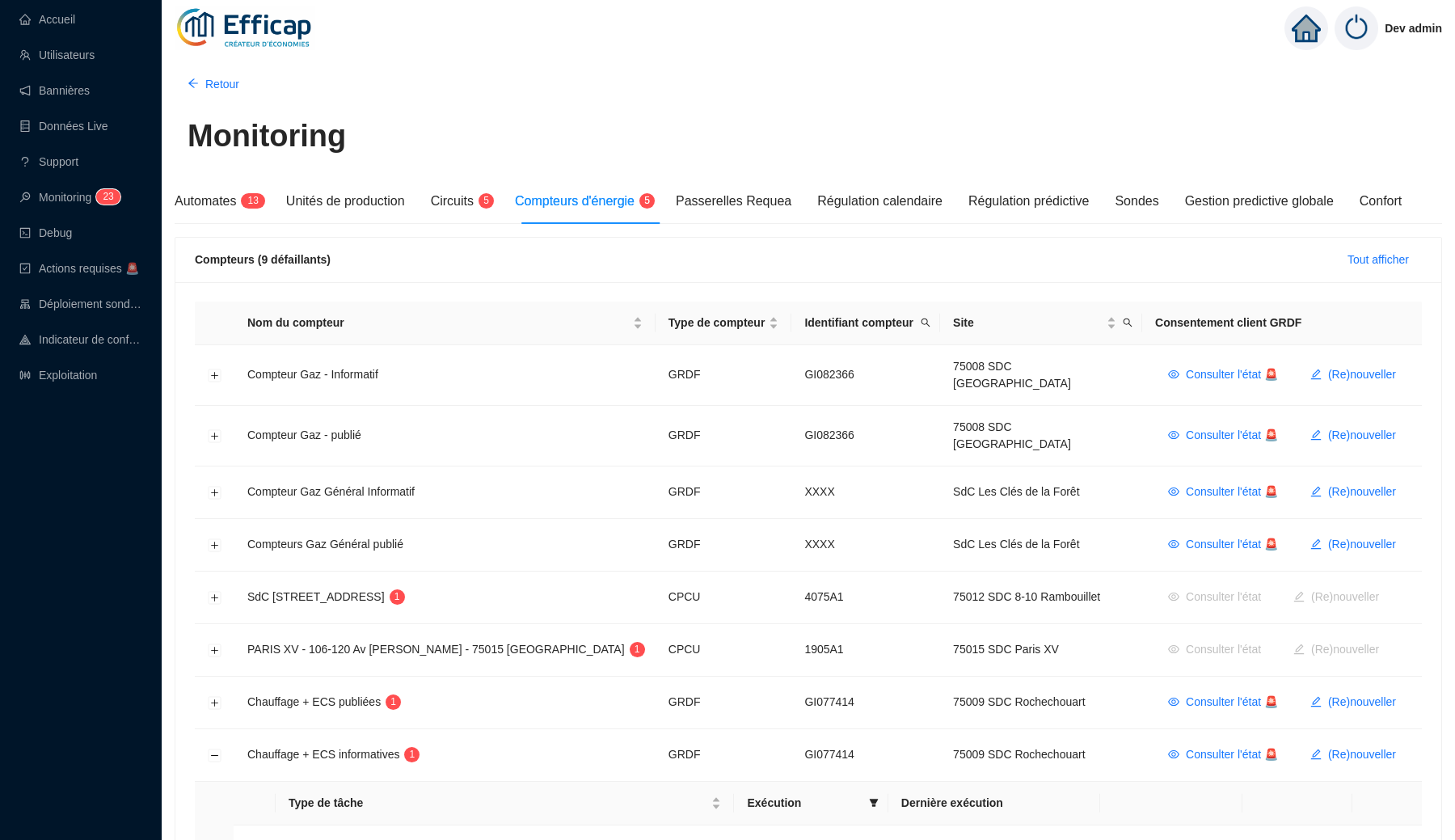
scroll to position [0, 0]
click at [214, 372] on button "Développer la ligne" at bounding box center [215, 376] width 13 height 13
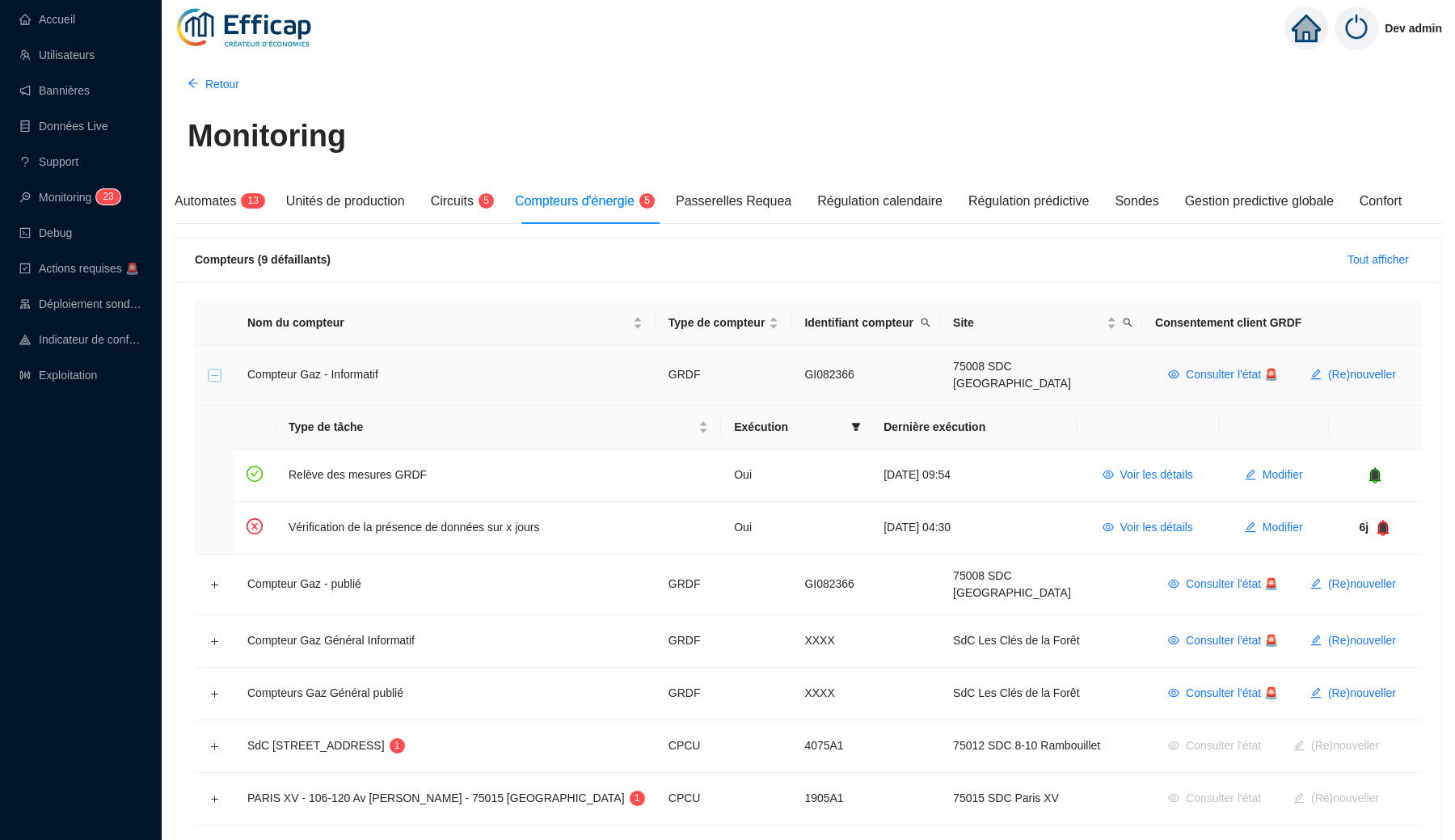
click at [214, 372] on button "Réduire la ligne" at bounding box center [215, 376] width 13 height 13
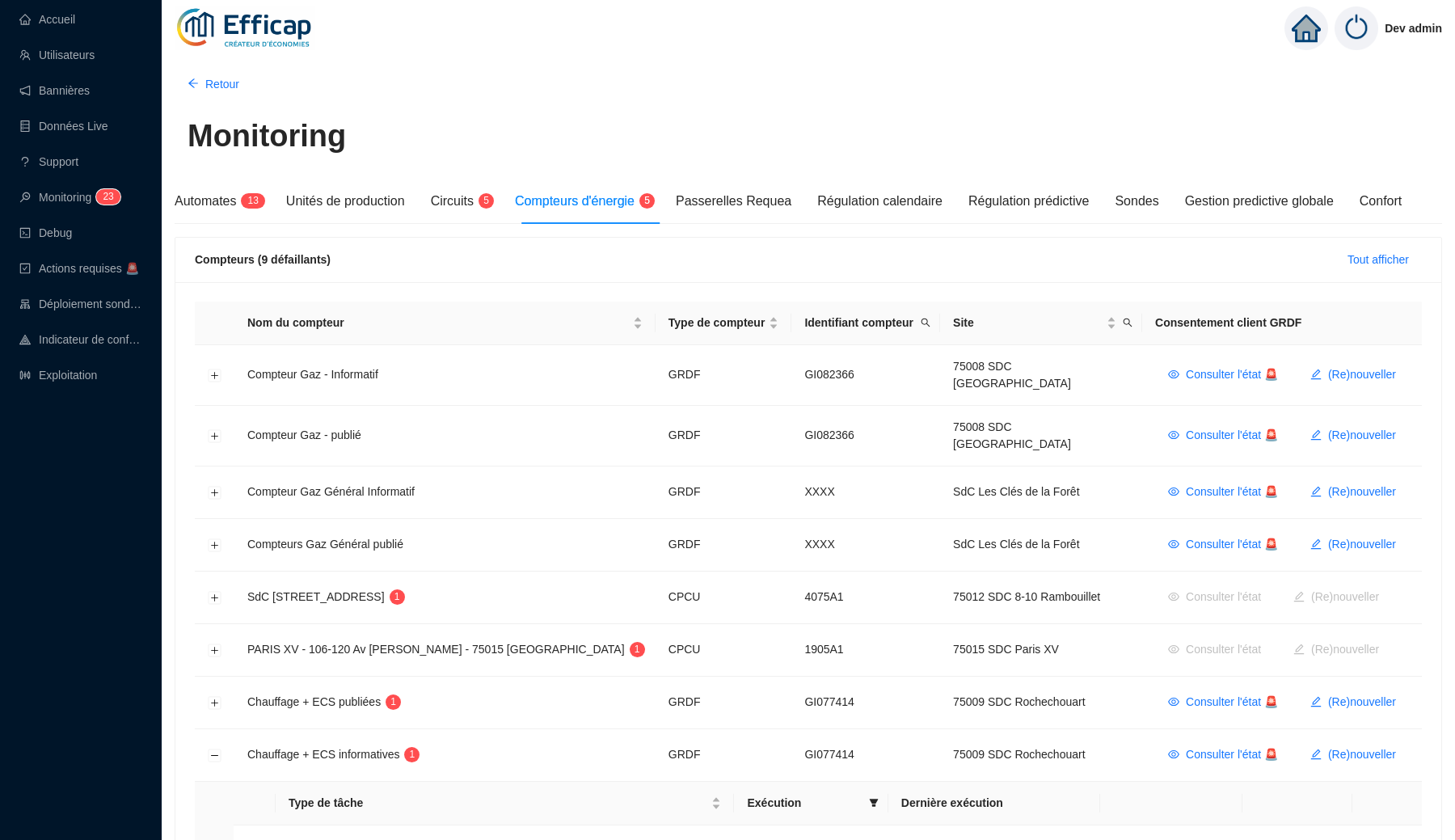
click at [272, 27] on img at bounding box center [244, 28] width 141 height 57
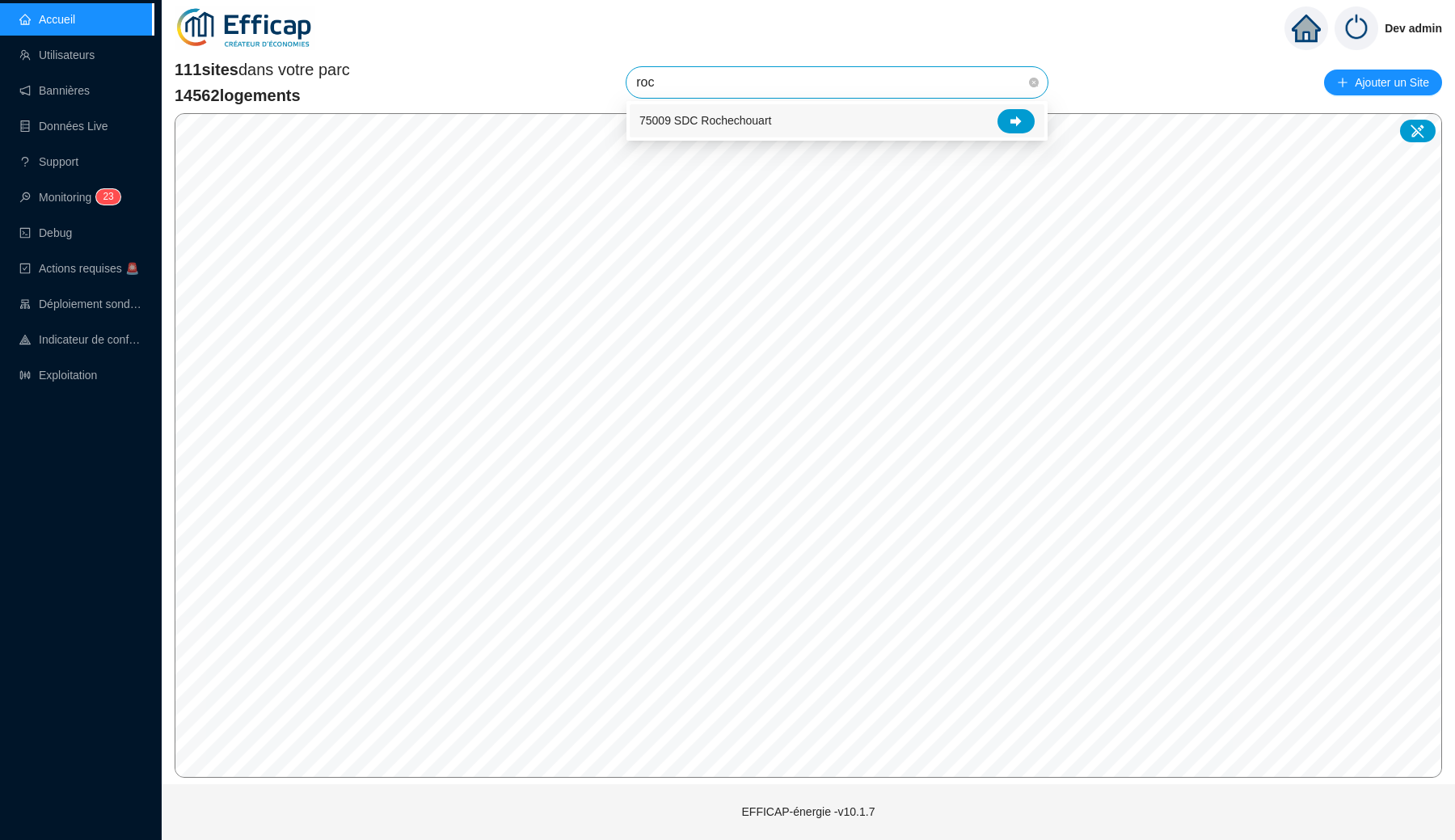
type input "roch"
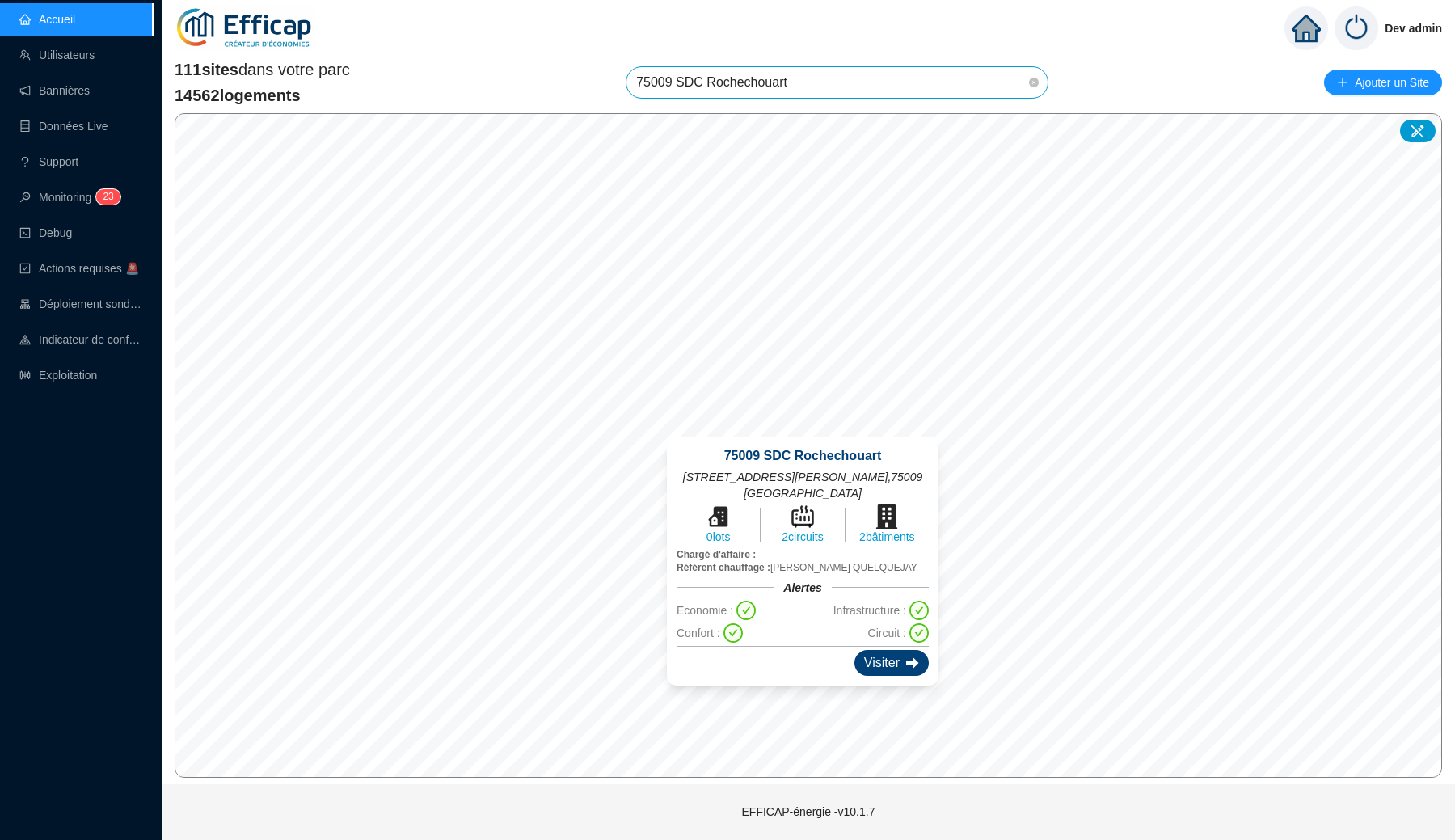
click at [871, 659] on div "Visiter" at bounding box center [891, 662] width 75 height 26
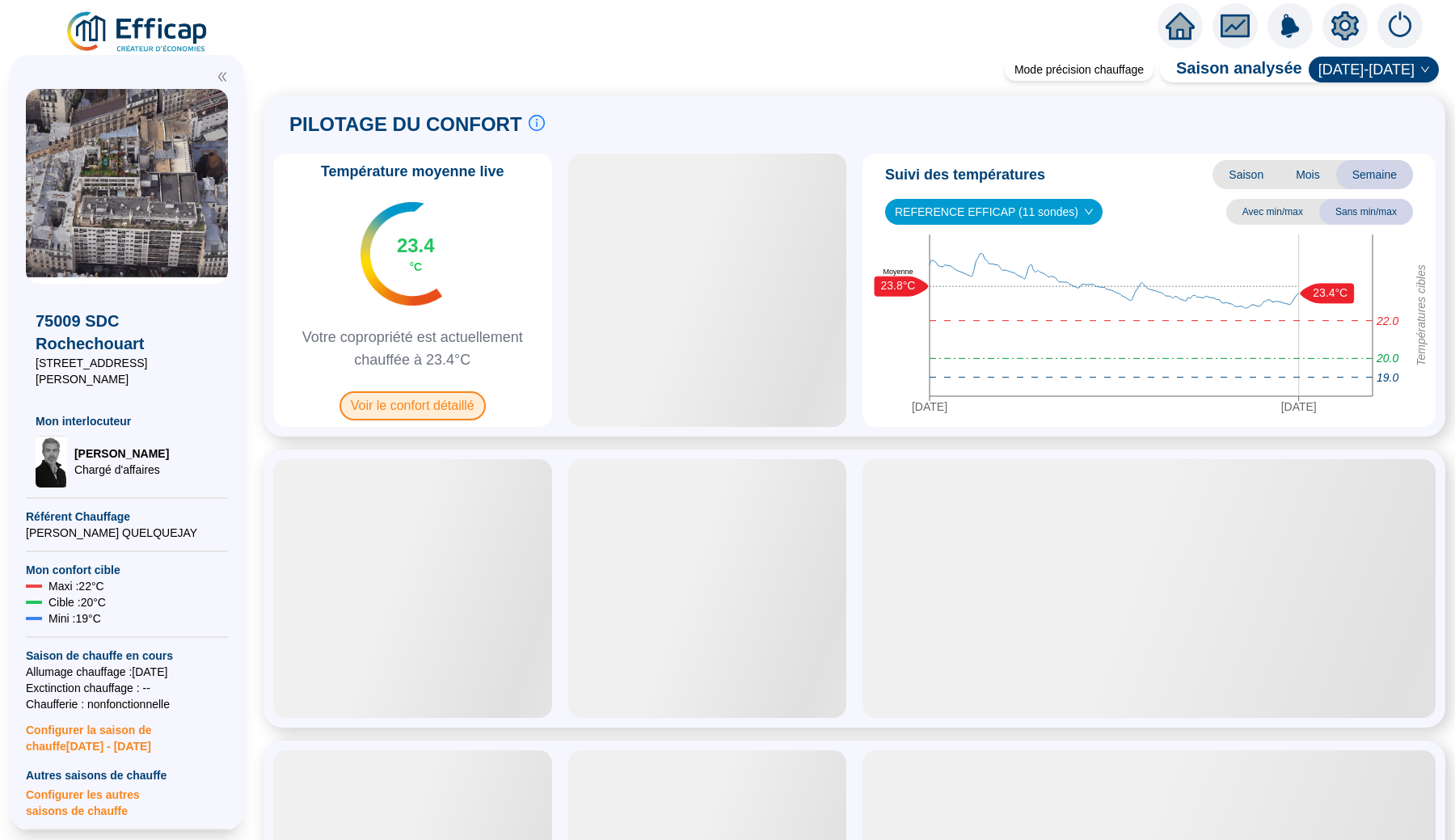
click at [464, 406] on span "Voir le confort détaillé" at bounding box center [412, 405] width 146 height 29
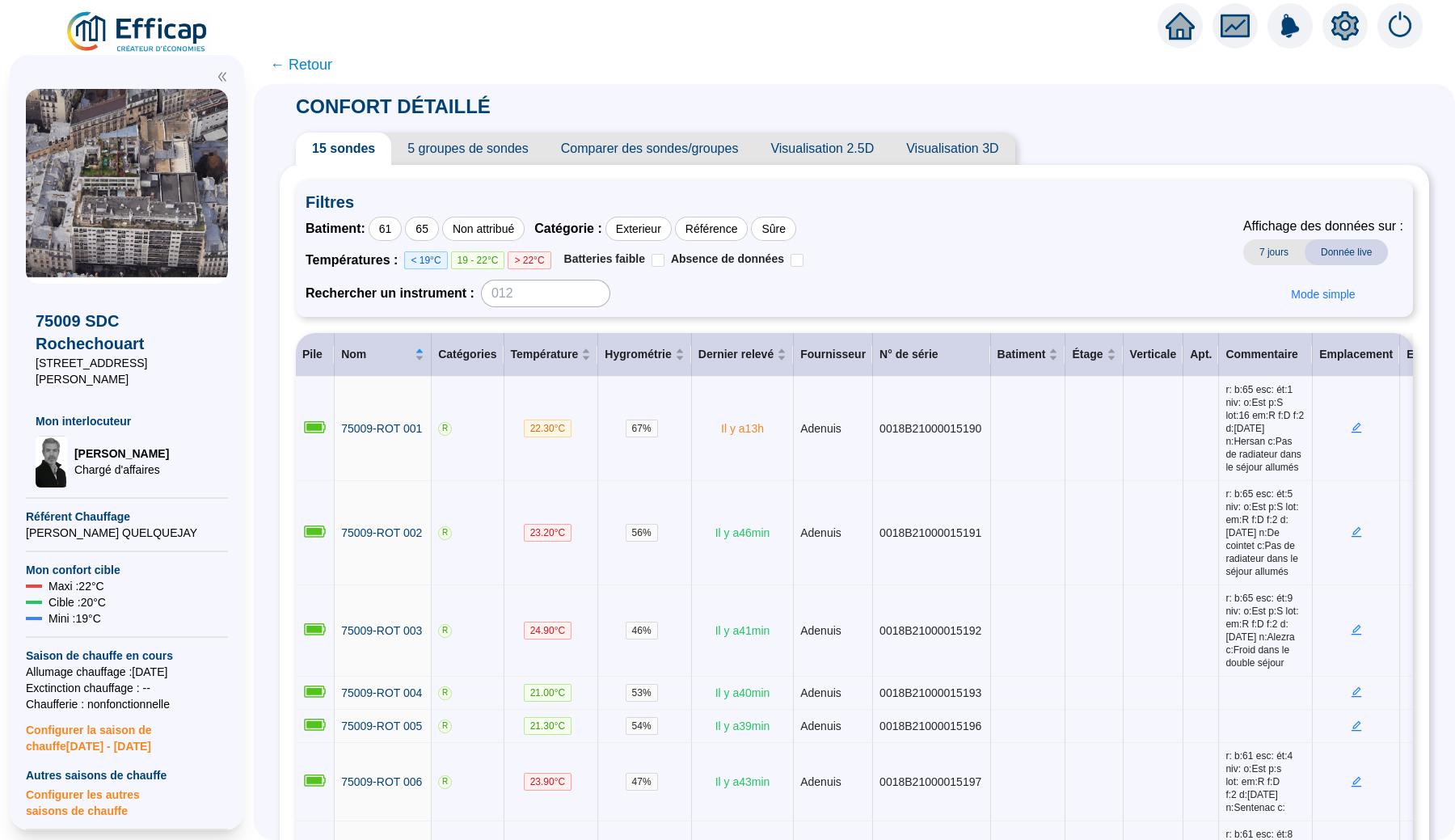
click at [462, 163] on span "5 groupes de sondes" at bounding box center [467, 149] width 153 height 32
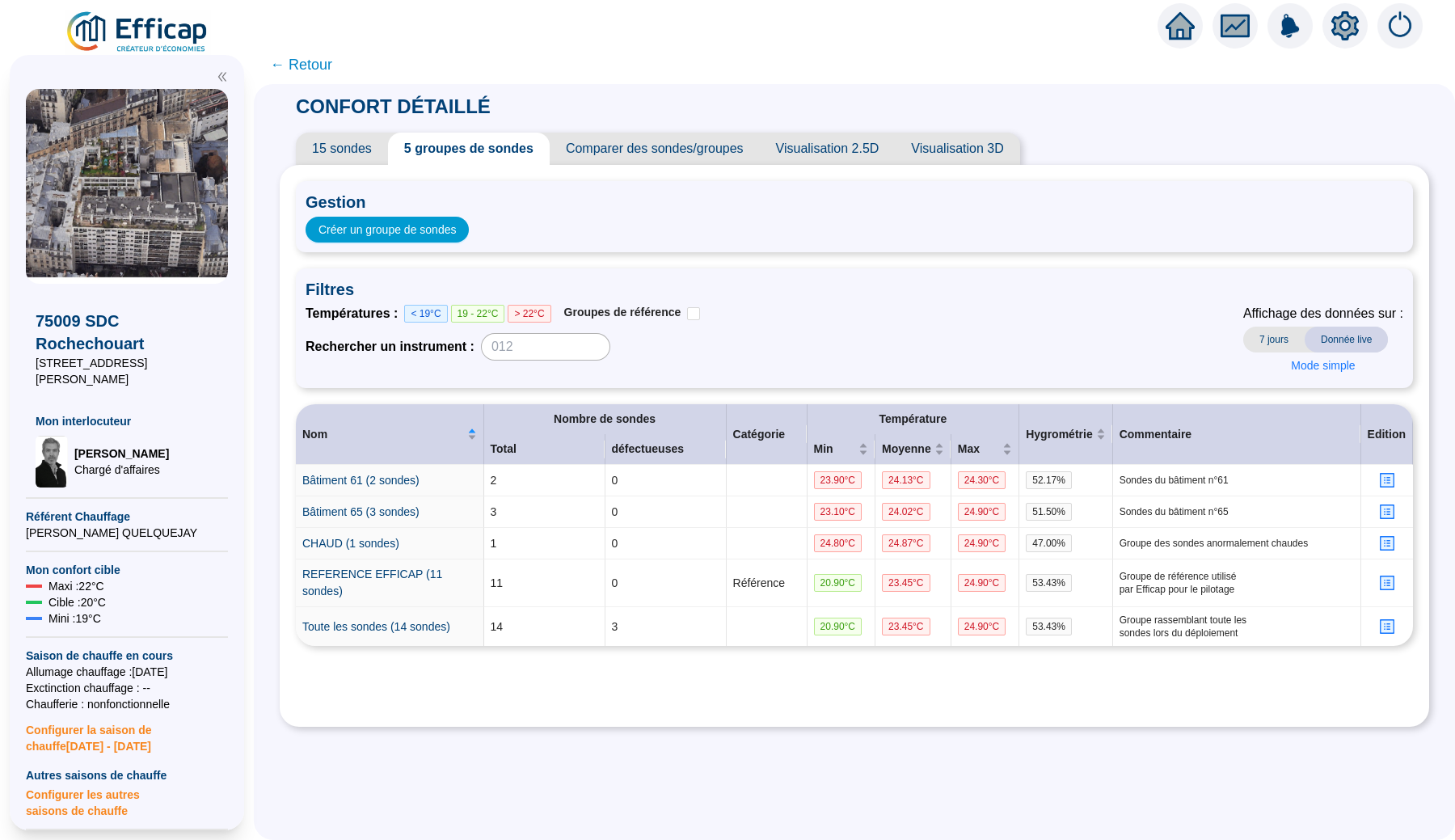
click at [181, 27] on img at bounding box center [137, 32] width 146 height 45
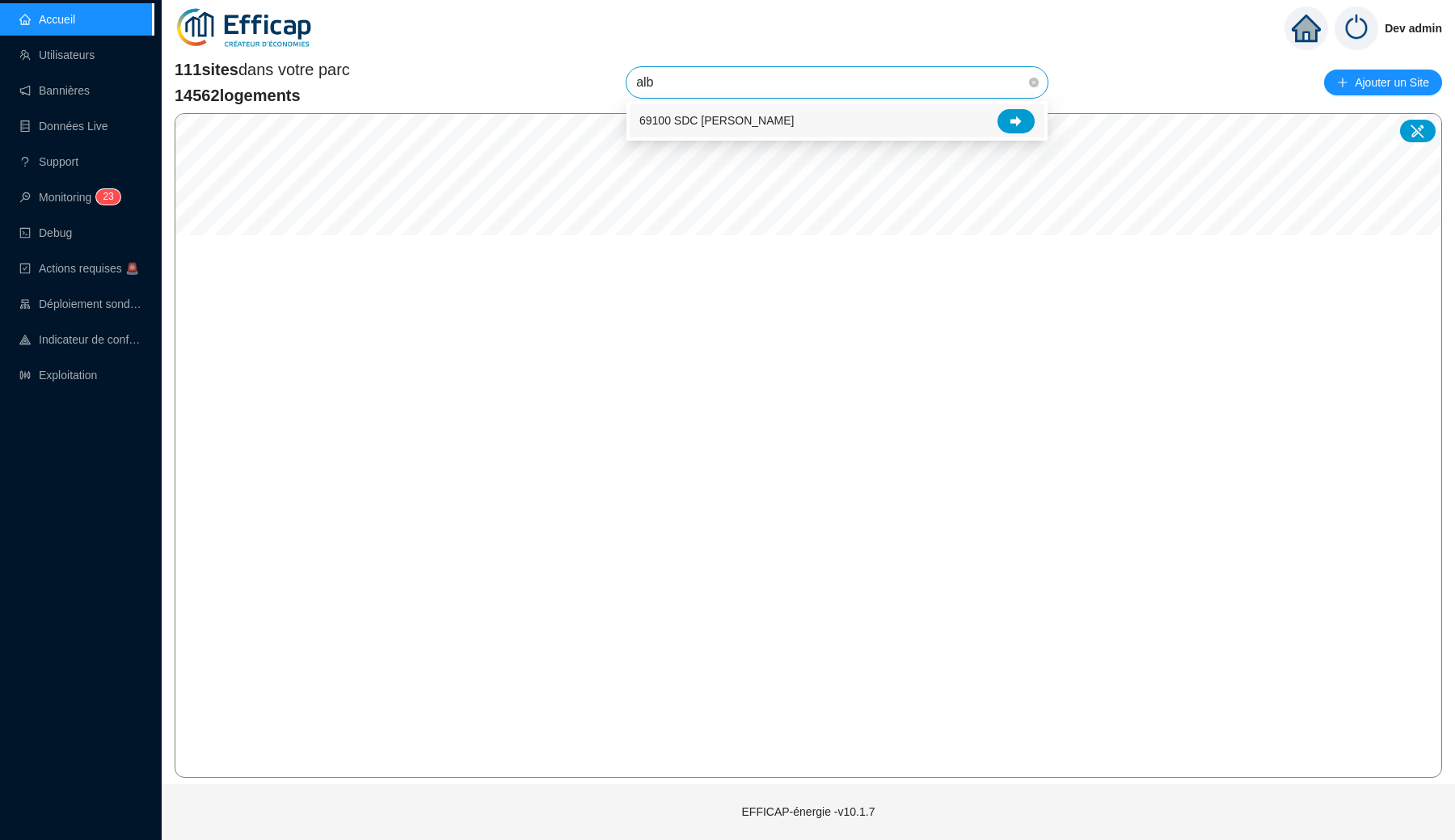
type input "albe"
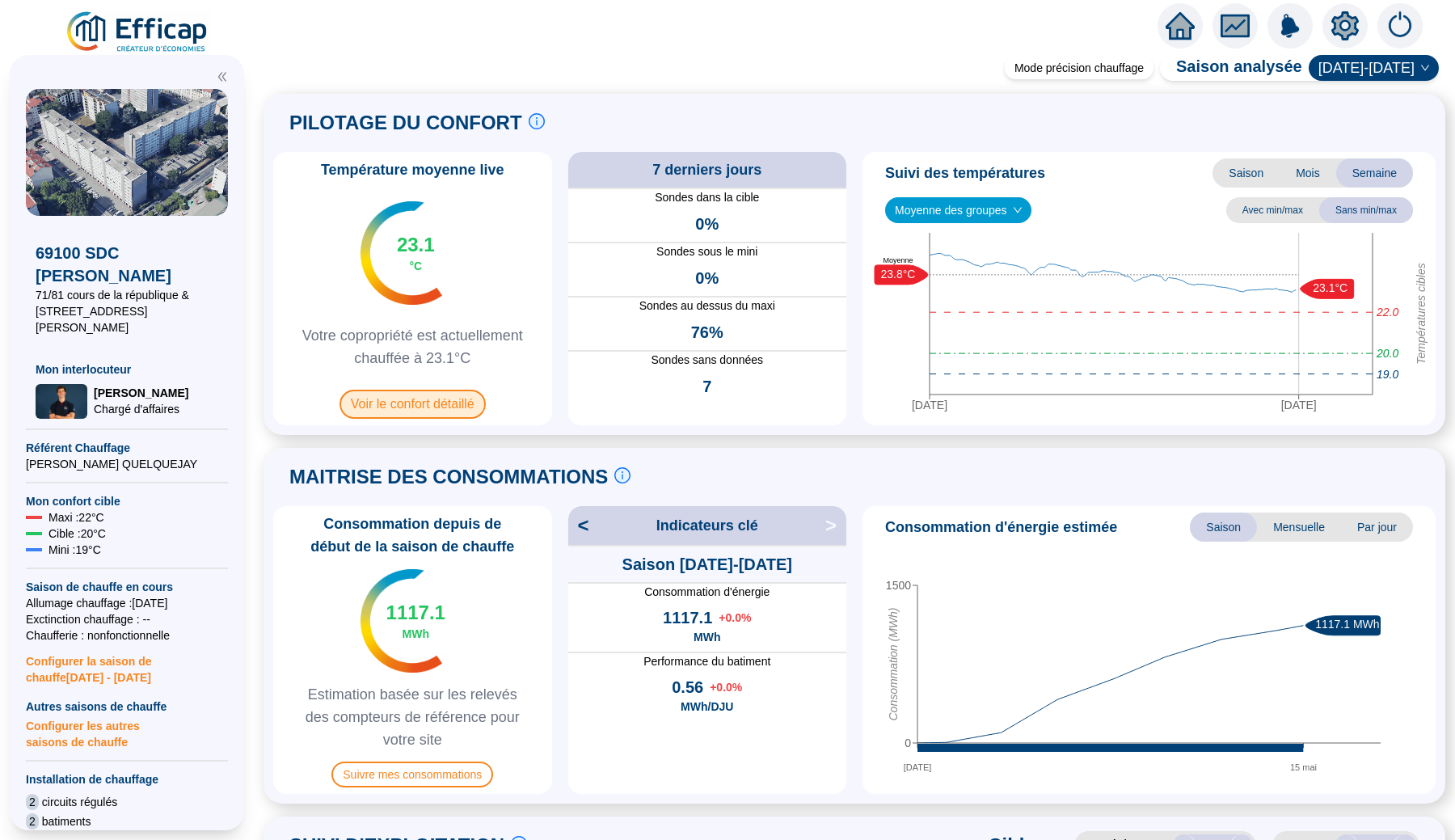
click at [435, 402] on span "Voir le confort détaillé" at bounding box center [412, 403] width 146 height 29
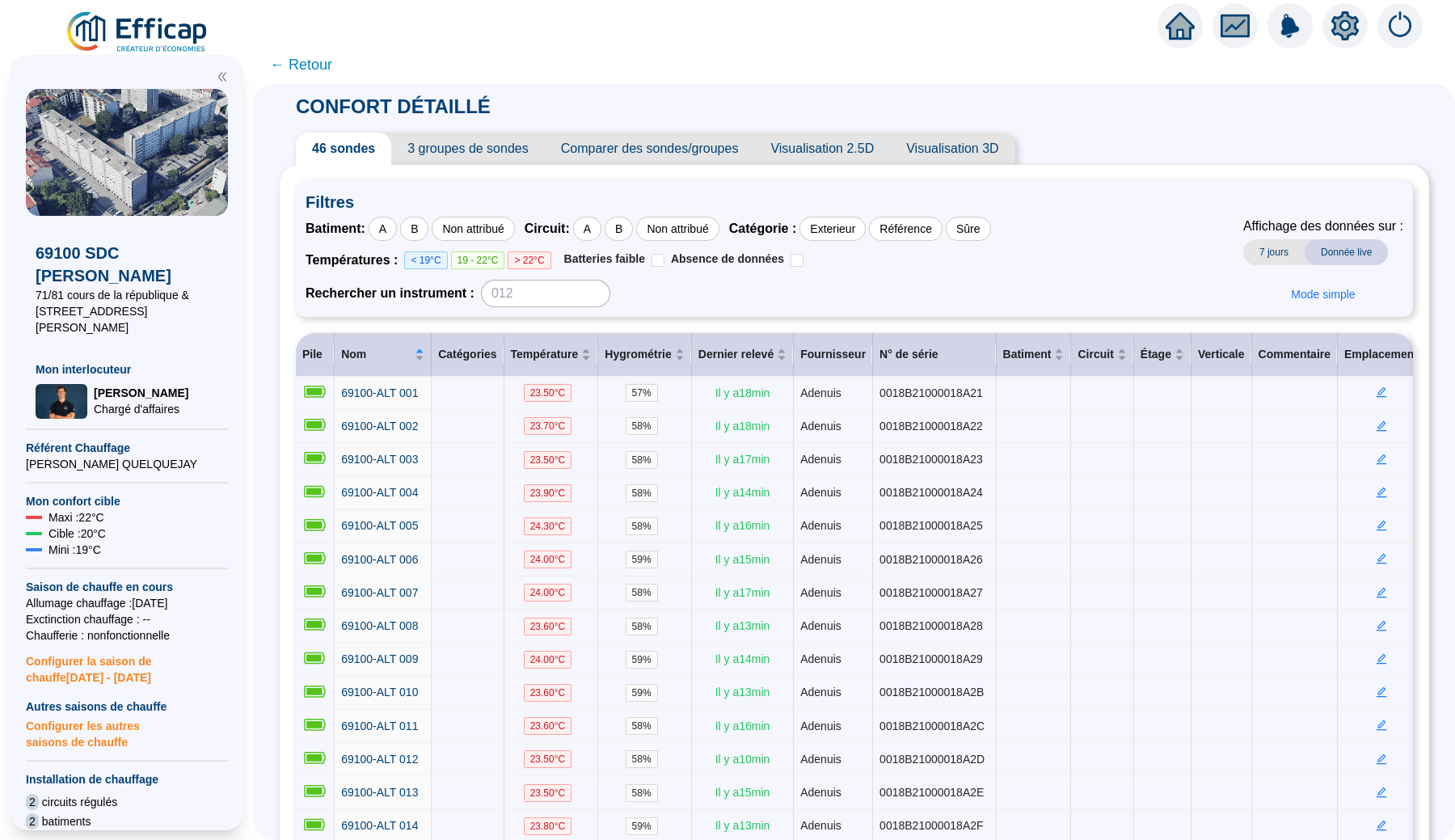
click at [498, 157] on span "3 groupes de sondes" at bounding box center [467, 149] width 153 height 32
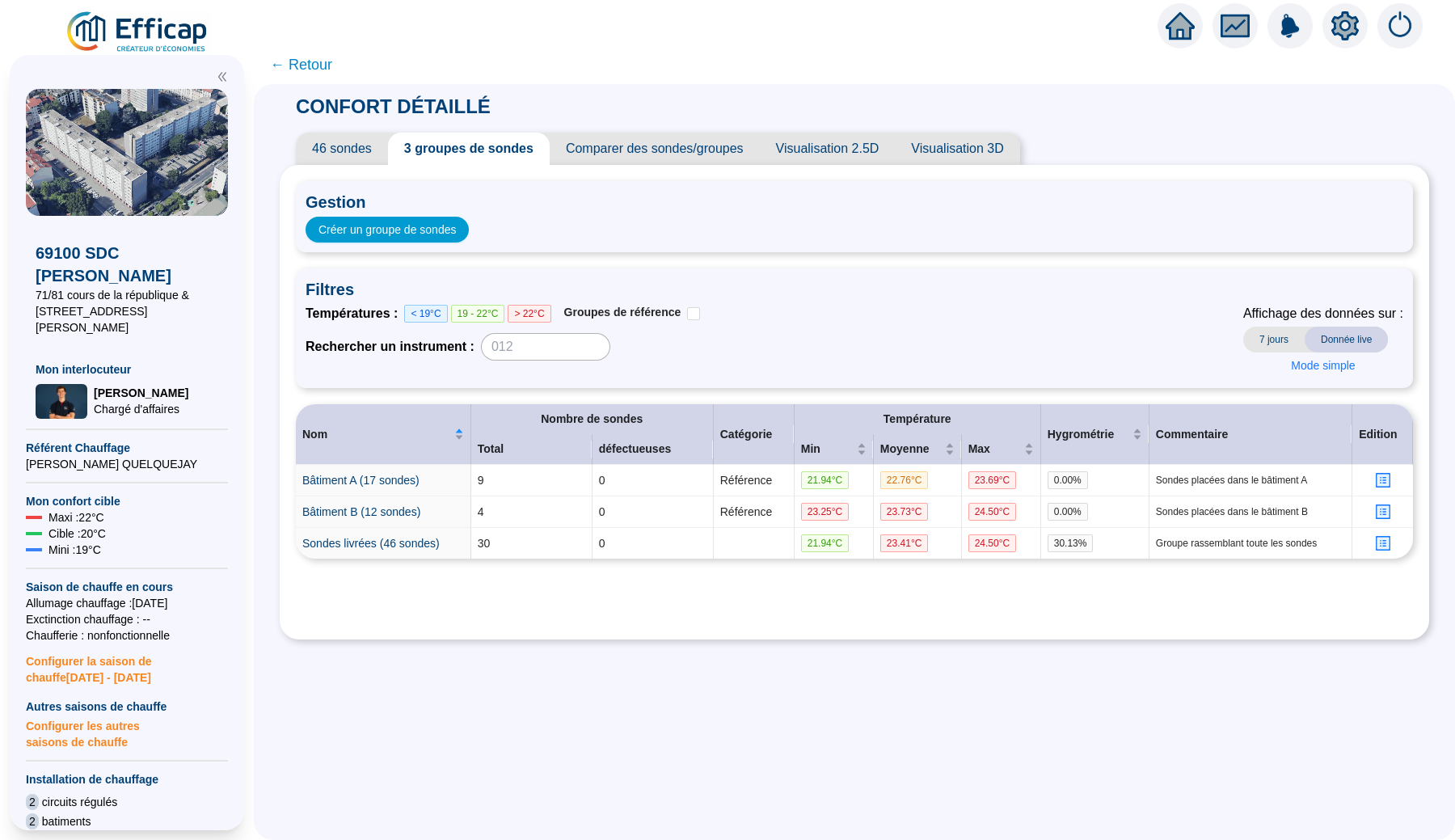
click at [749, 356] on div "Températures : < 19°C 19 - 22°C > 22°C Groupes de référence Rechercher un instr…" at bounding box center [854, 341] width 1098 height 75
